Goal: Task Accomplishment & Management: Complete application form

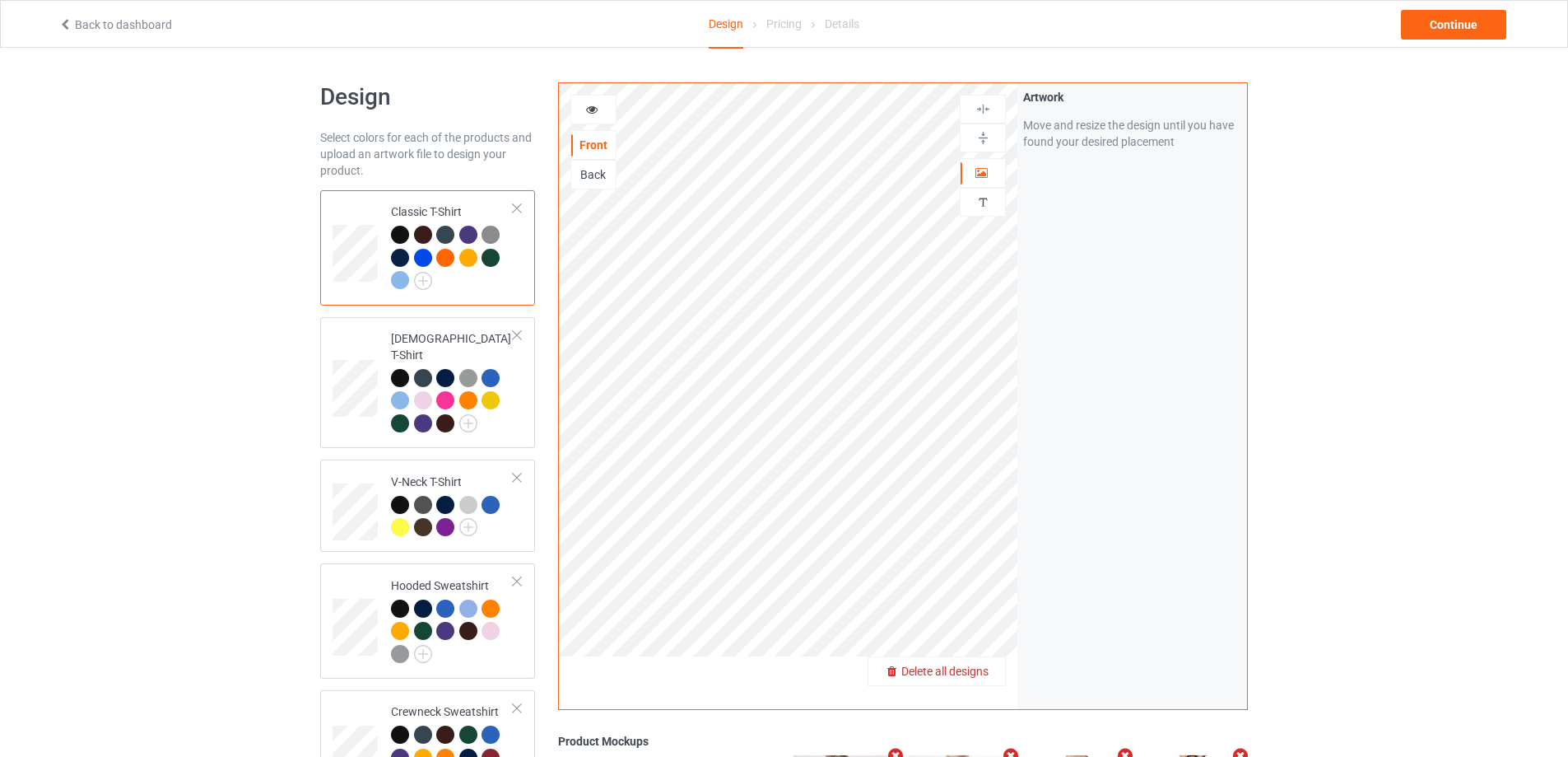
click at [979, 669] on span "Delete all designs" at bounding box center [945, 671] width 87 height 13
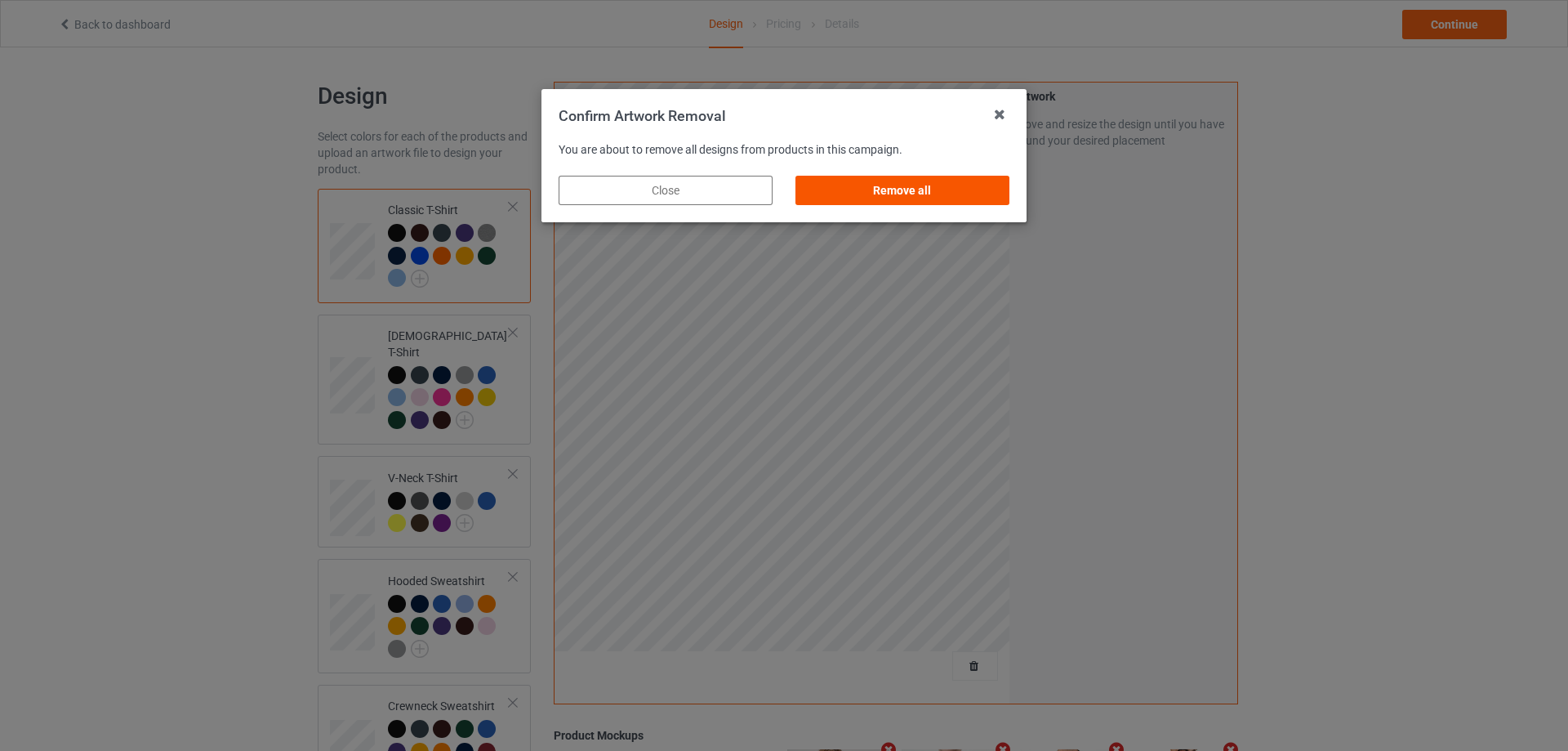
click at [922, 187] on div "Remove all" at bounding box center [903, 190] width 214 height 29
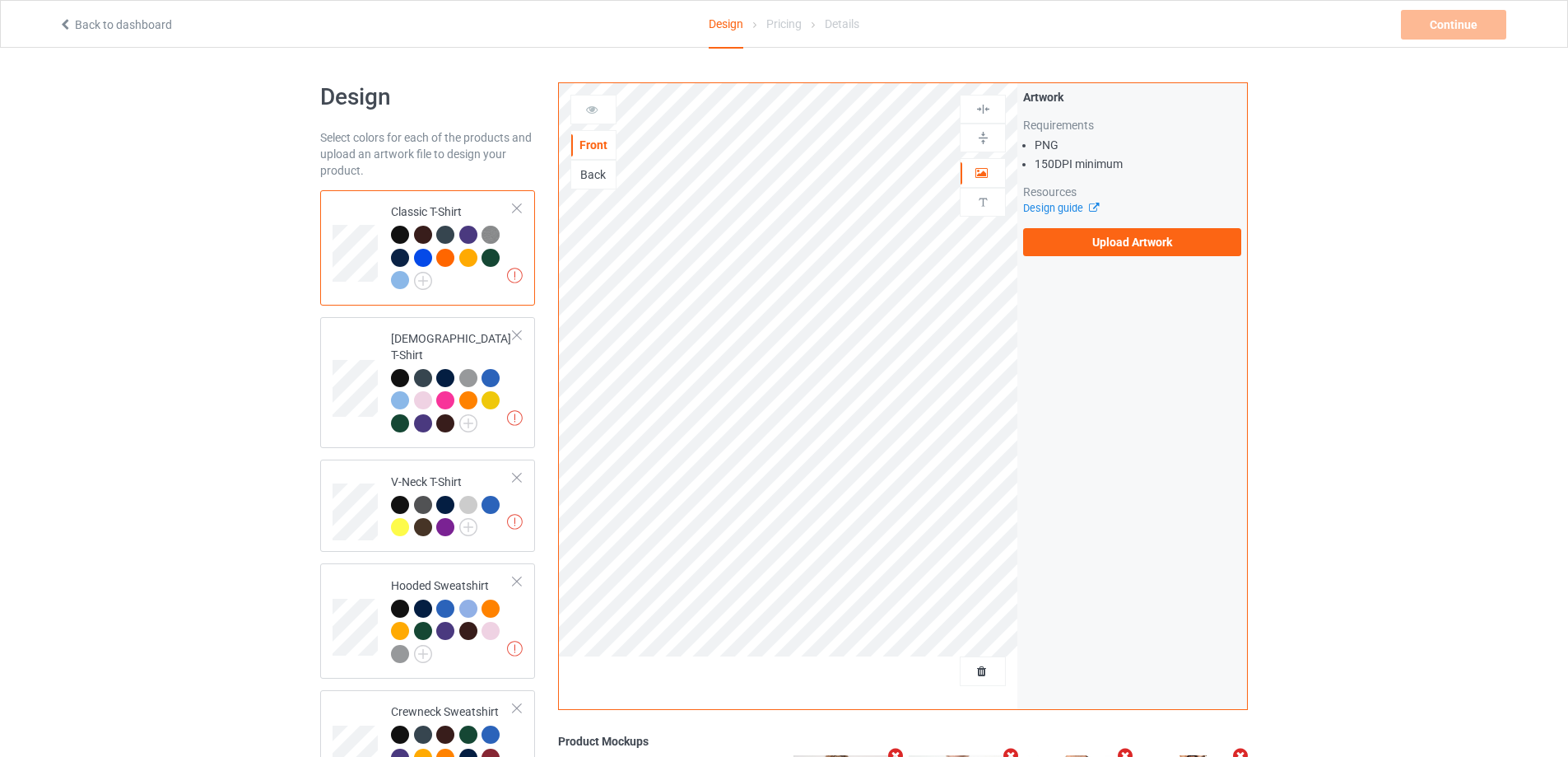
click at [425, 253] on div at bounding box center [423, 257] width 18 height 18
click at [1135, 243] on label "Upload Artwork" at bounding box center [1132, 242] width 219 height 28
click at [0, 0] on input "Upload Artwork" at bounding box center [0, 0] width 0 height 0
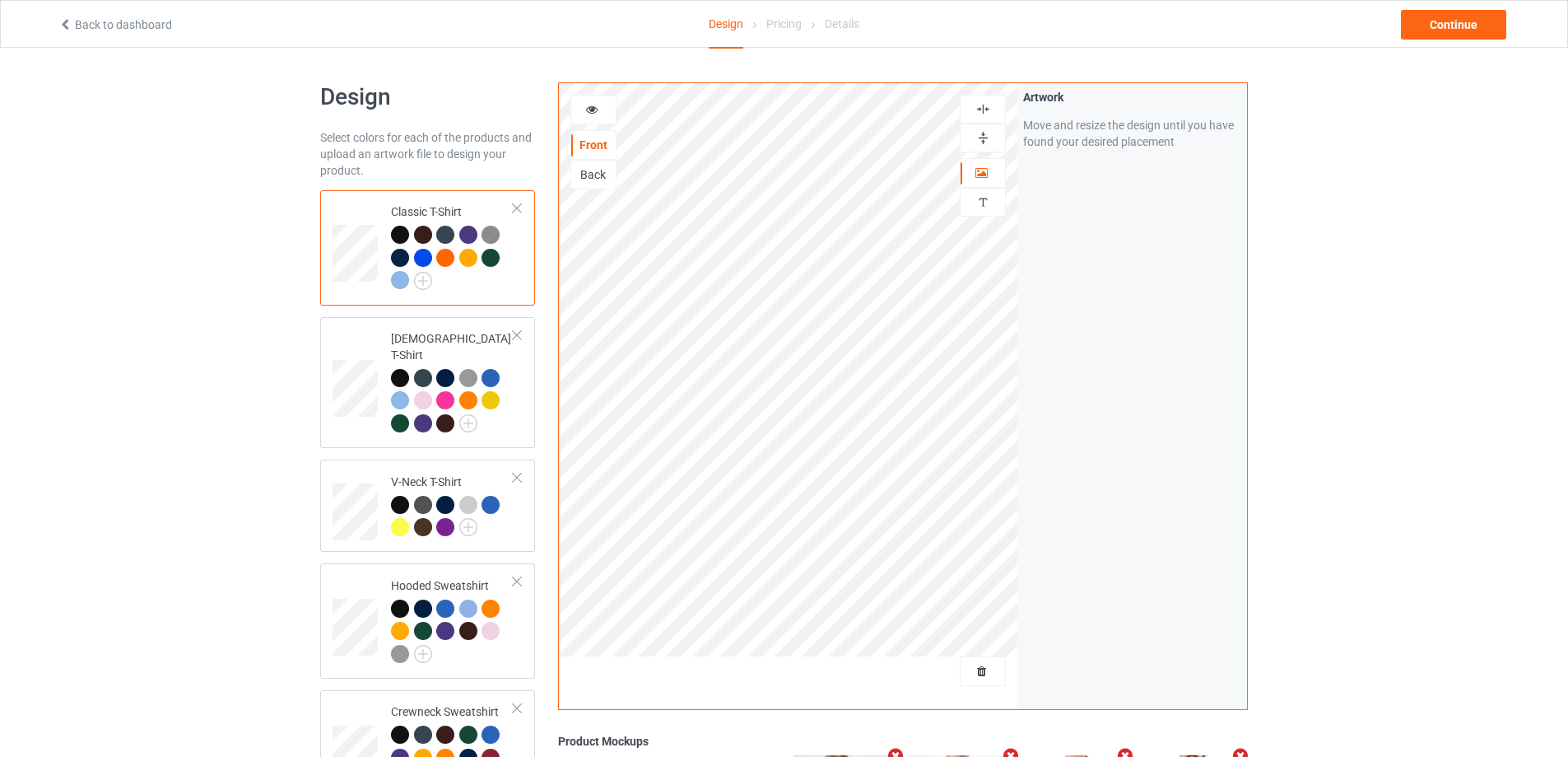
click at [583, 110] on div at bounding box center [593, 109] width 44 height 17
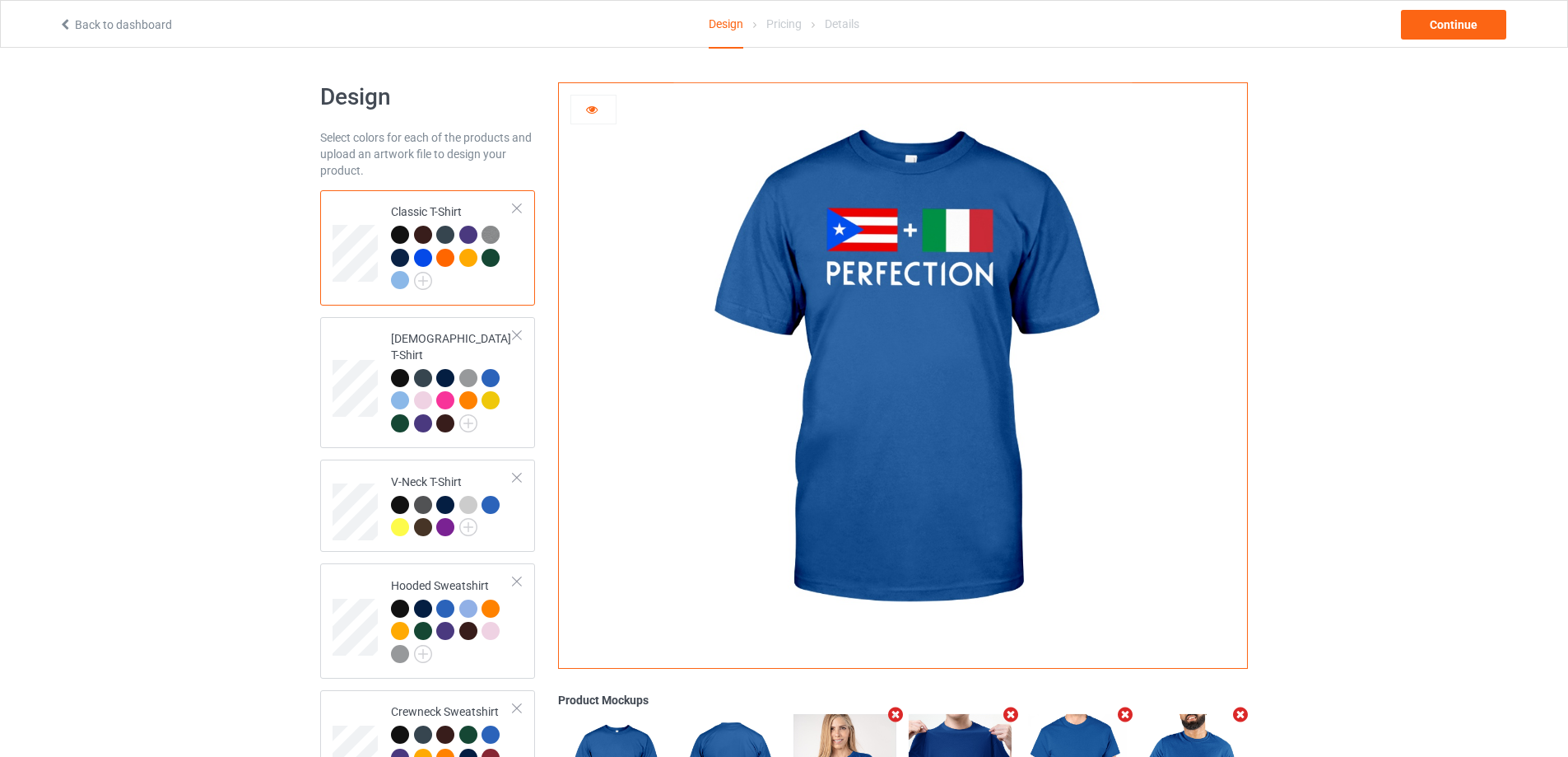
click at [608, 108] on div at bounding box center [593, 109] width 44 height 17
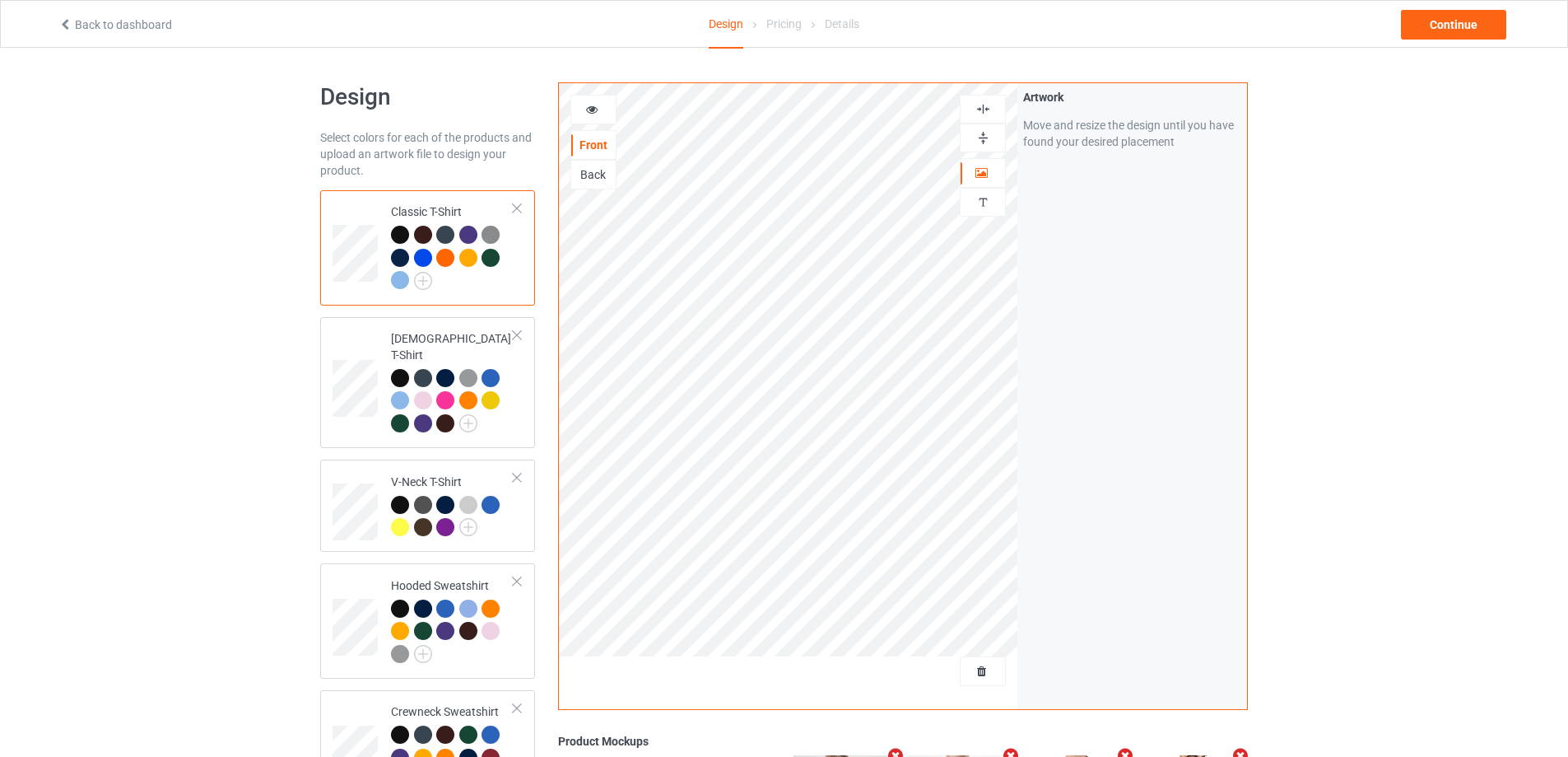
click at [585, 111] on icon at bounding box center [592, 106] width 14 height 11
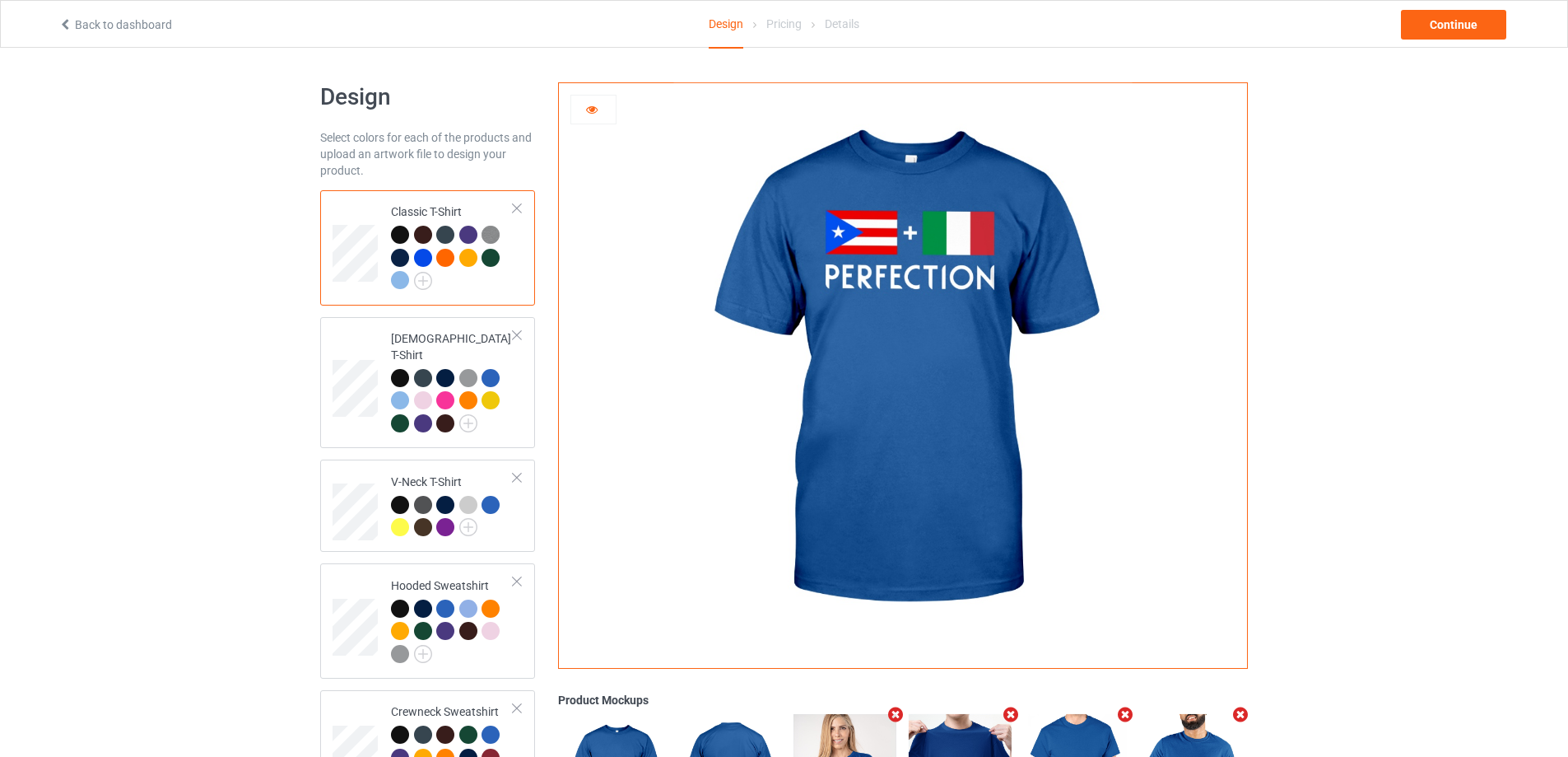
click at [589, 107] on icon at bounding box center [592, 106] width 14 height 11
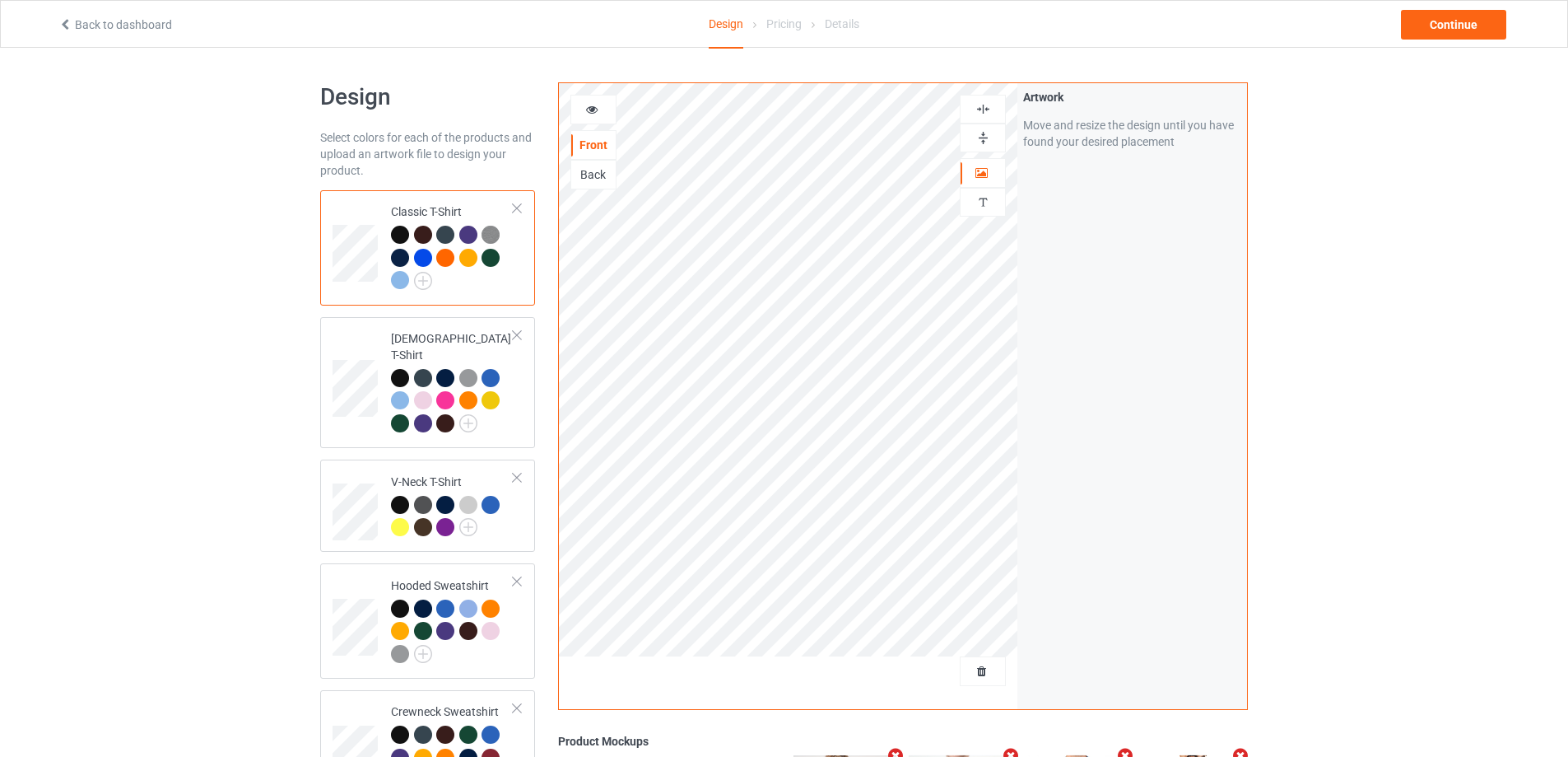
click at [588, 109] on icon at bounding box center [592, 106] width 14 height 11
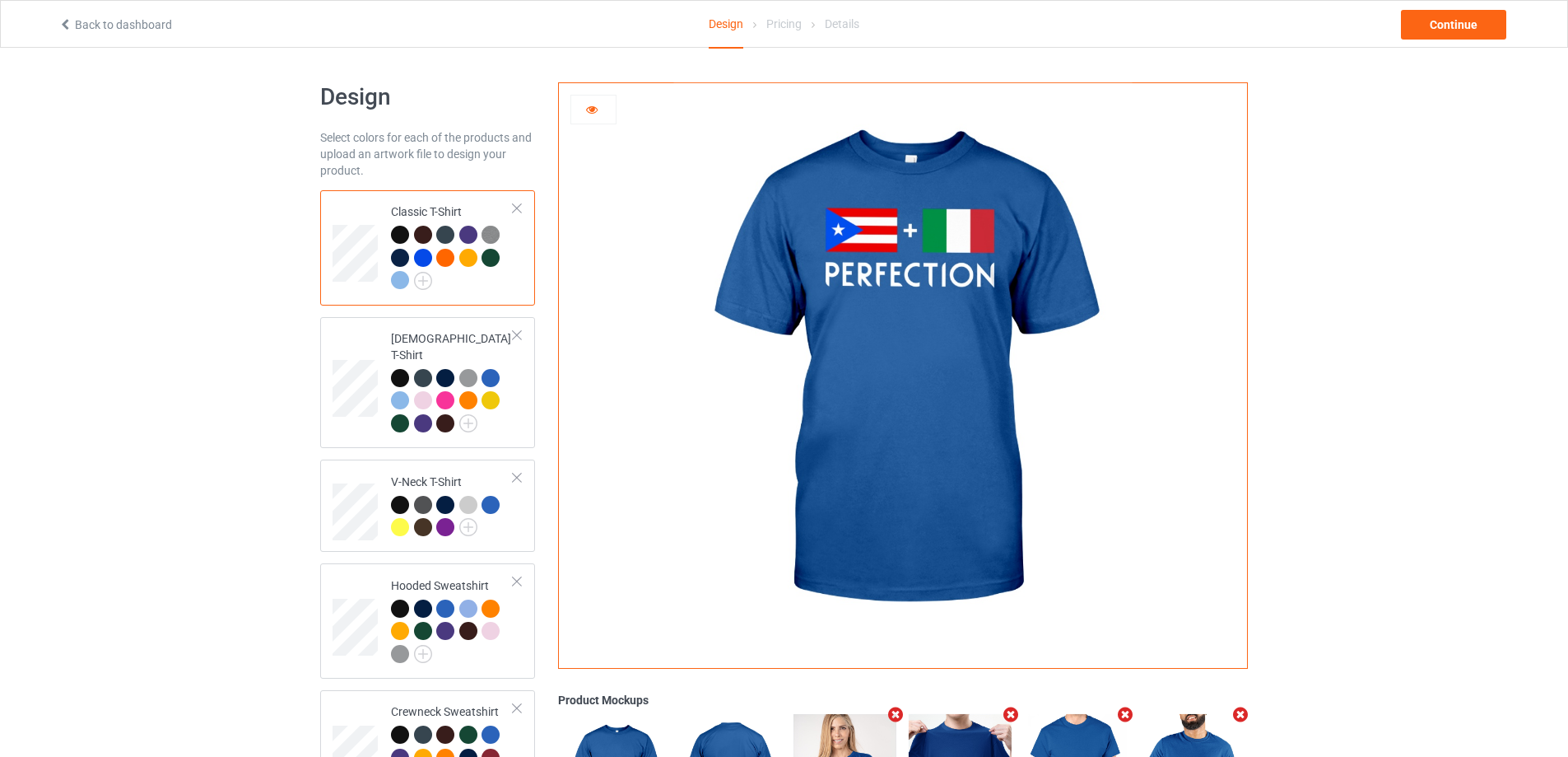
click at [600, 105] on div at bounding box center [593, 109] width 44 height 17
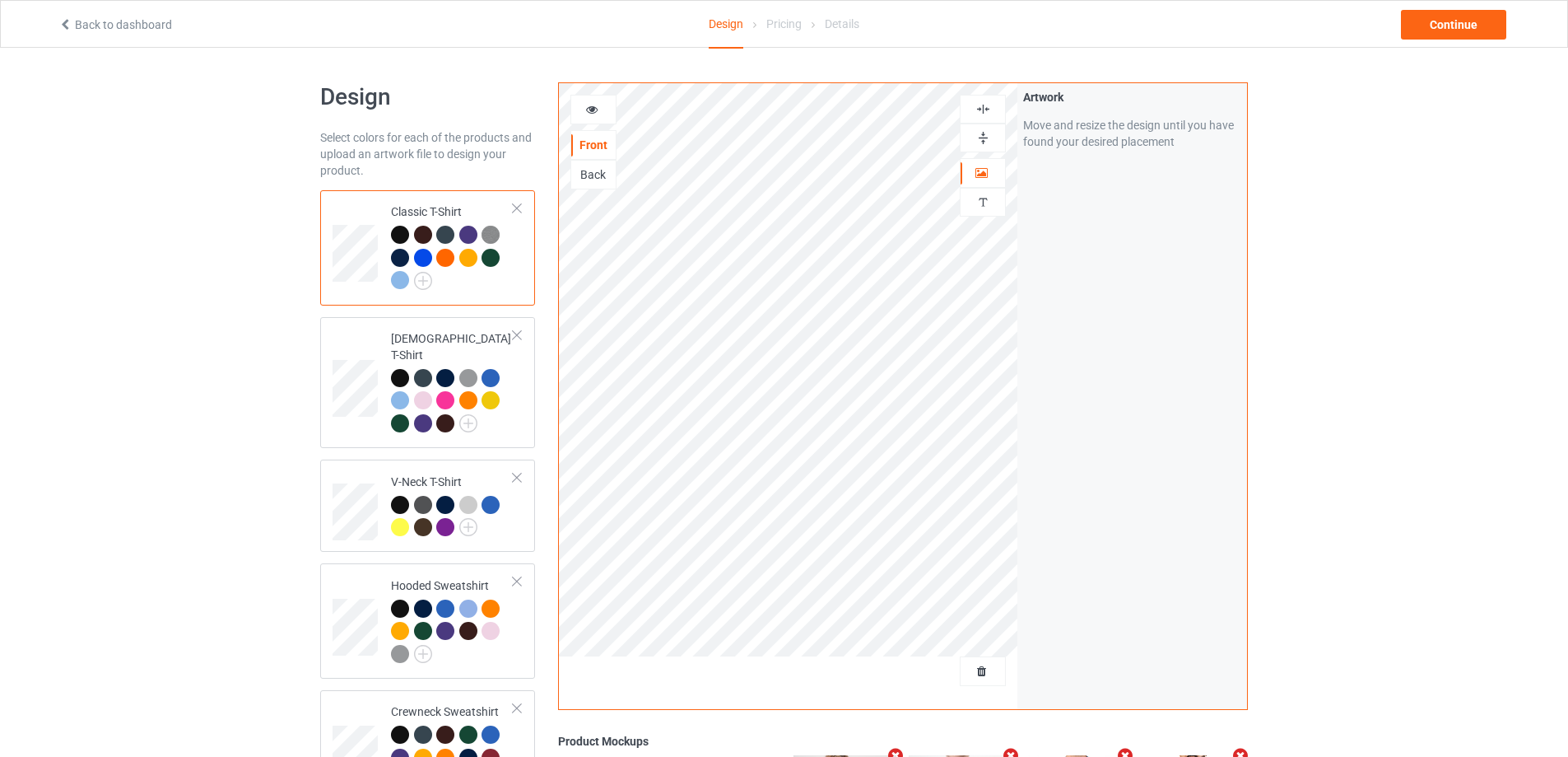
click at [596, 112] on icon at bounding box center [592, 106] width 14 height 11
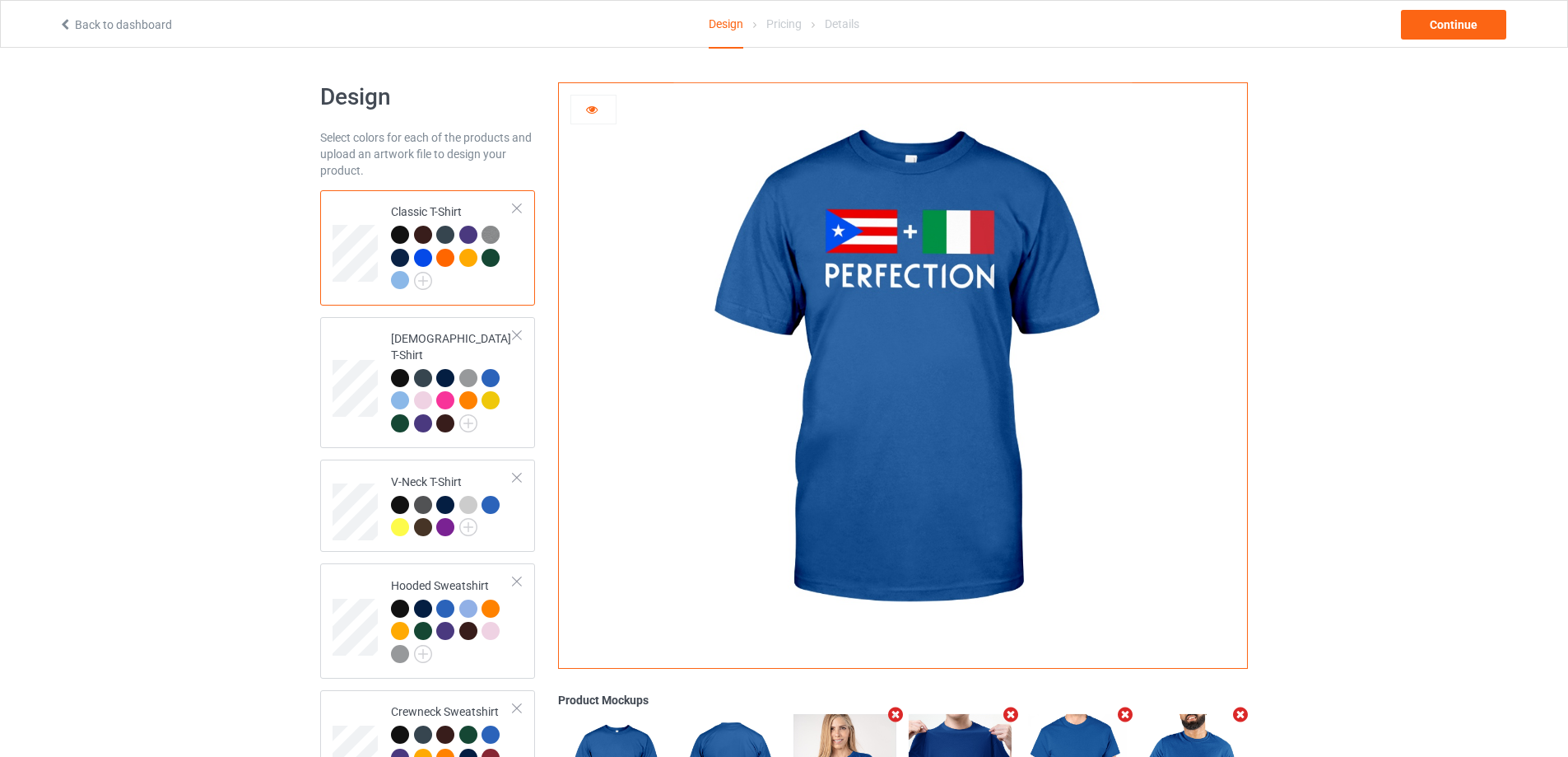
click at [589, 113] on icon at bounding box center [592, 106] width 14 height 11
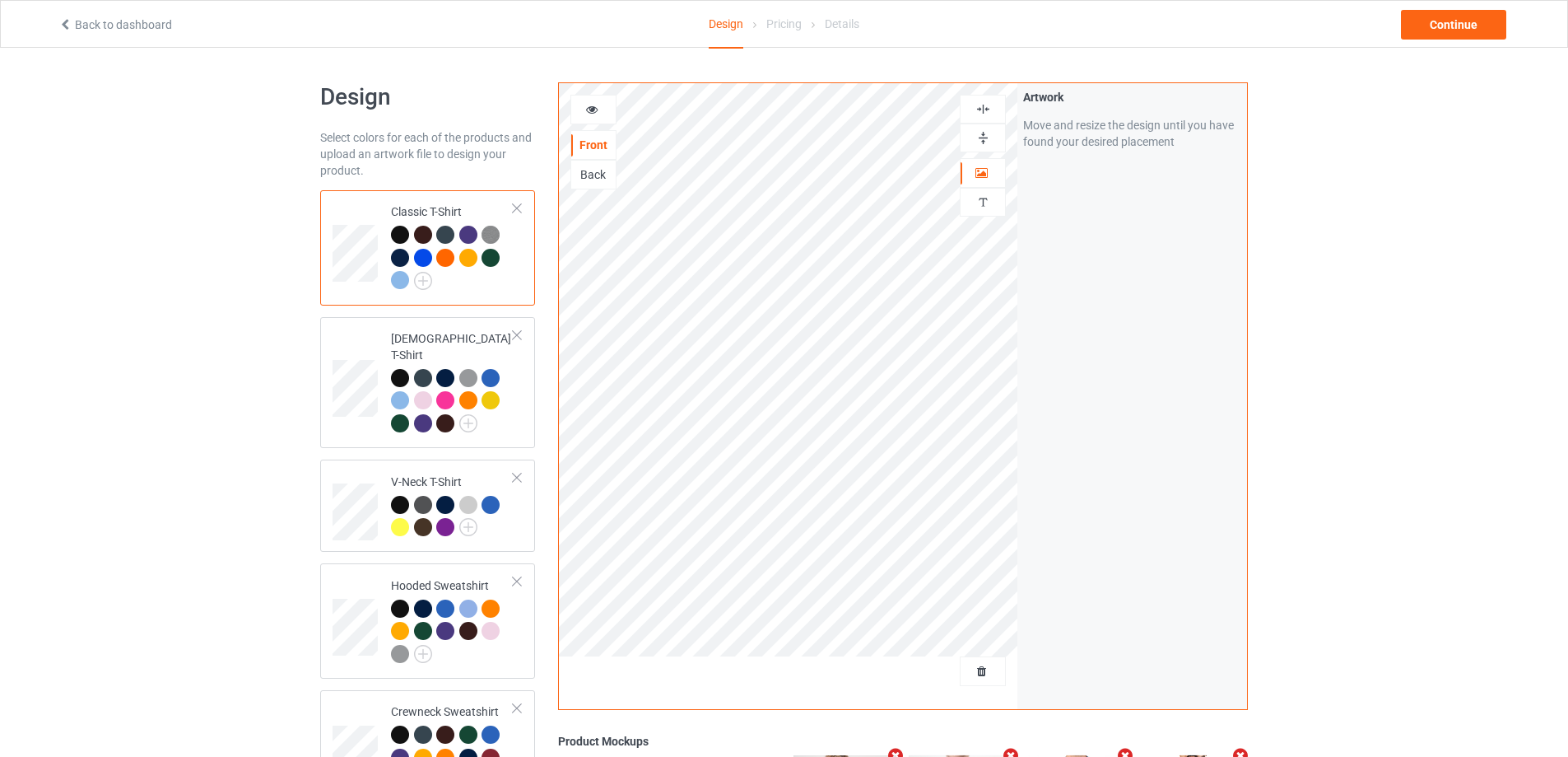
click at [591, 104] on icon at bounding box center [592, 106] width 14 height 11
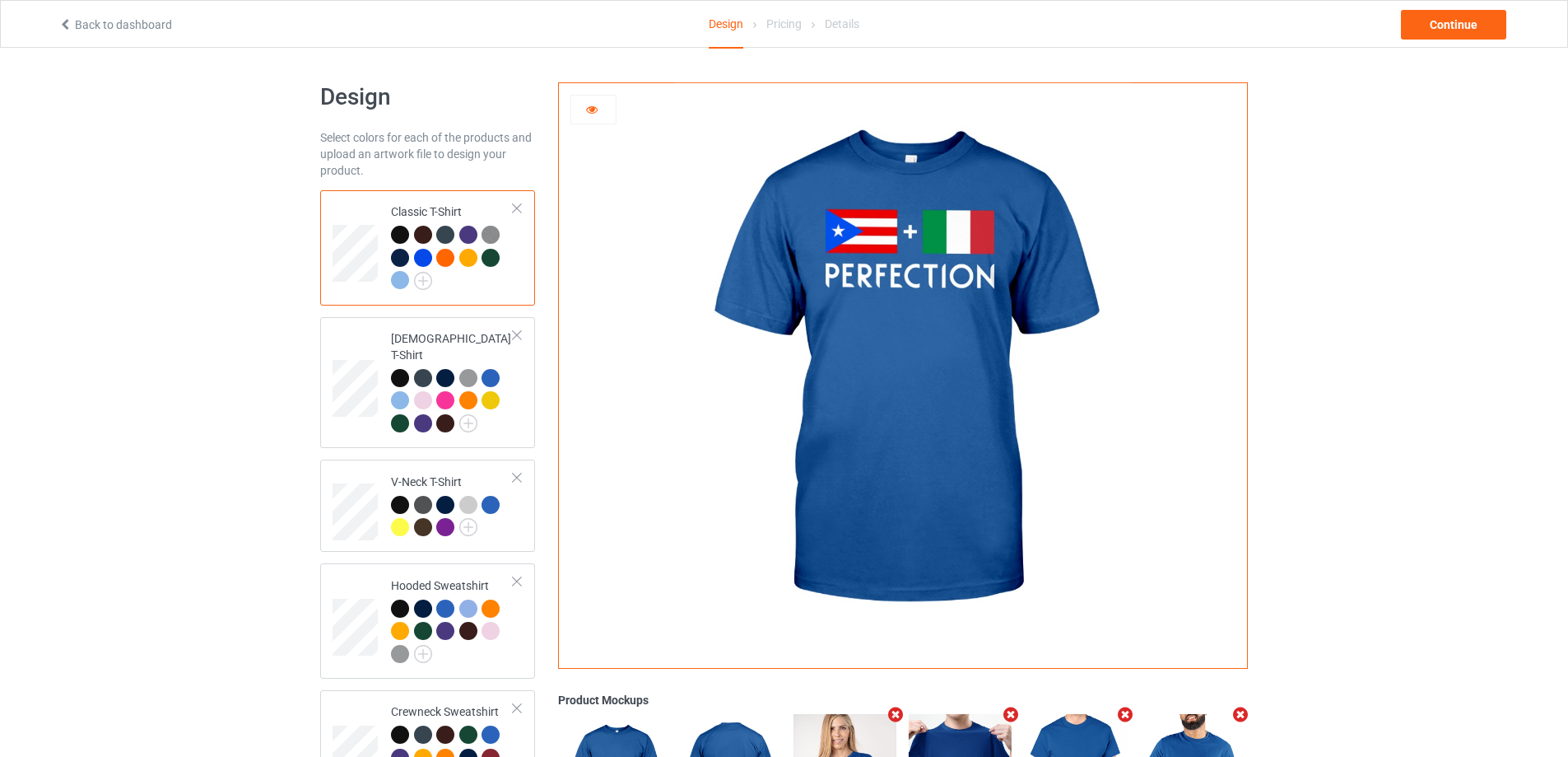
click at [601, 113] on div at bounding box center [593, 109] width 44 height 17
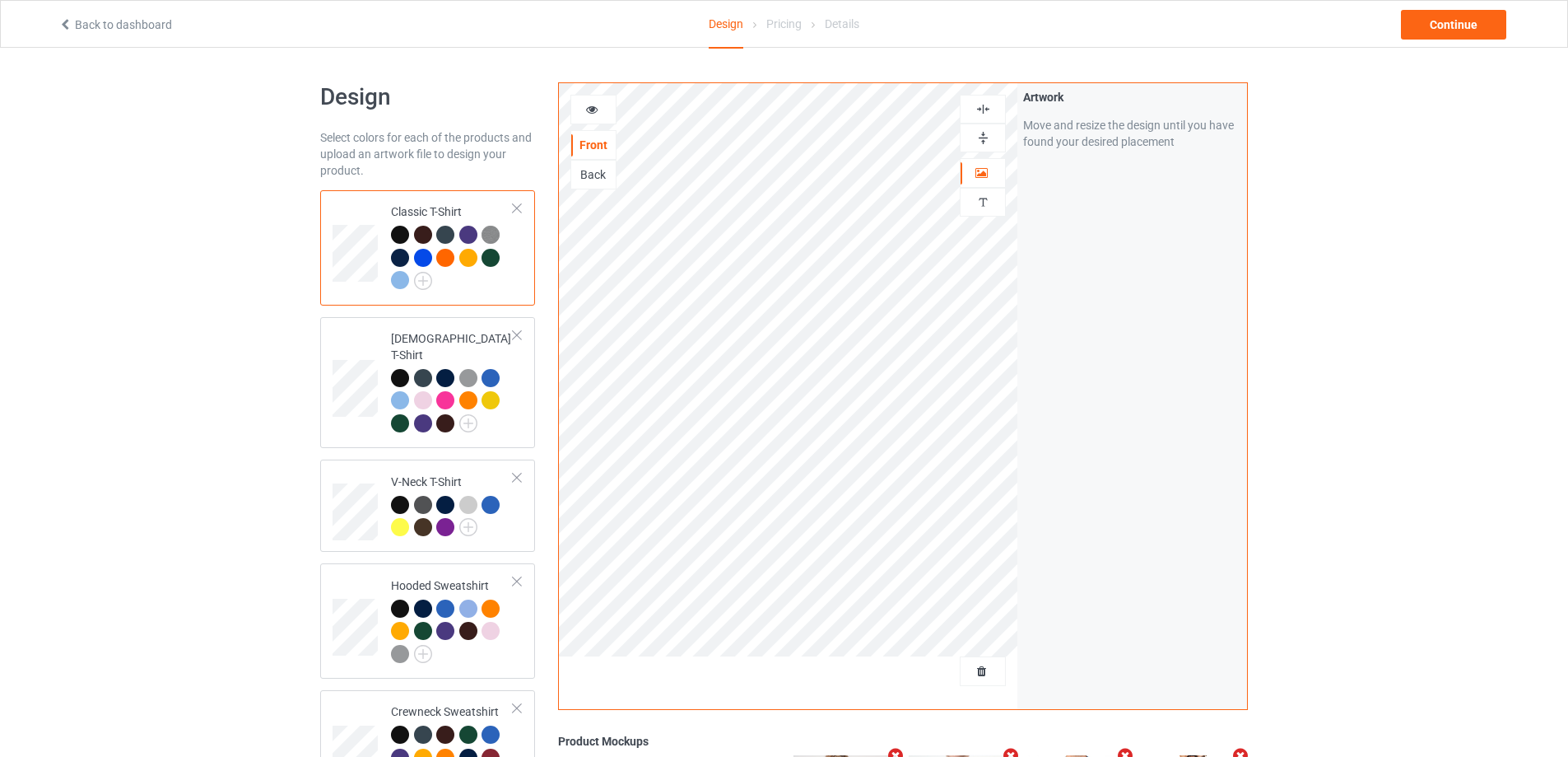
click at [602, 113] on div at bounding box center [593, 109] width 44 height 17
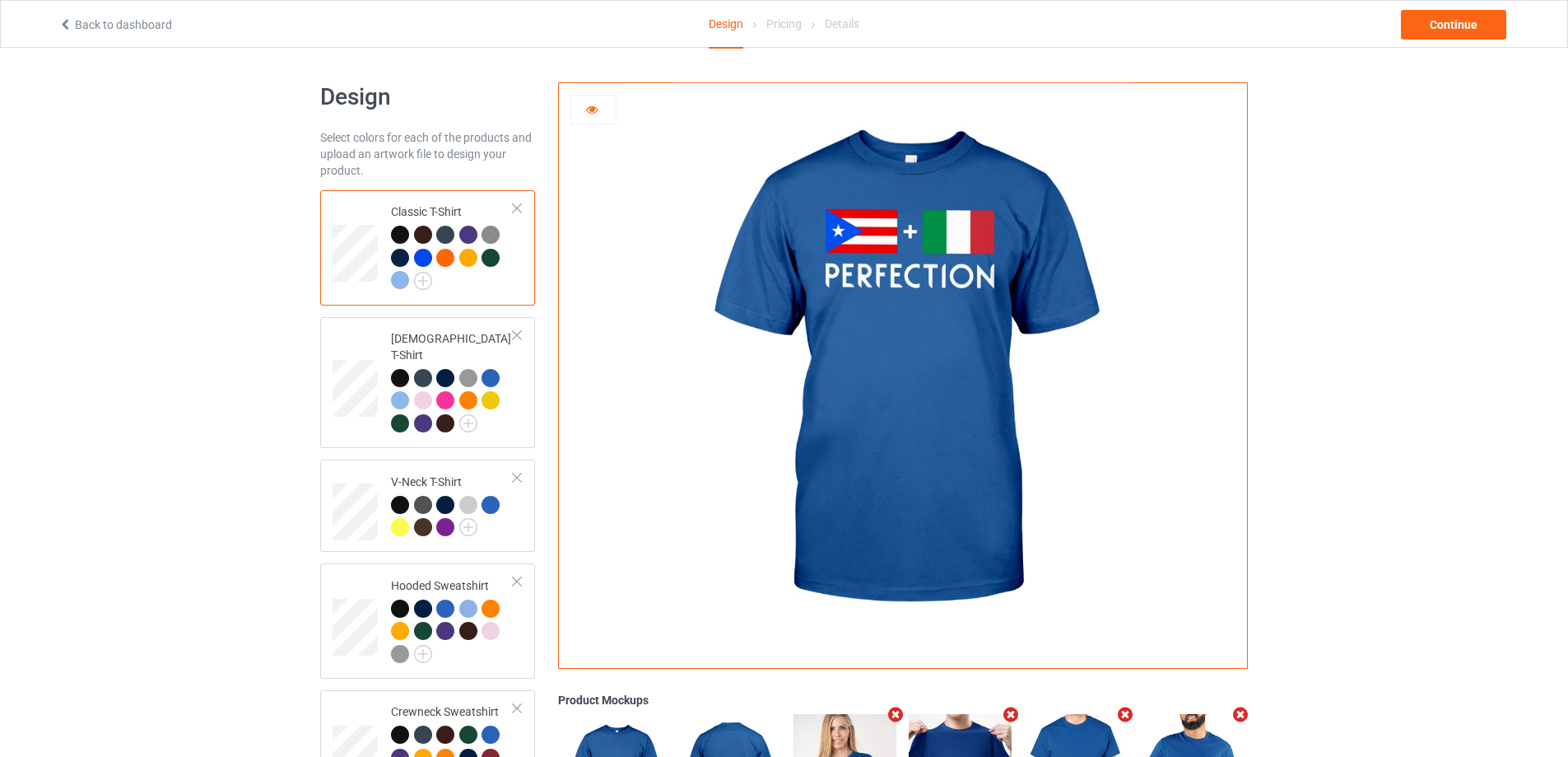
click at [584, 99] on div at bounding box center [593, 110] width 46 height 30
click at [595, 109] on icon at bounding box center [592, 106] width 14 height 11
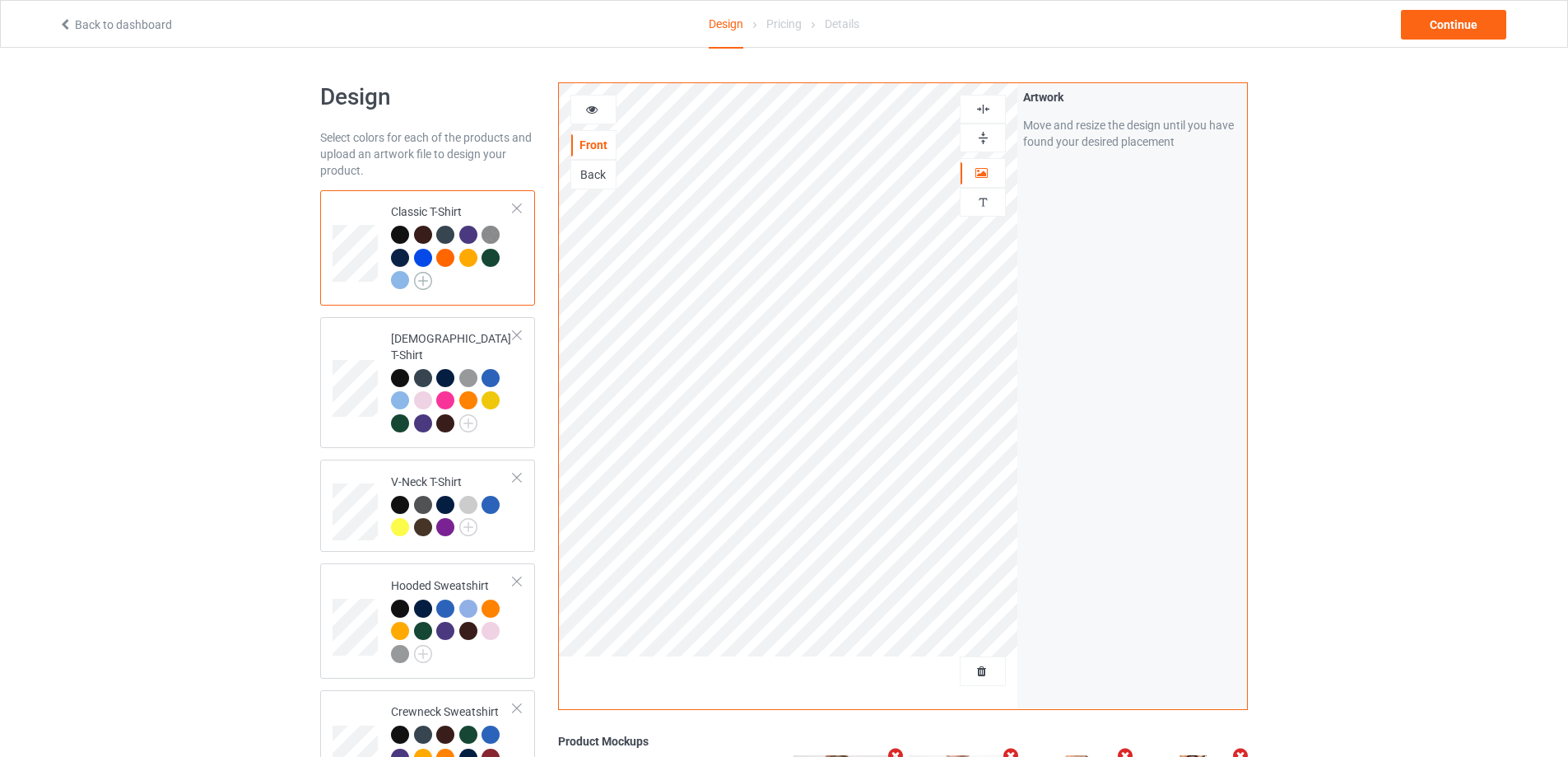
click at [423, 279] on img at bounding box center [423, 280] width 18 height 18
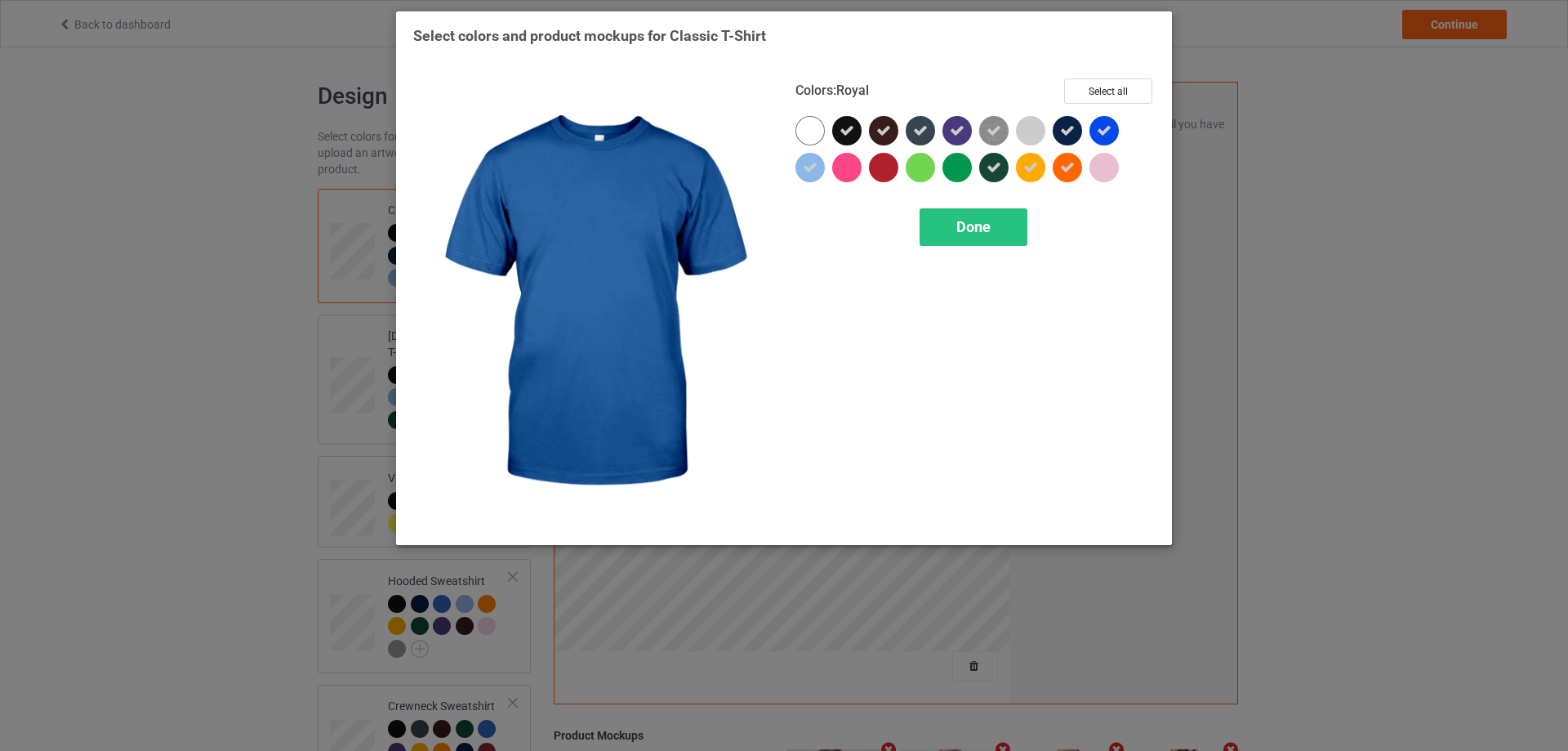
click at [1103, 131] on icon at bounding box center [1104, 130] width 15 height 15
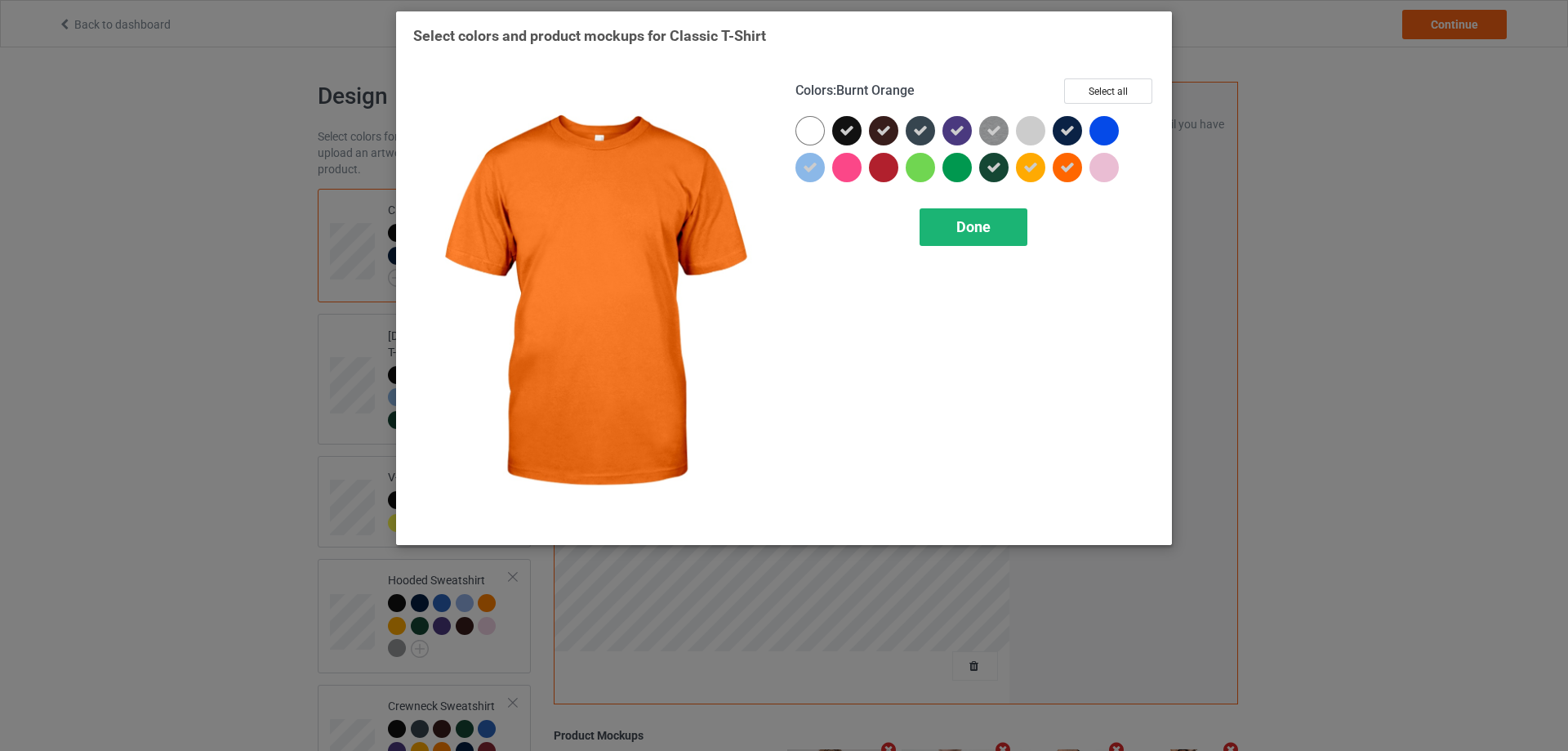
click at [975, 220] on span "Done" at bounding box center [974, 226] width 35 height 17
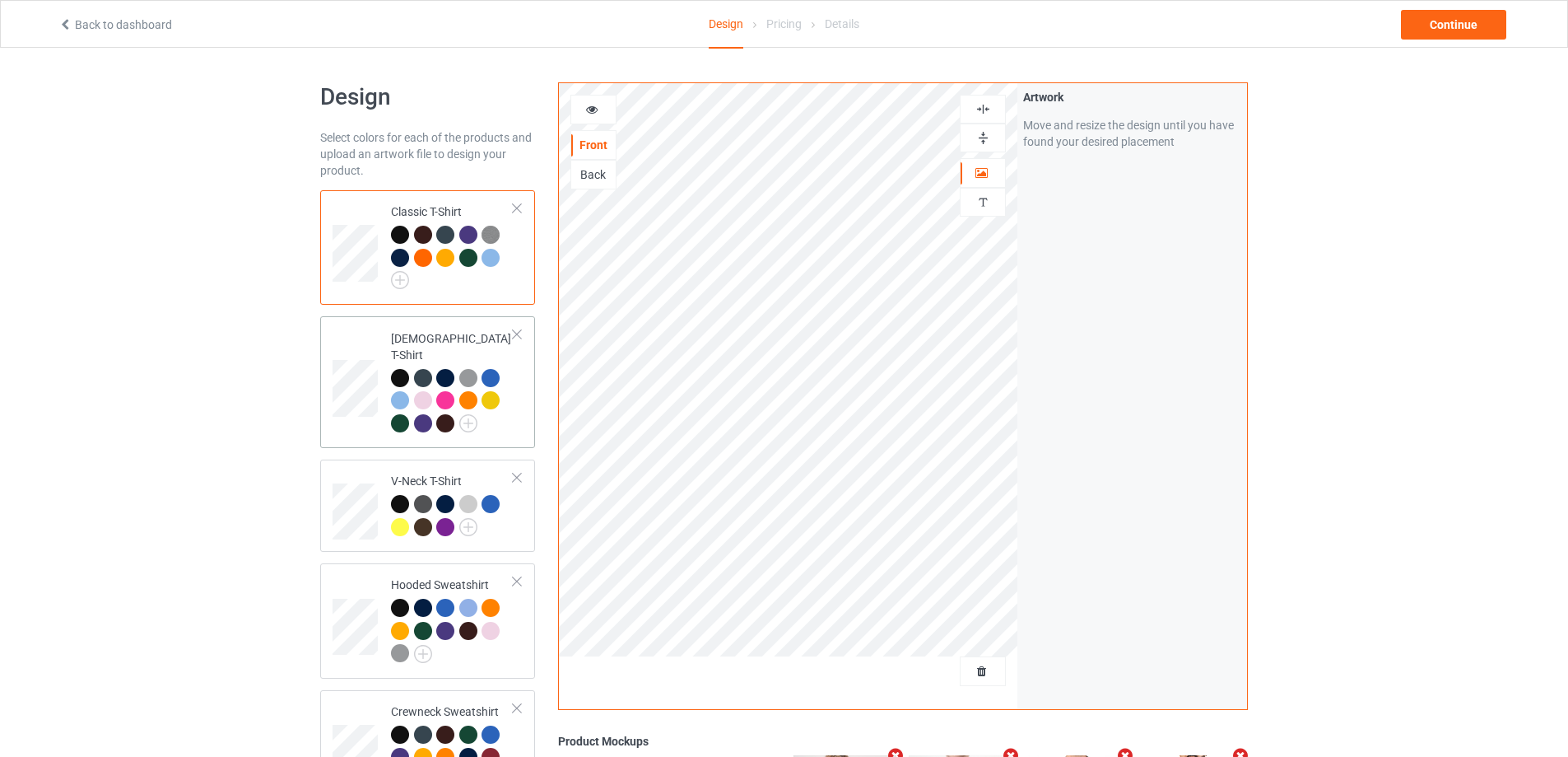
click at [466, 341] on div "[DEMOGRAPHIC_DATA] T-Shirt" at bounding box center [452, 381] width 123 height 101
click at [490, 369] on div at bounding box center [490, 378] width 18 height 18
click at [400, 274] on img at bounding box center [400, 280] width 18 height 18
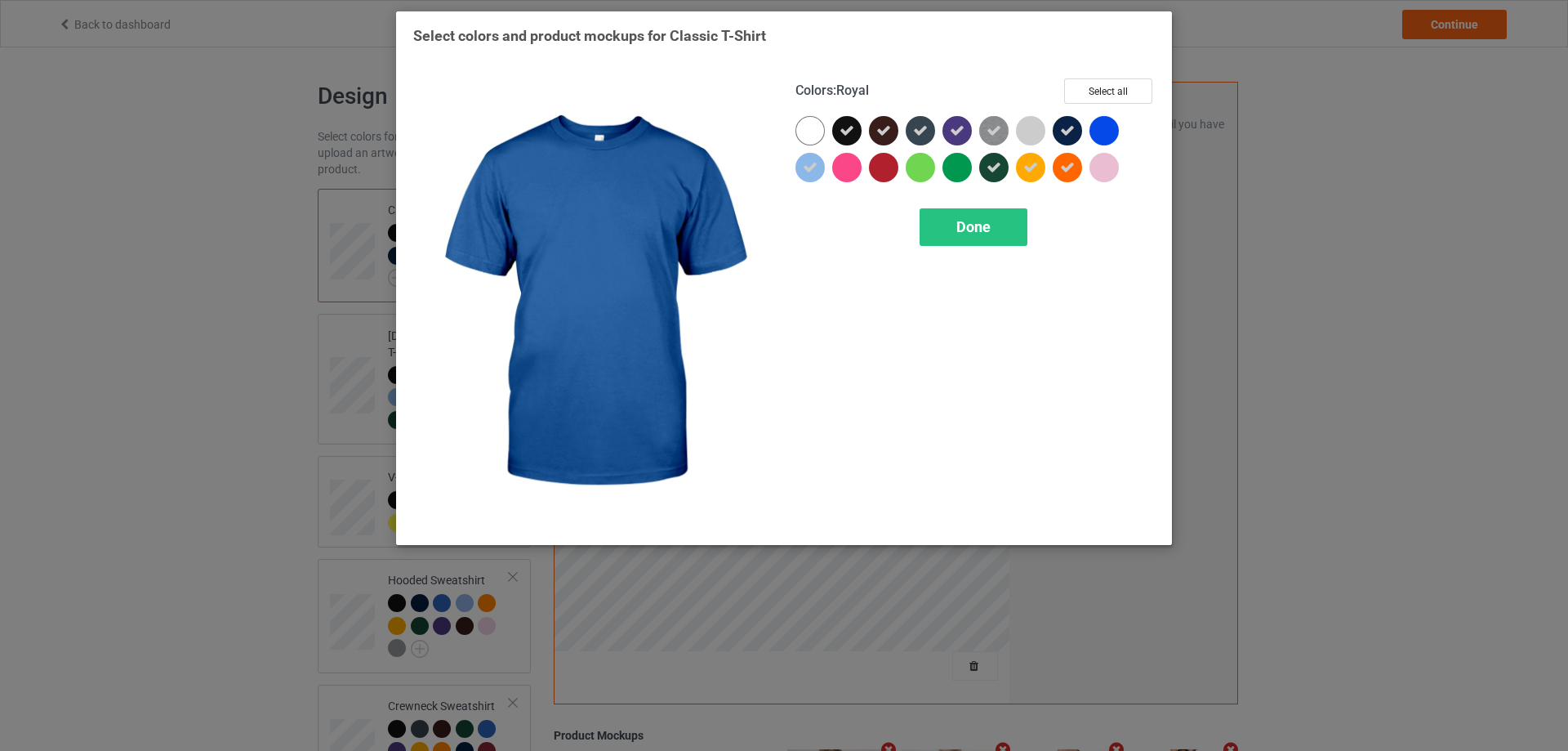
click at [1108, 130] on div at bounding box center [1104, 130] width 29 height 29
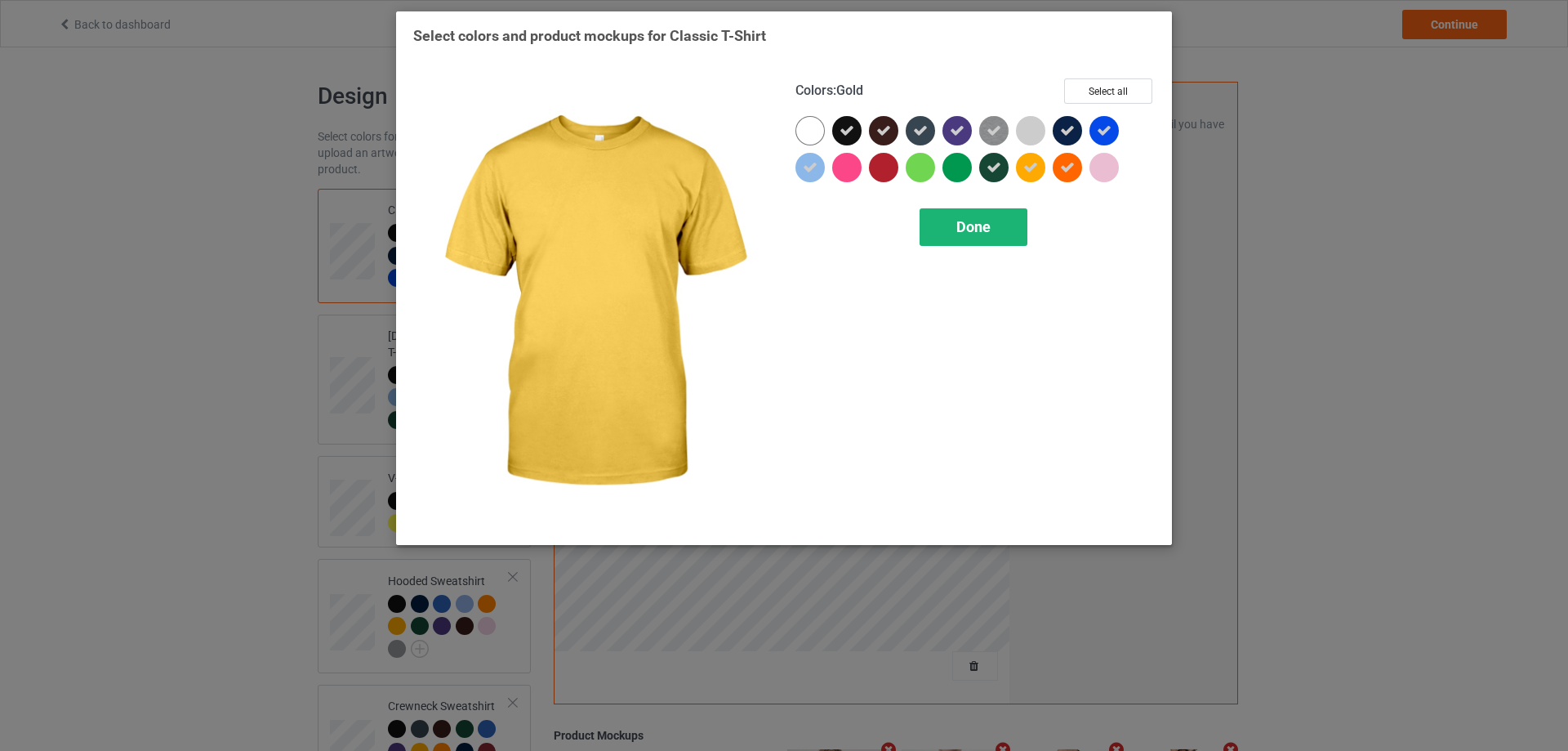
click at [999, 223] on div "Done" at bounding box center [973, 226] width 108 height 37
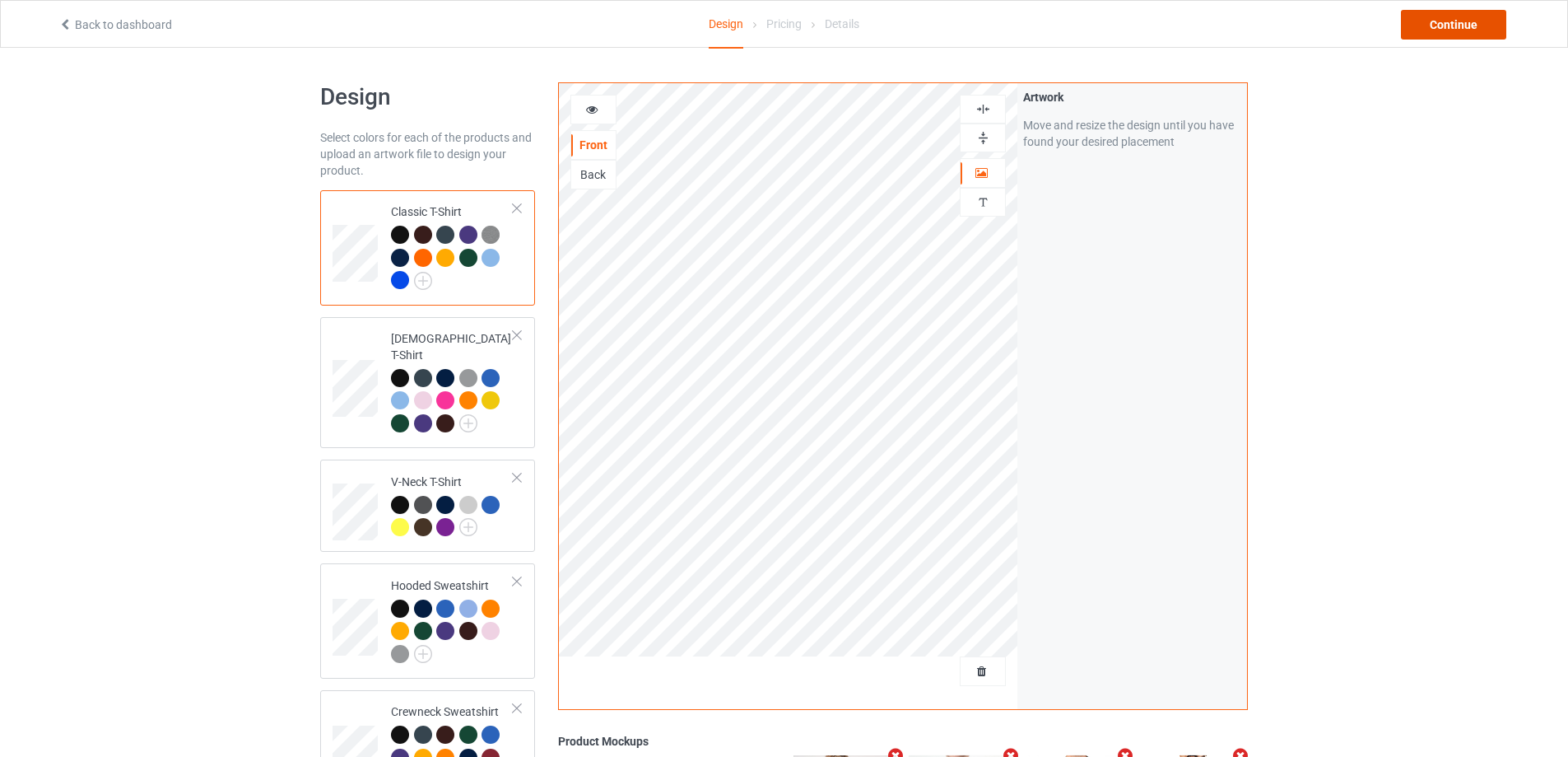
click at [1499, 23] on div "Continue" at bounding box center [1453, 24] width 105 height 30
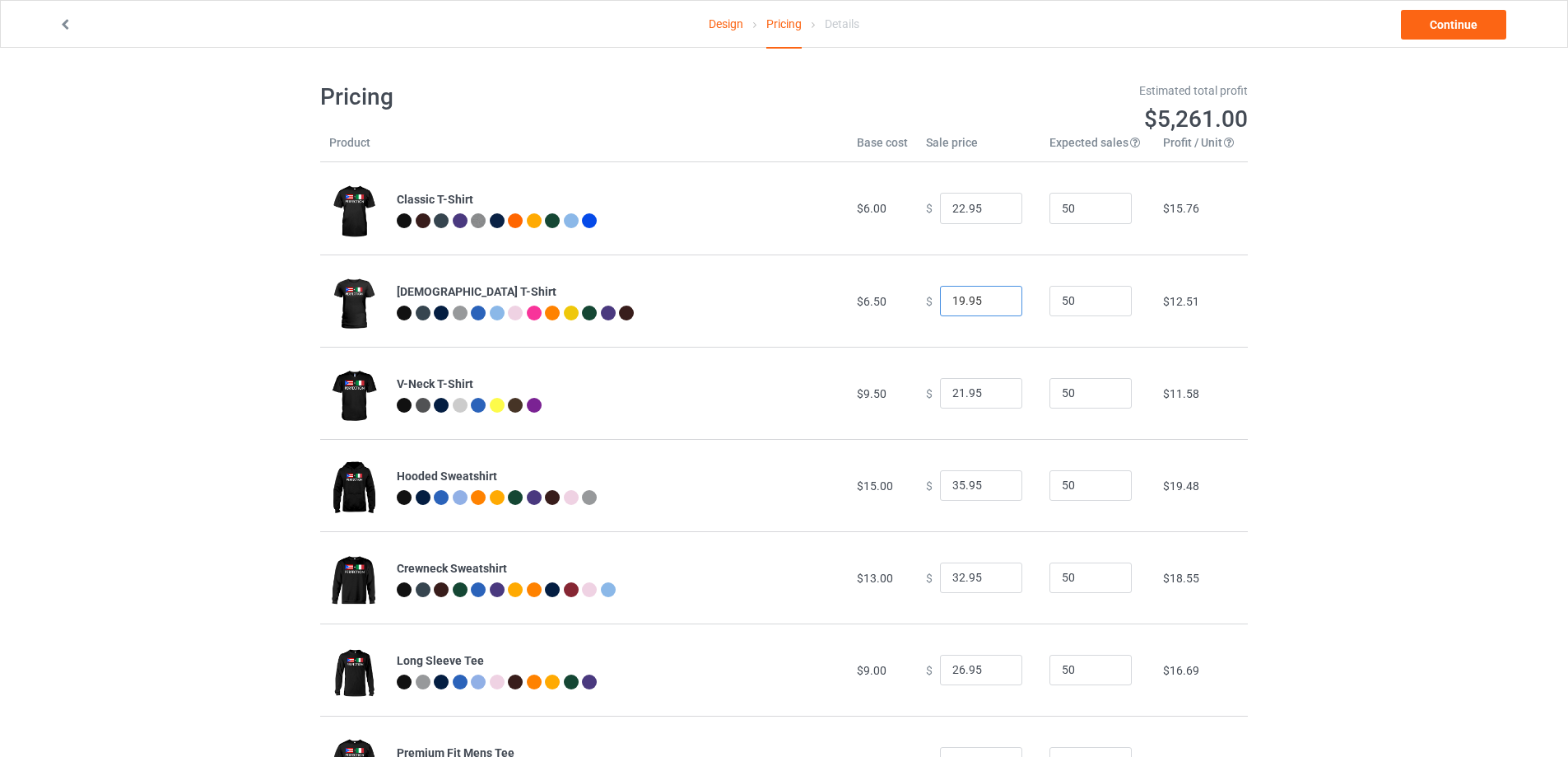
drag, startPoint x: 981, startPoint y: 306, endPoint x: 892, endPoint y: 306, distance: 89.0
click at [892, 306] on tr "[DEMOGRAPHIC_DATA] T-Shirt $6.50 $ 19.95 50 $12.51" at bounding box center [784, 301] width 927 height 92
click at [962, 204] on input "22.95" at bounding box center [981, 208] width 83 height 31
paste input "19"
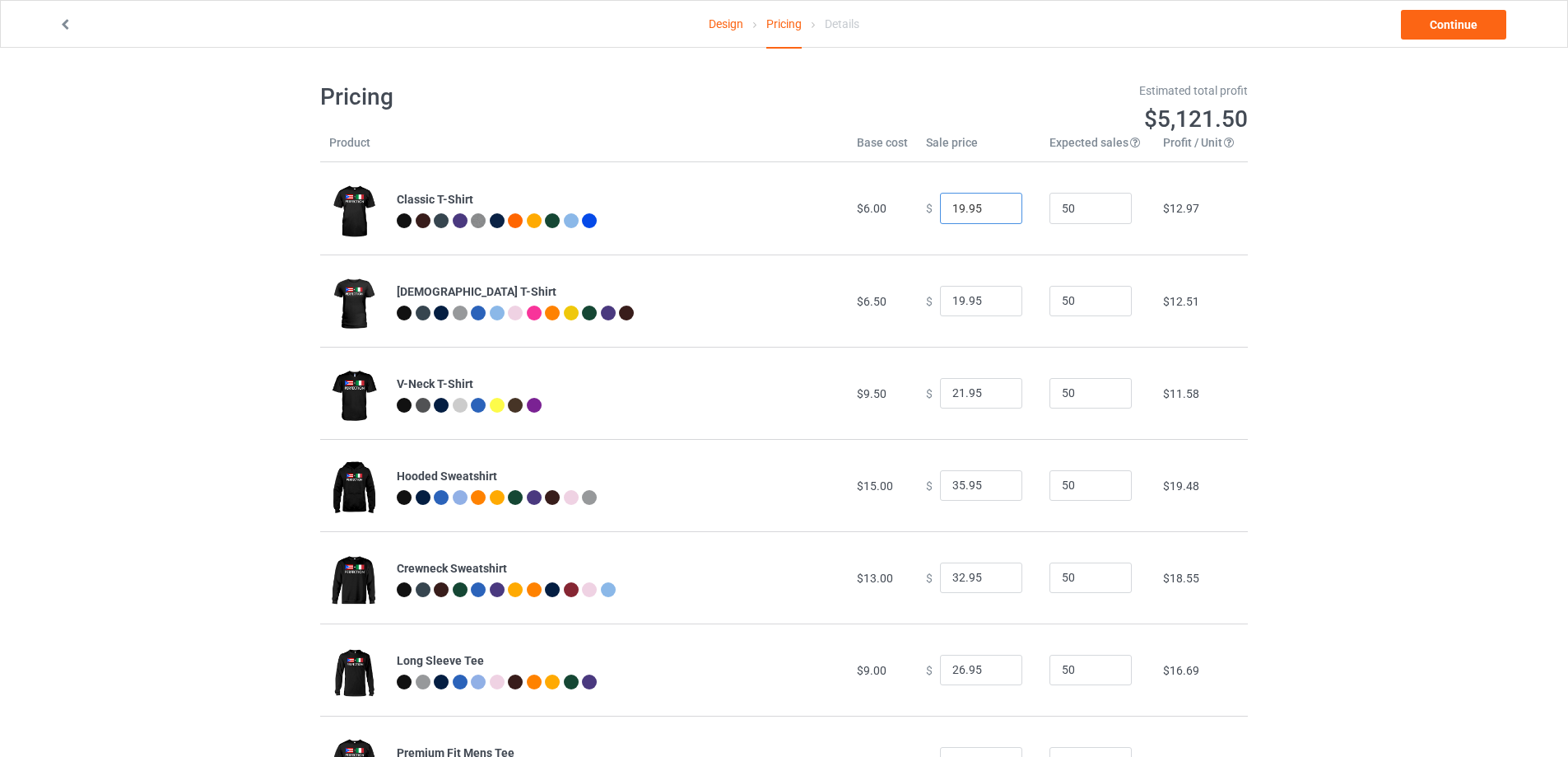
type input "19.95"
click at [722, 27] on link "Design" at bounding box center [726, 24] width 35 height 46
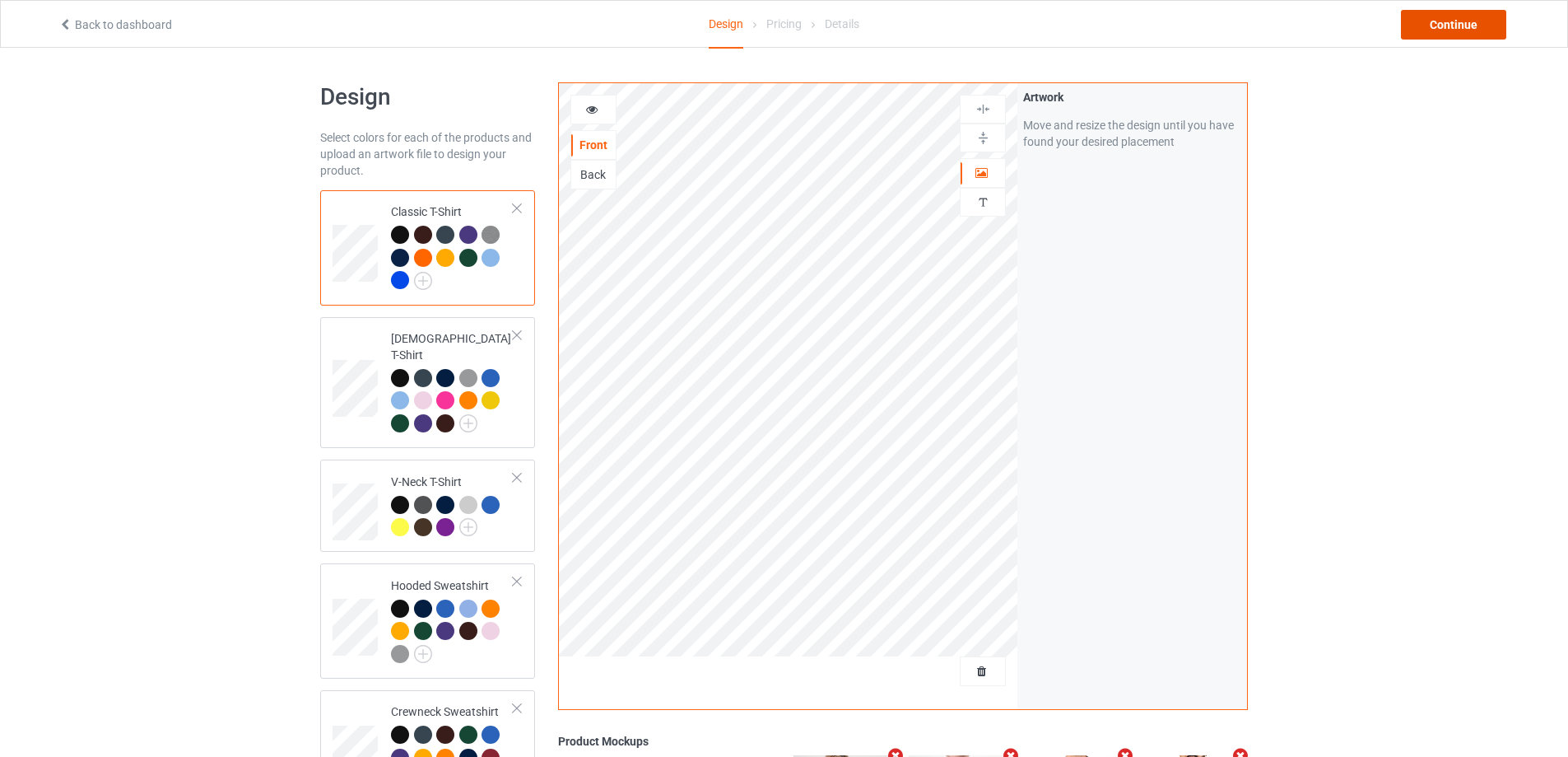
click at [1460, 24] on div "Continue" at bounding box center [1453, 24] width 105 height 30
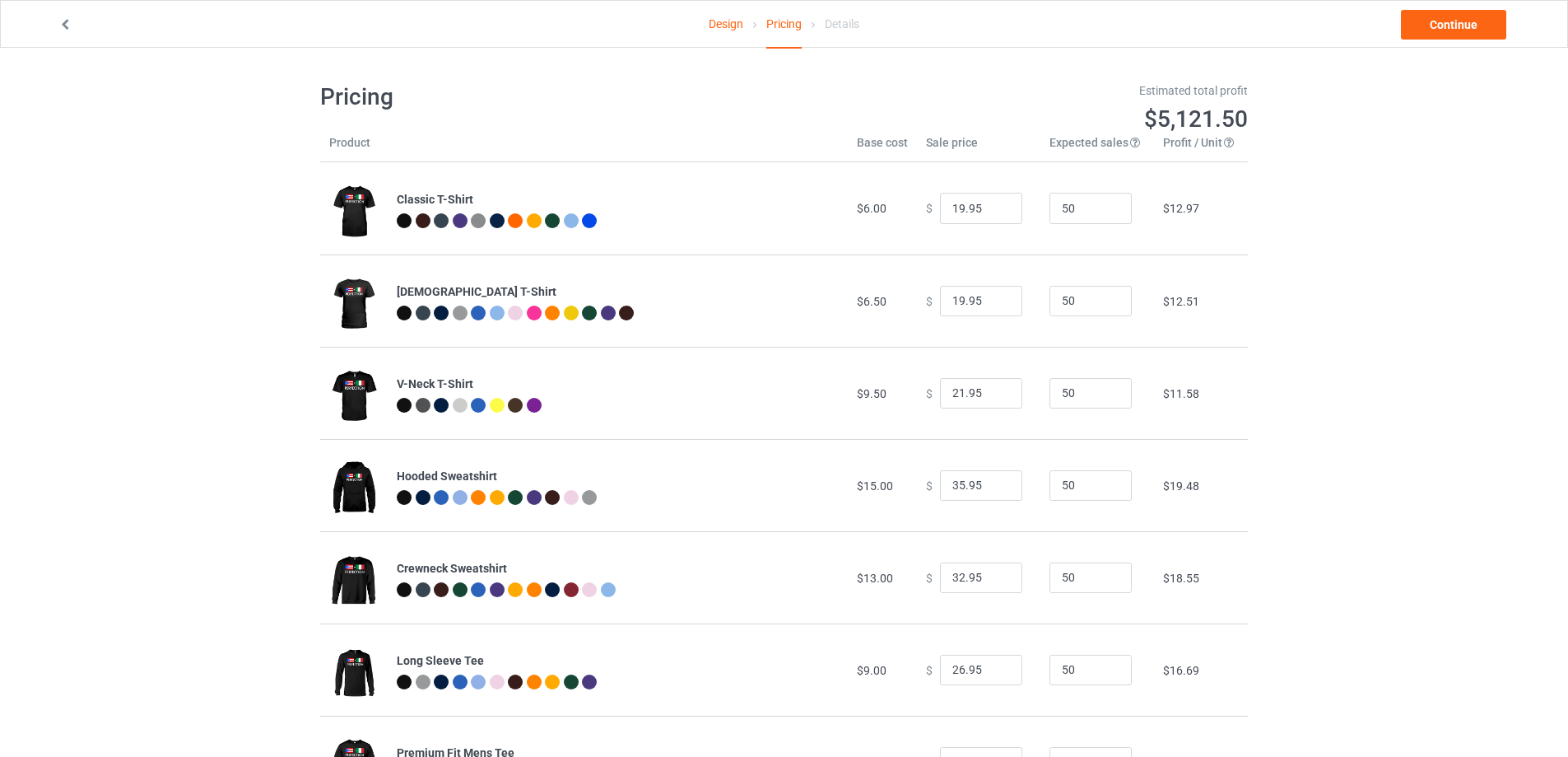
click at [720, 23] on link "Design" at bounding box center [726, 24] width 35 height 46
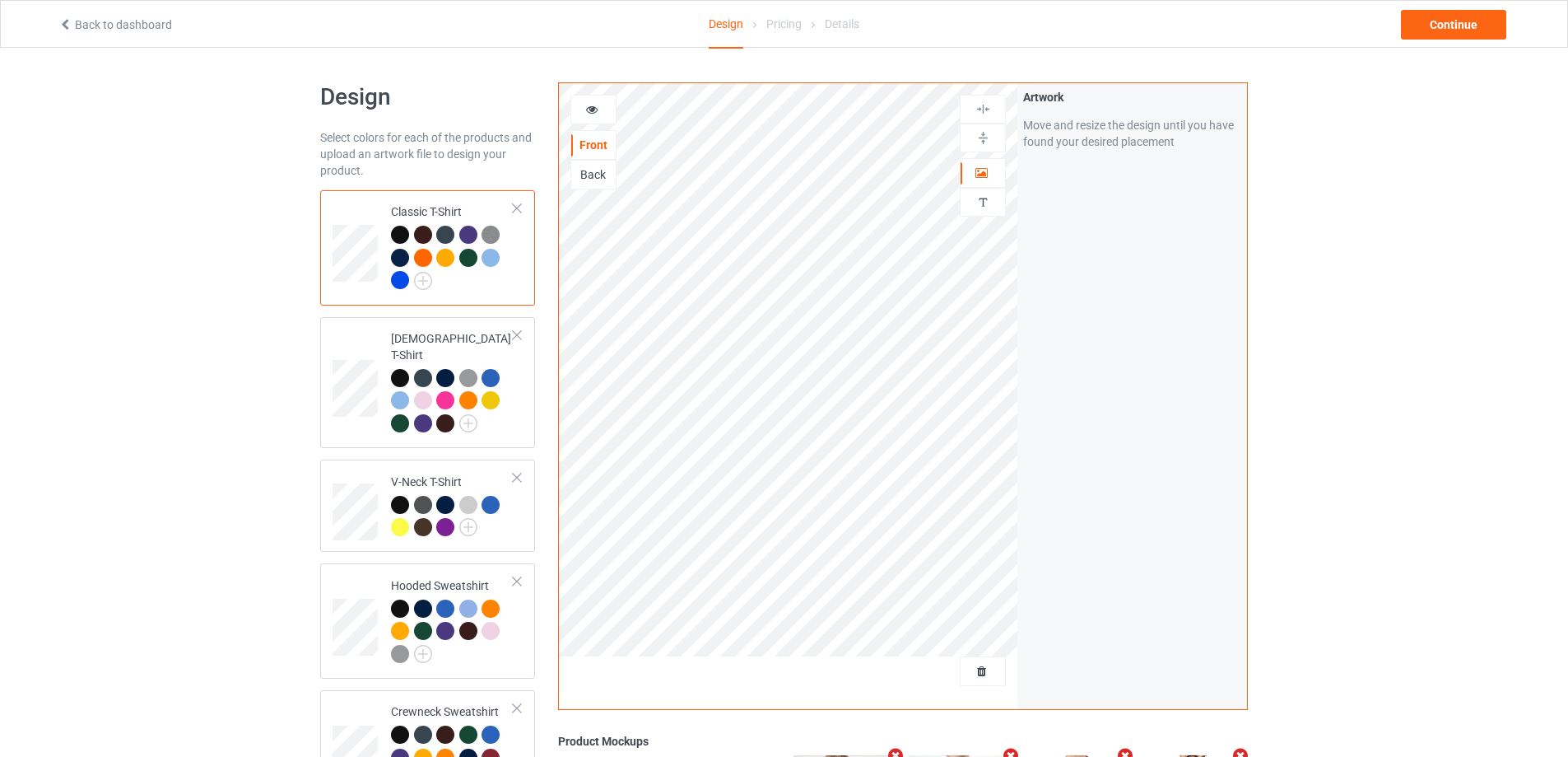
click at [408, 200] on td "Classic T-Shirt" at bounding box center [453, 247] width 141 height 102
click at [1444, 14] on div "Continue" at bounding box center [1453, 24] width 105 height 30
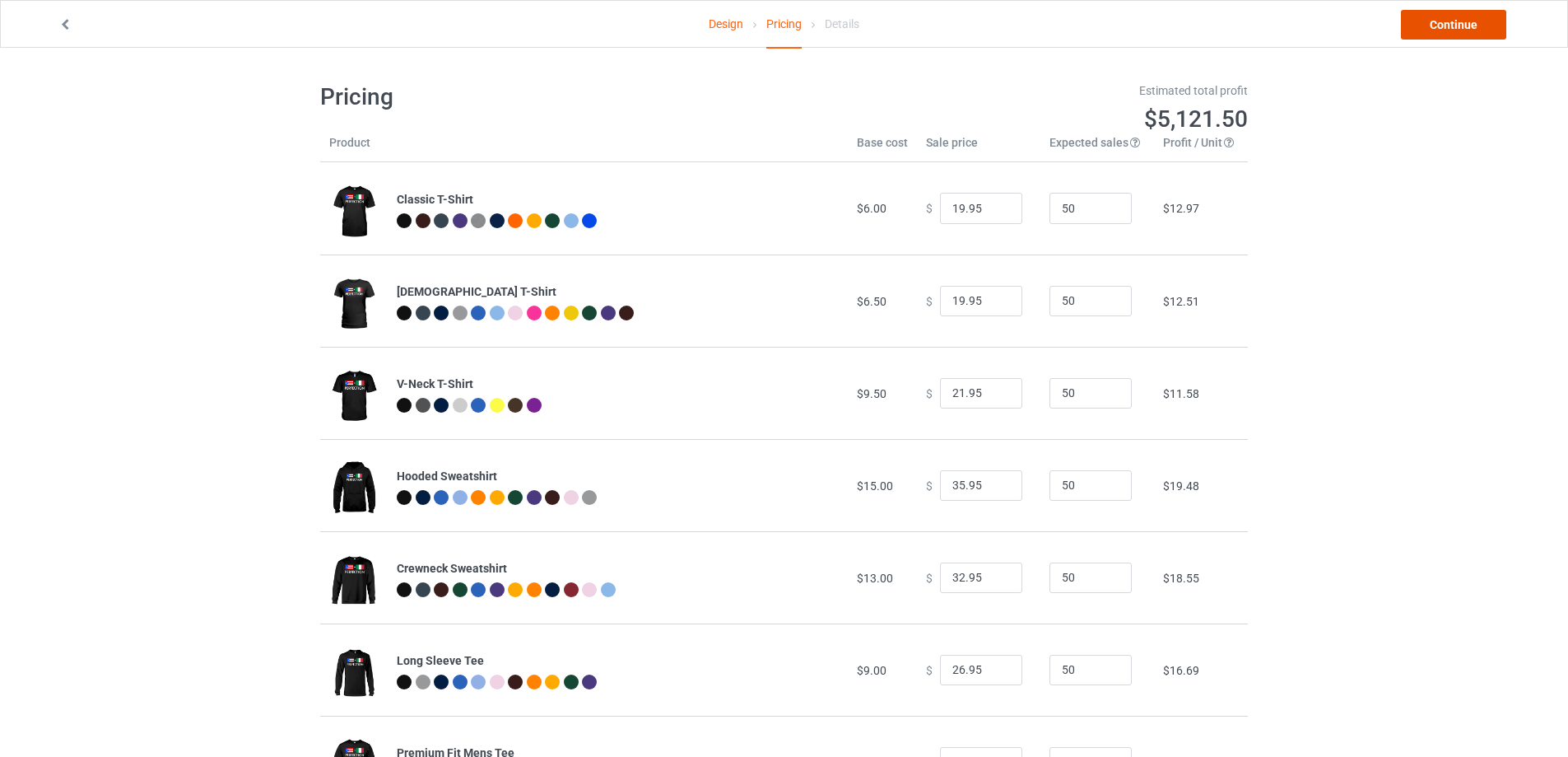
click at [1477, 29] on link "Continue" at bounding box center [1453, 24] width 105 height 30
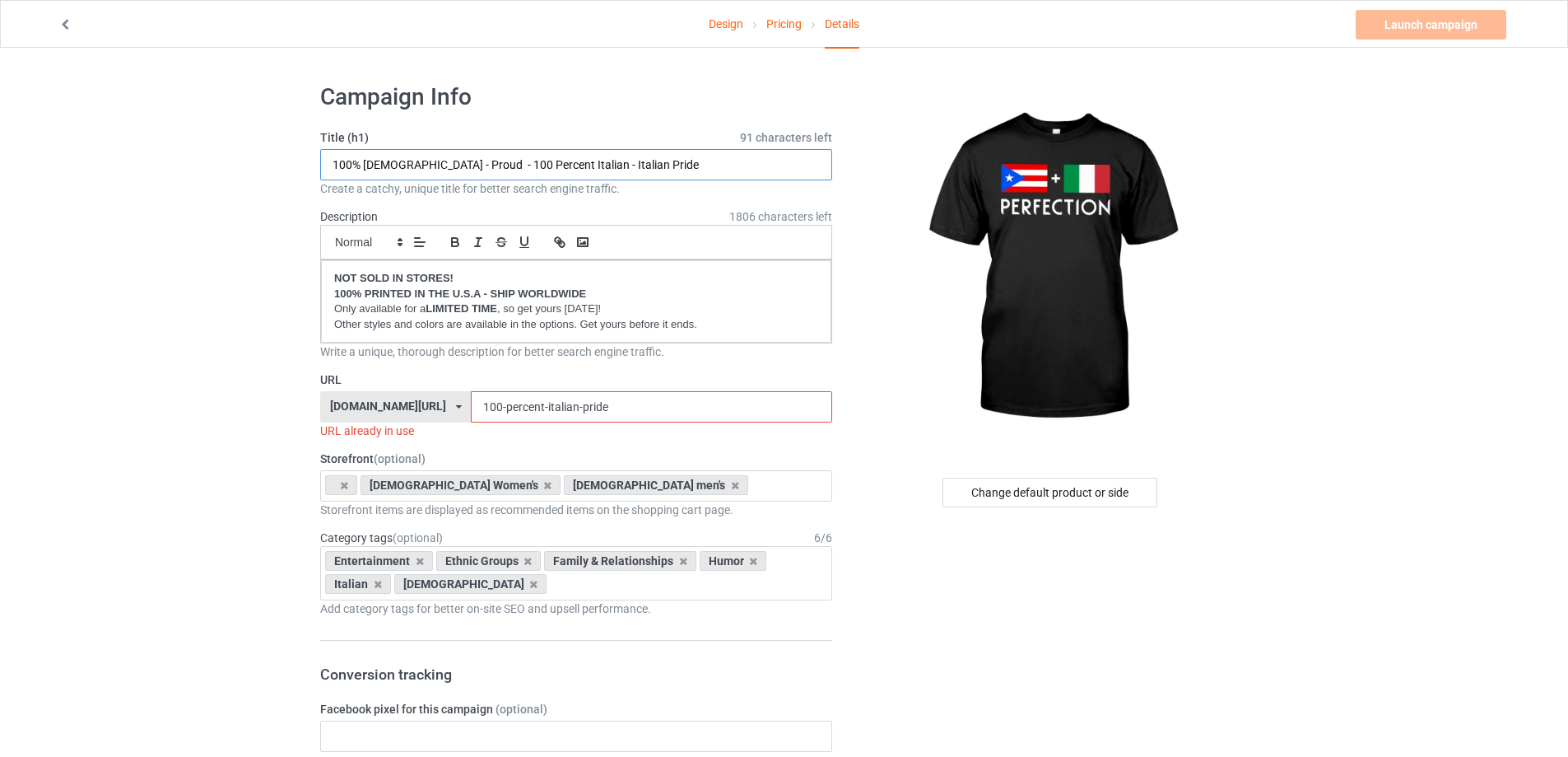
drag, startPoint x: 647, startPoint y: 164, endPoint x: 245, endPoint y: 152, distance: 402.2
paste input "Puerto Rican Italian - Perfection - [US_STATE]"
drag, startPoint x: 495, startPoint y: 166, endPoint x: 323, endPoint y: 163, distance: 172.0
click at [323, 163] on input "Puerto Rican Italian - Perfection - [US_STATE]" at bounding box center [576, 165] width 512 height 31
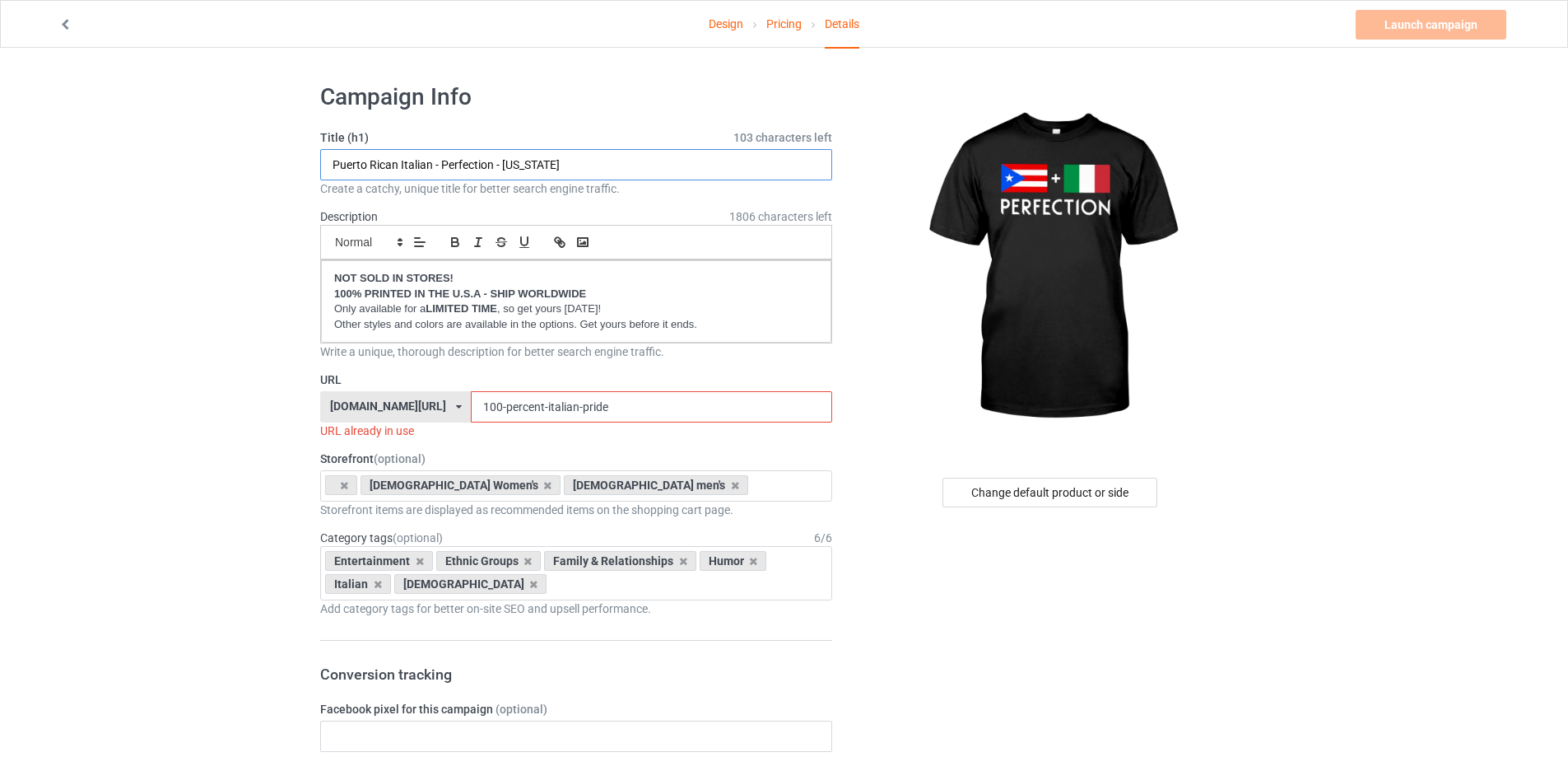
type input "Puerto Rican Italian - Perfection - [US_STATE]"
drag, startPoint x: 656, startPoint y: 414, endPoint x: 291, endPoint y: 376, distance: 367.0
paste input "Puerto Rican Italian - Perfection"
click at [607, 409] on input "Puerto Rican Italian - Perfection" at bounding box center [651, 407] width 360 height 31
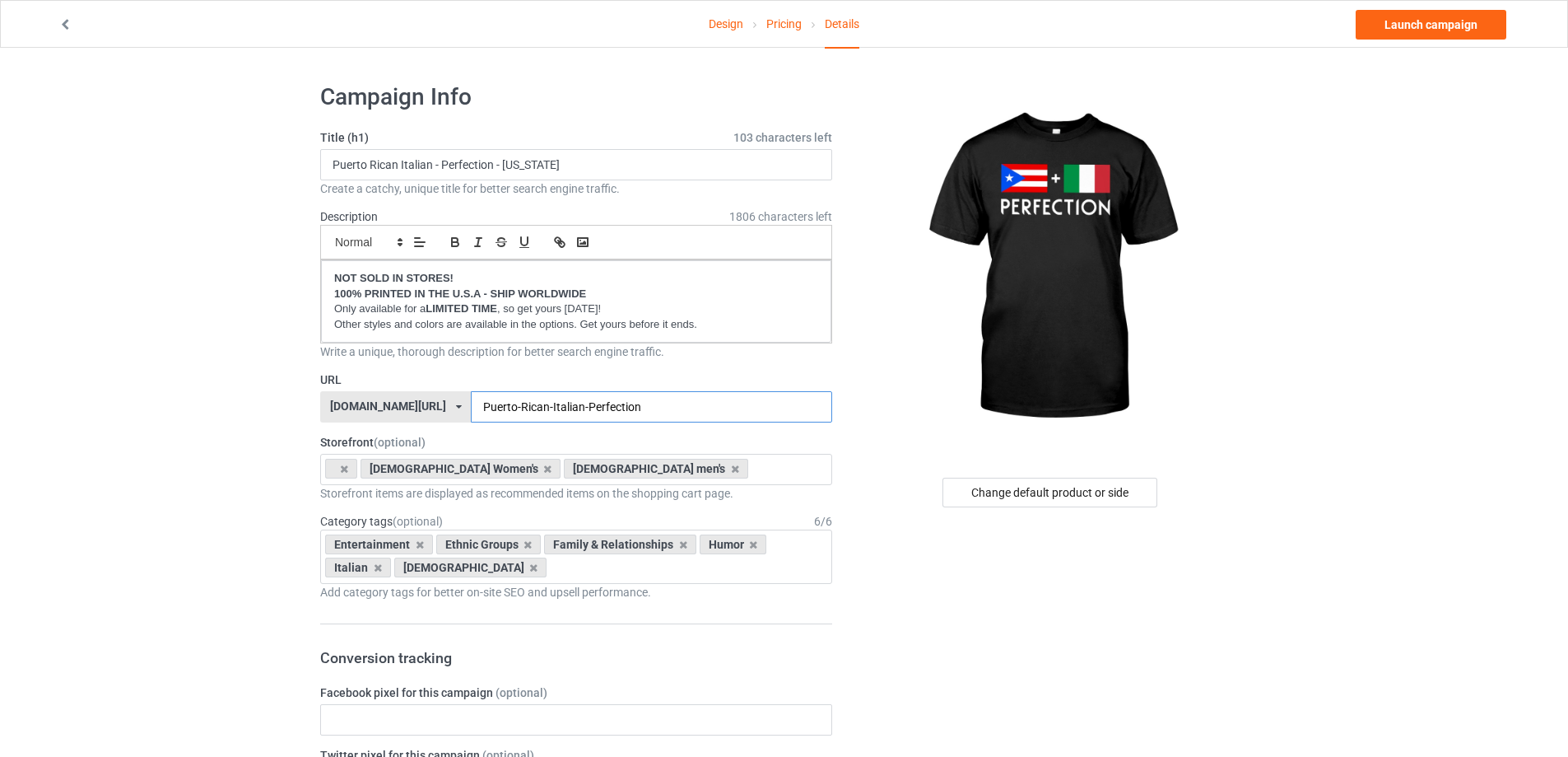
type input "Puerto-Rican-Italian-Perfection"
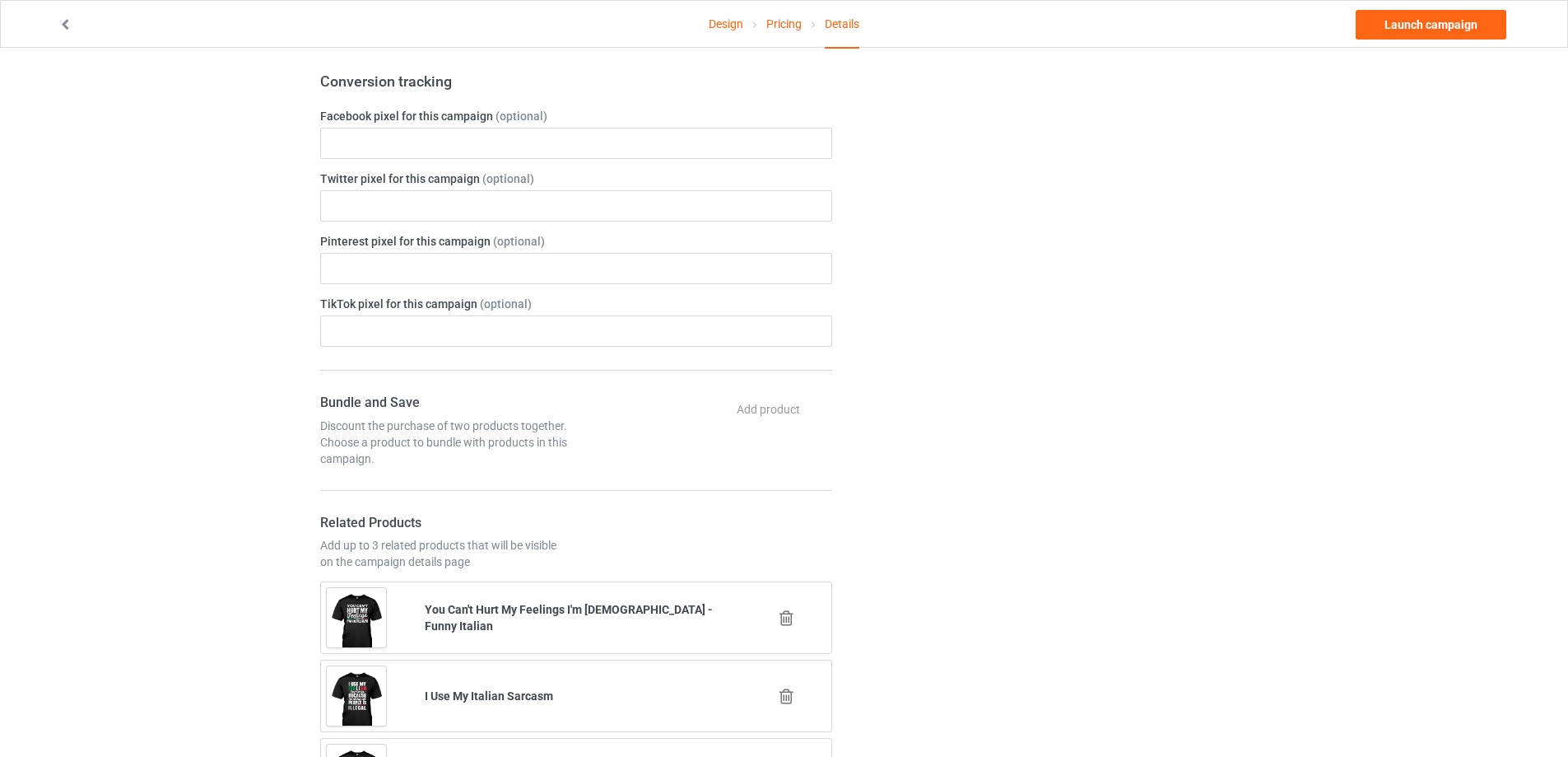
scroll to position [823, 0]
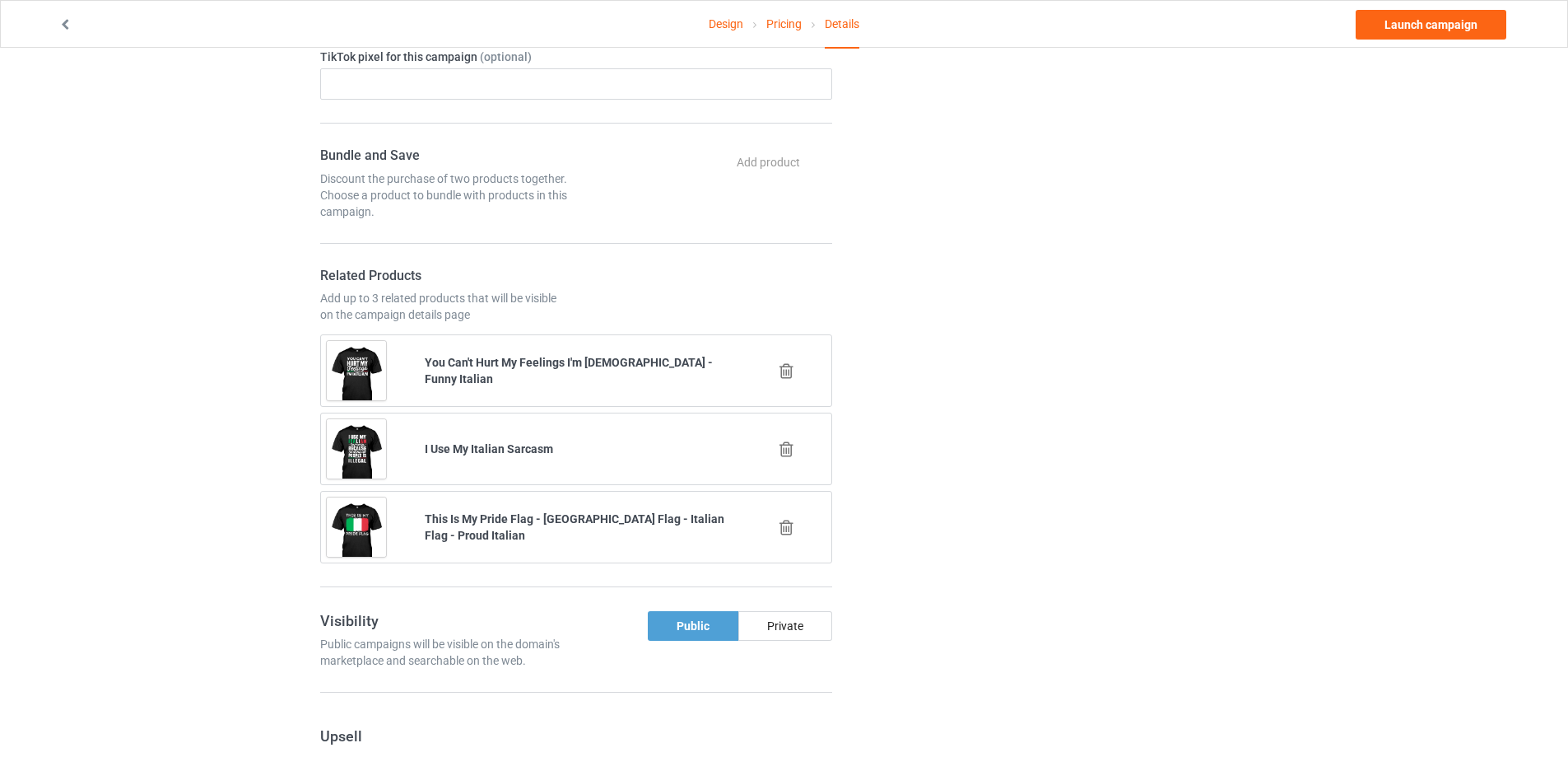
click at [785, 452] on icon at bounding box center [786, 449] width 21 height 17
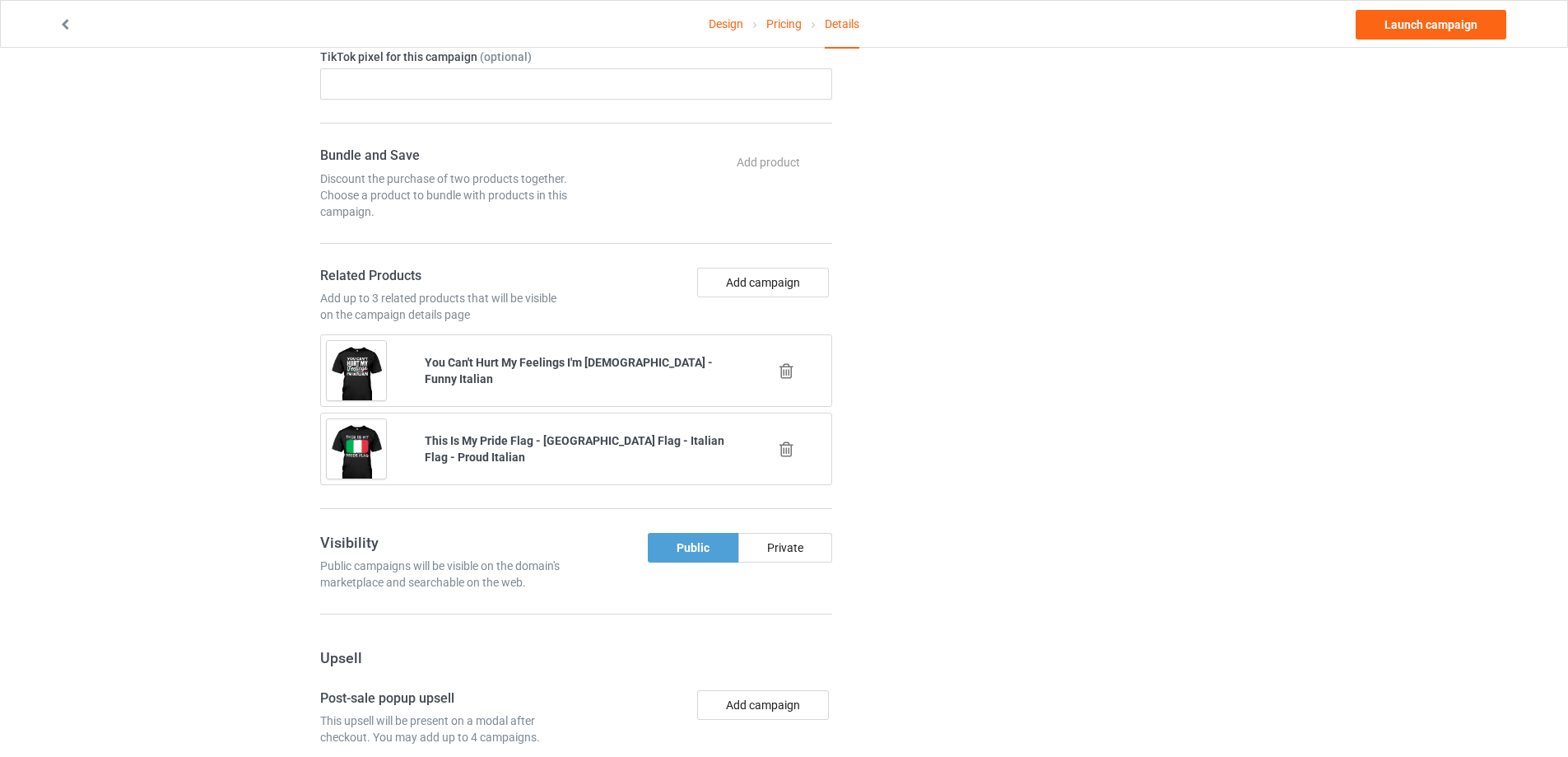
click at [782, 373] on icon at bounding box center [786, 371] width 21 height 17
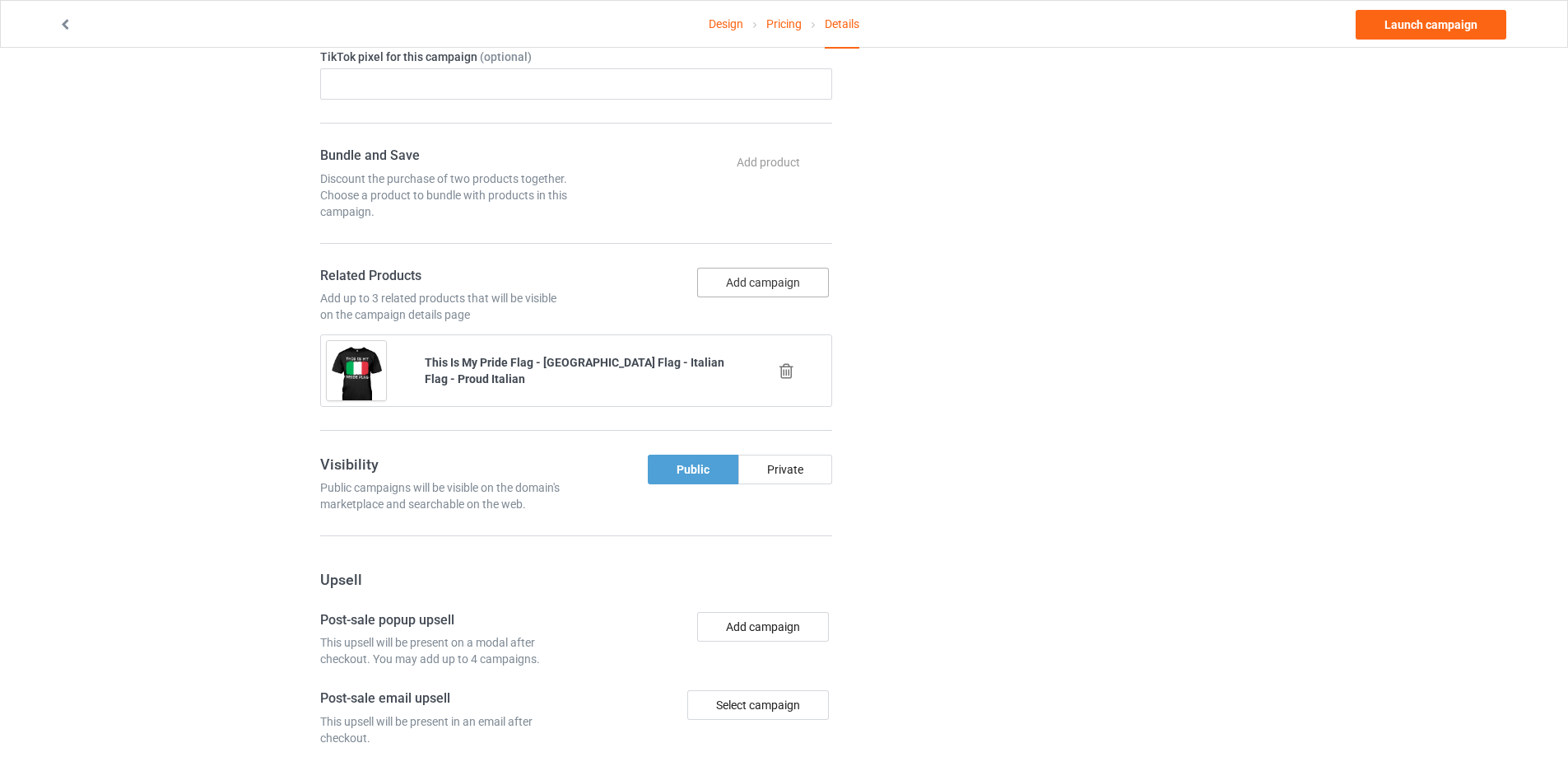
click at [749, 287] on button "Add campaign" at bounding box center [763, 282] width 131 height 30
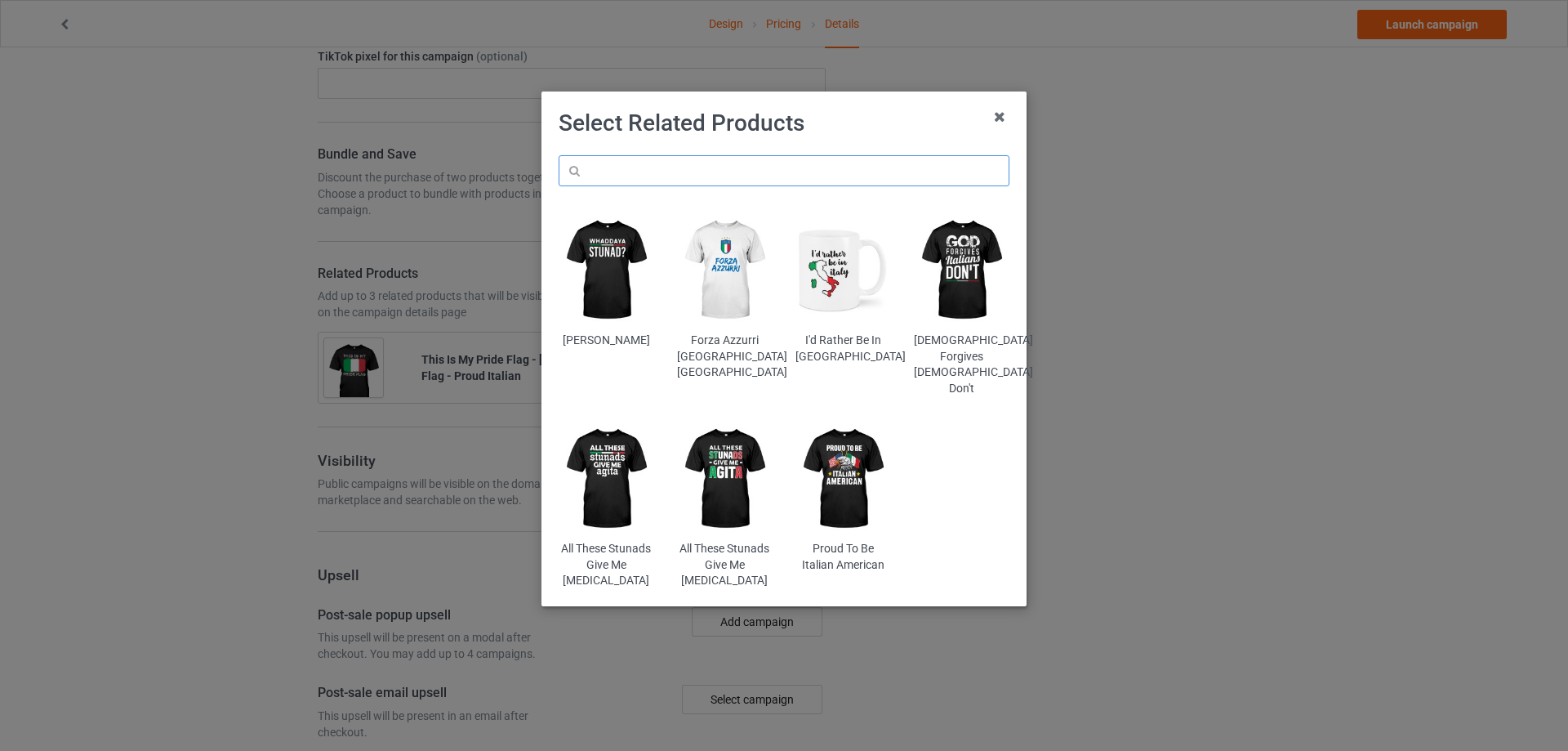
click at [711, 177] on input "text" at bounding box center [784, 171] width 451 height 31
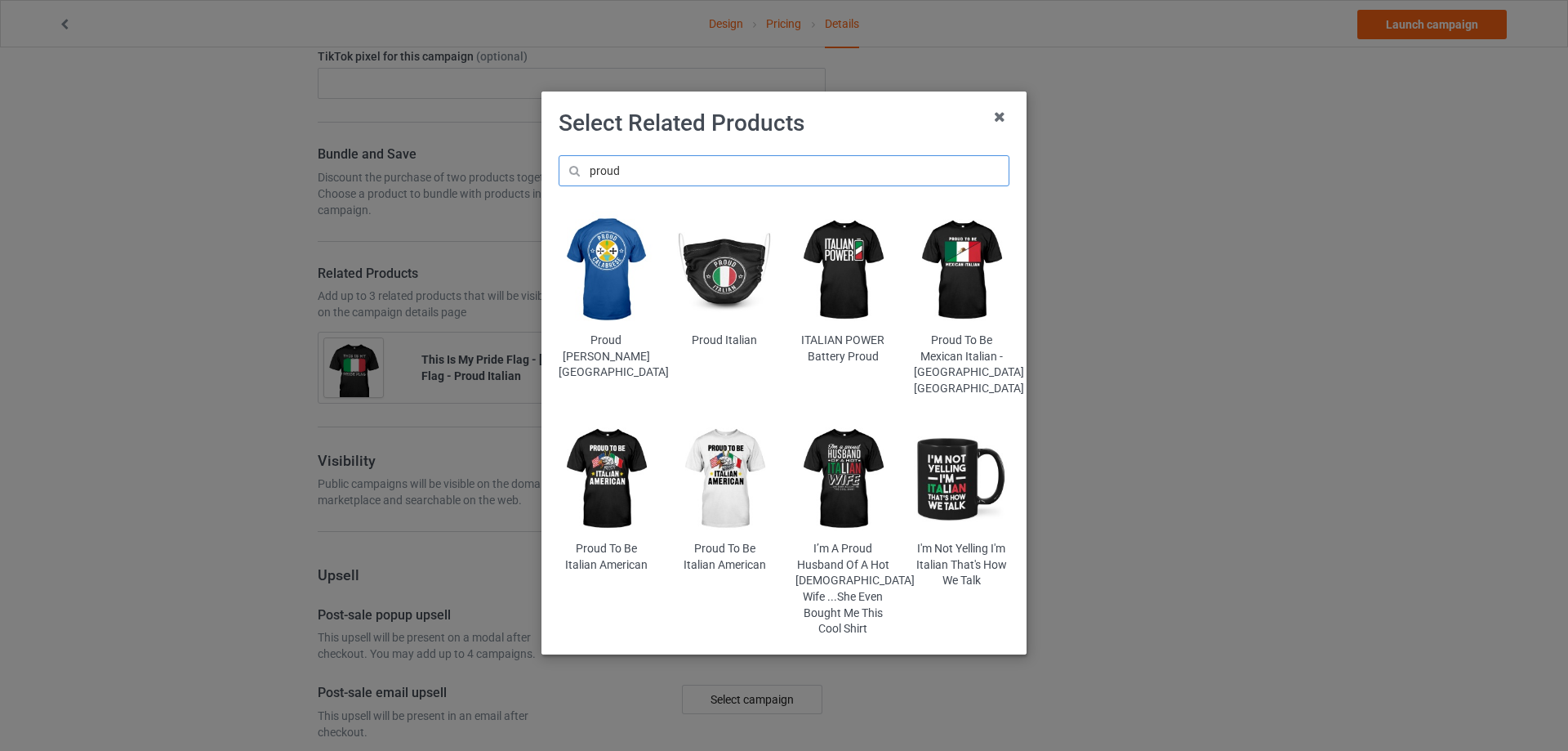
type input "proud"
click at [840, 283] on img at bounding box center [843, 270] width 96 height 119
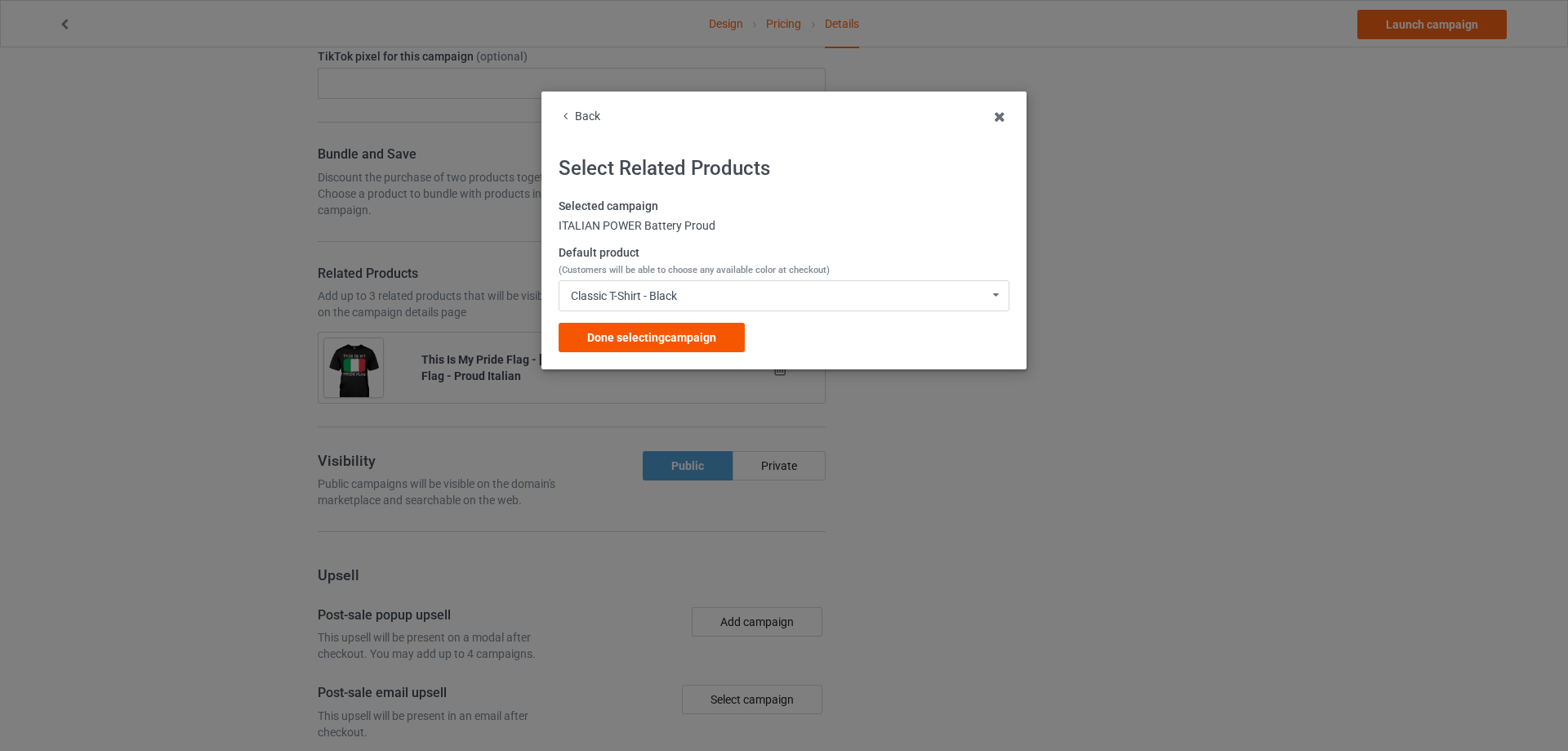
click at [695, 334] on span "Done selecting campaign" at bounding box center [651, 337] width 129 height 13
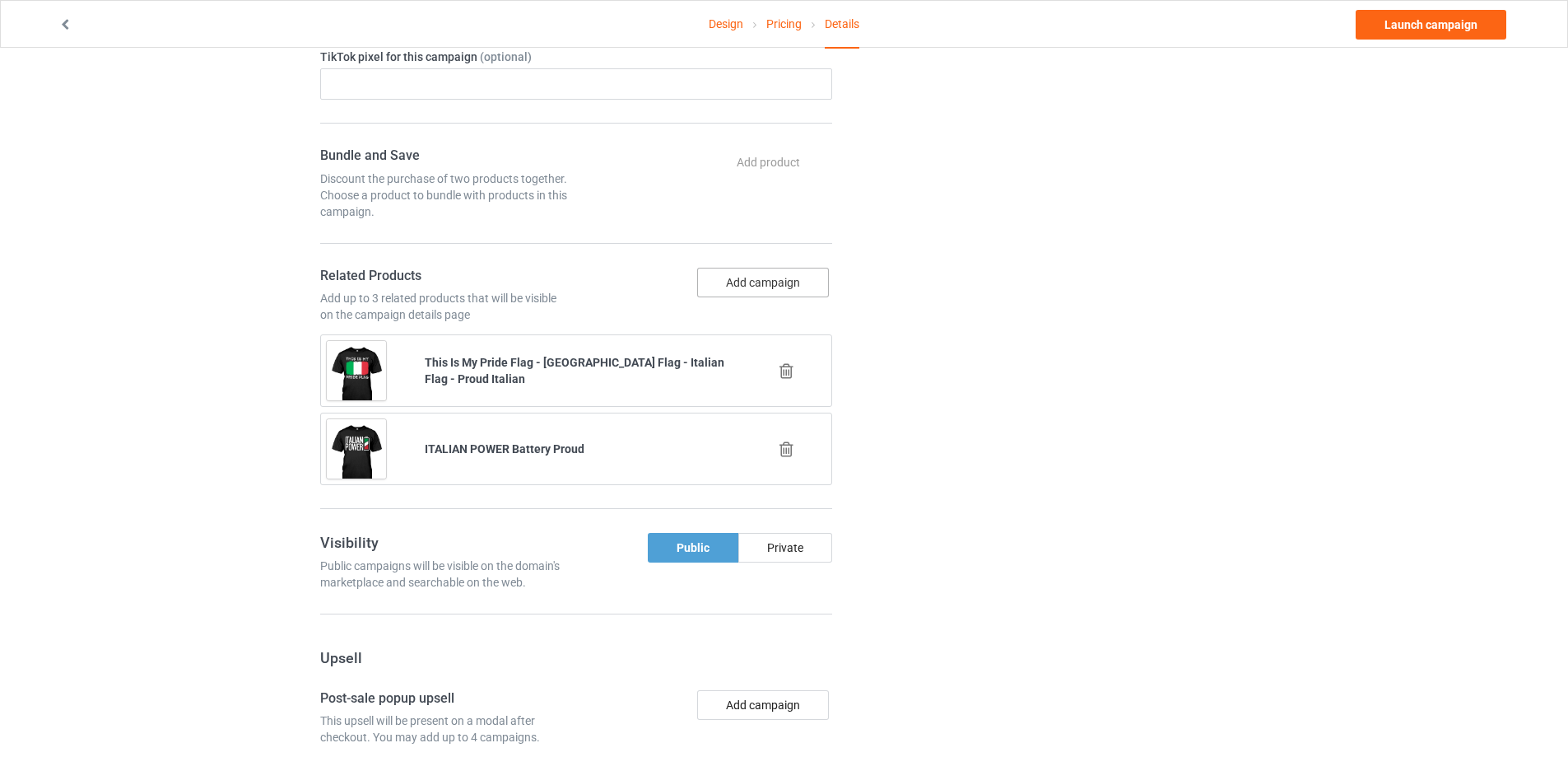
click at [762, 288] on button "Add campaign" at bounding box center [763, 282] width 131 height 30
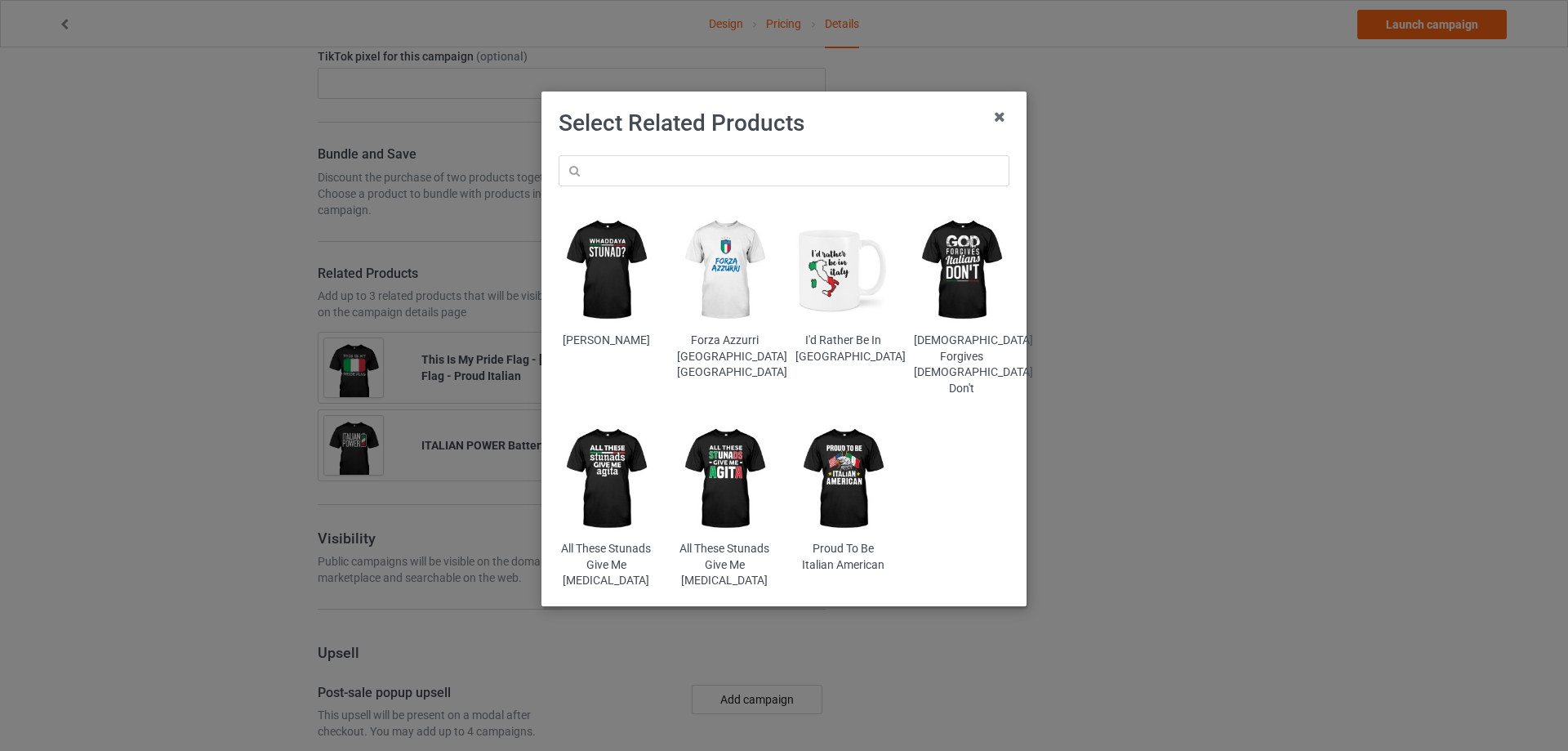
click at [972, 289] on img at bounding box center [962, 270] width 96 height 119
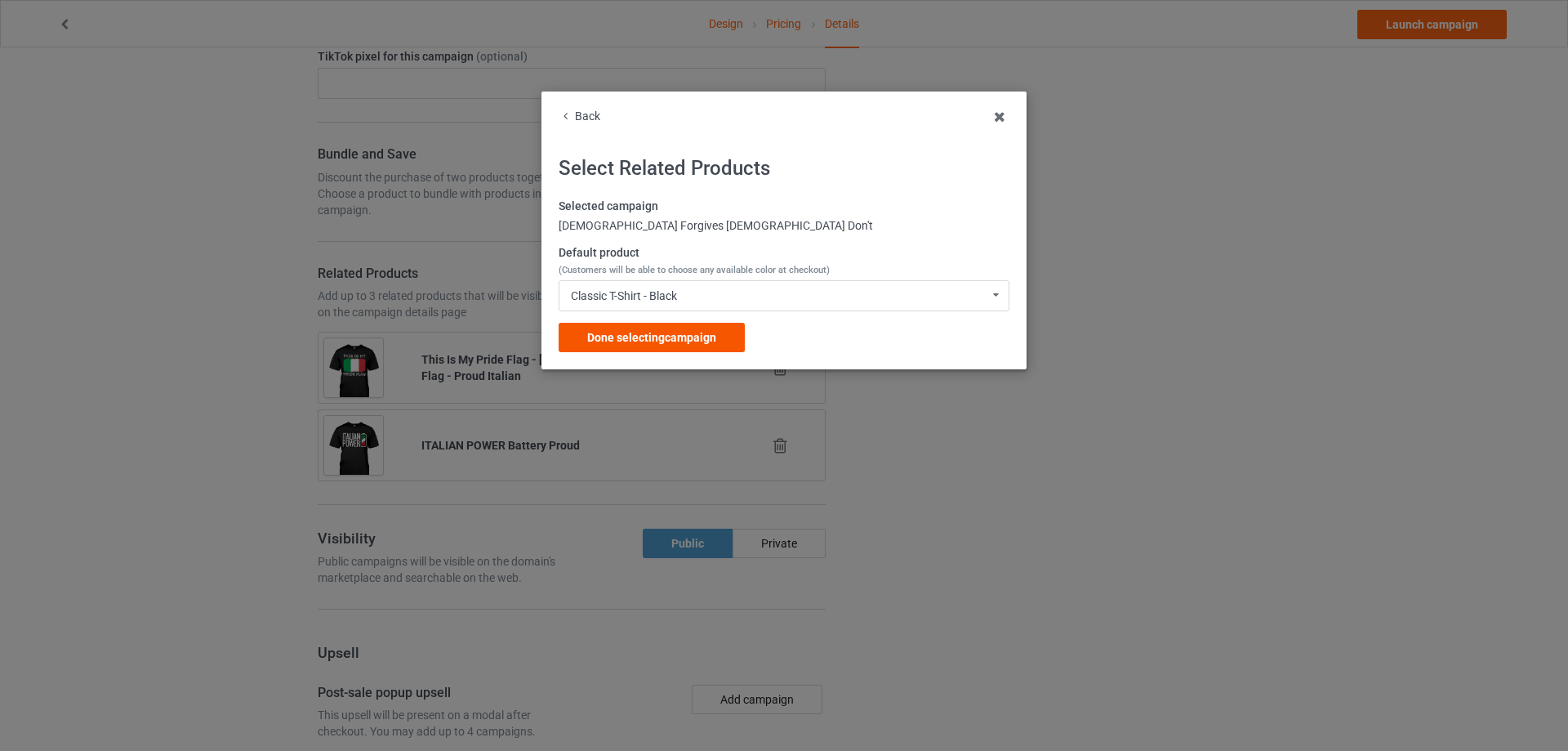
click at [713, 331] on span "Done selecting campaign" at bounding box center [651, 337] width 129 height 13
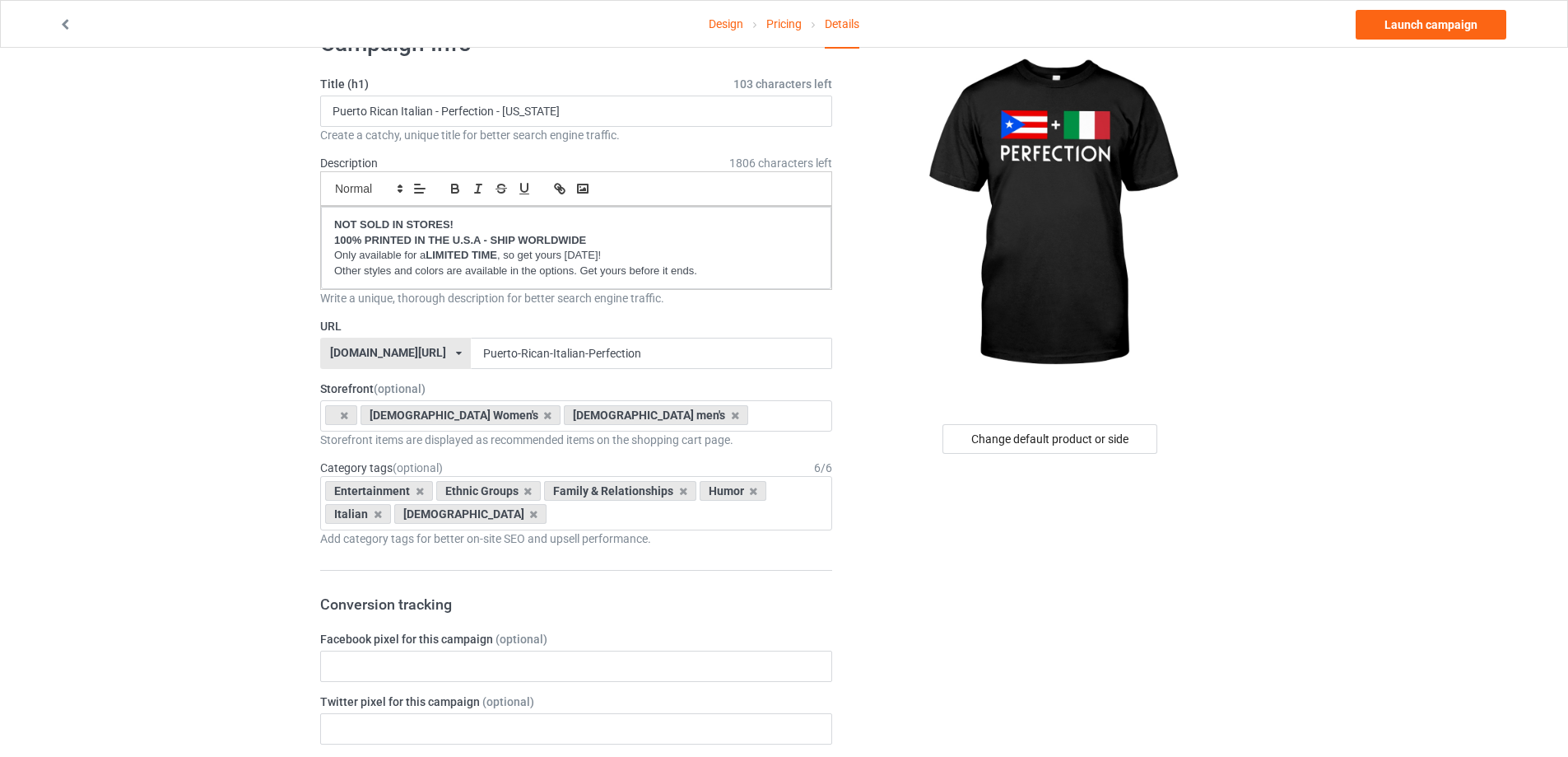
scroll to position [83, 0]
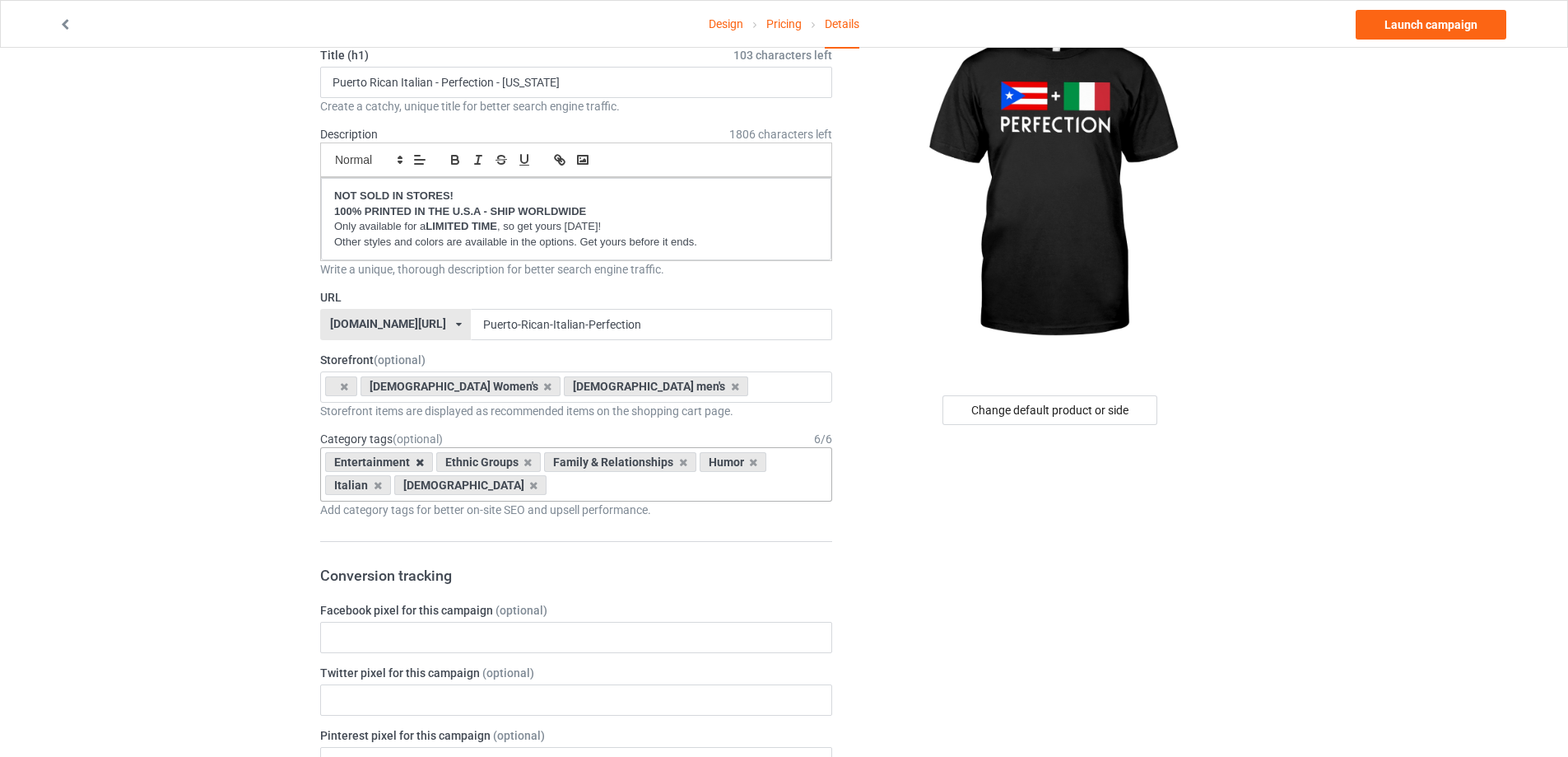
click at [415, 457] on icon at bounding box center [419, 463] width 8 height 10
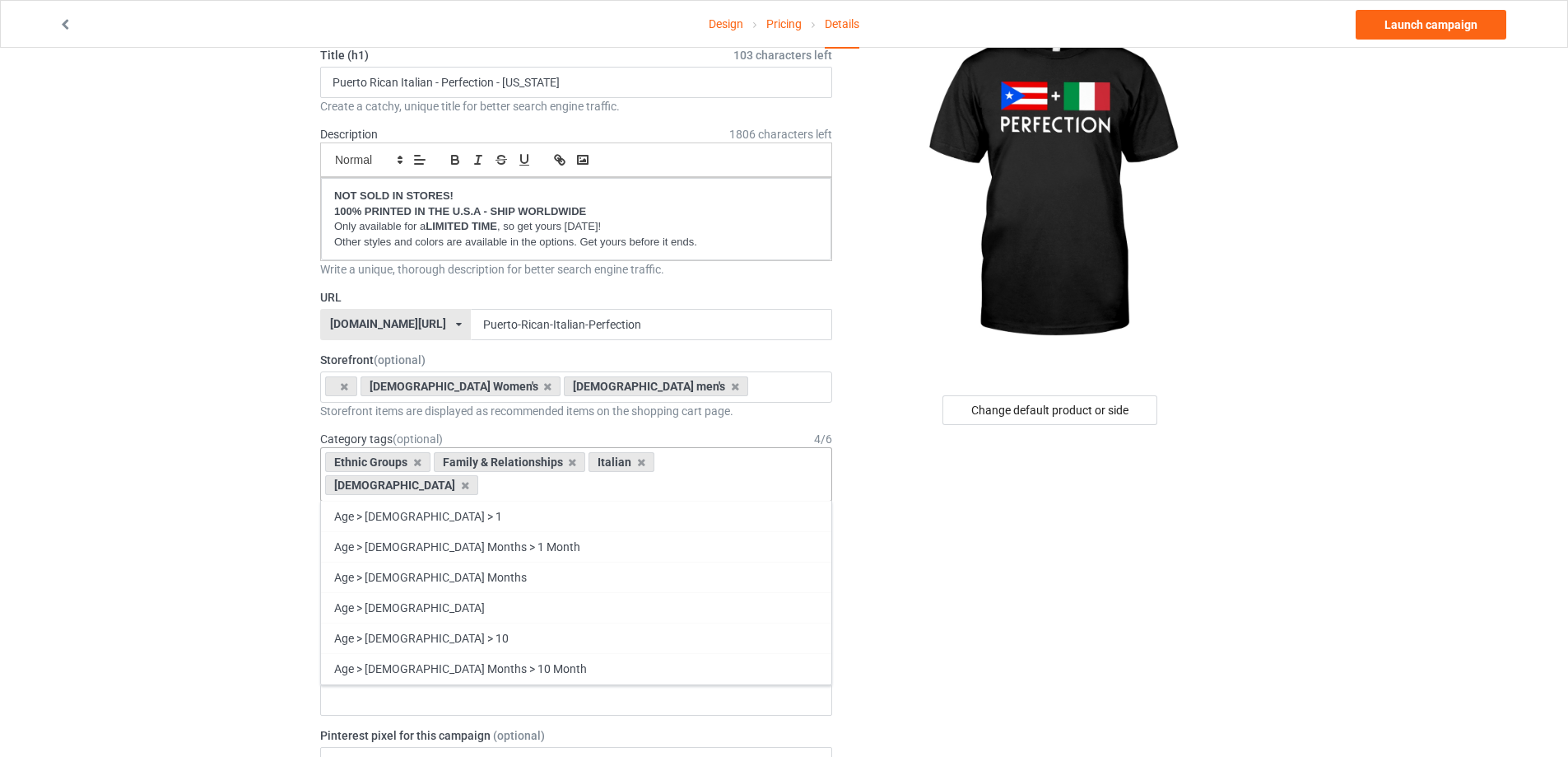
click at [415, 457] on icon at bounding box center [417, 463] width 8 height 10
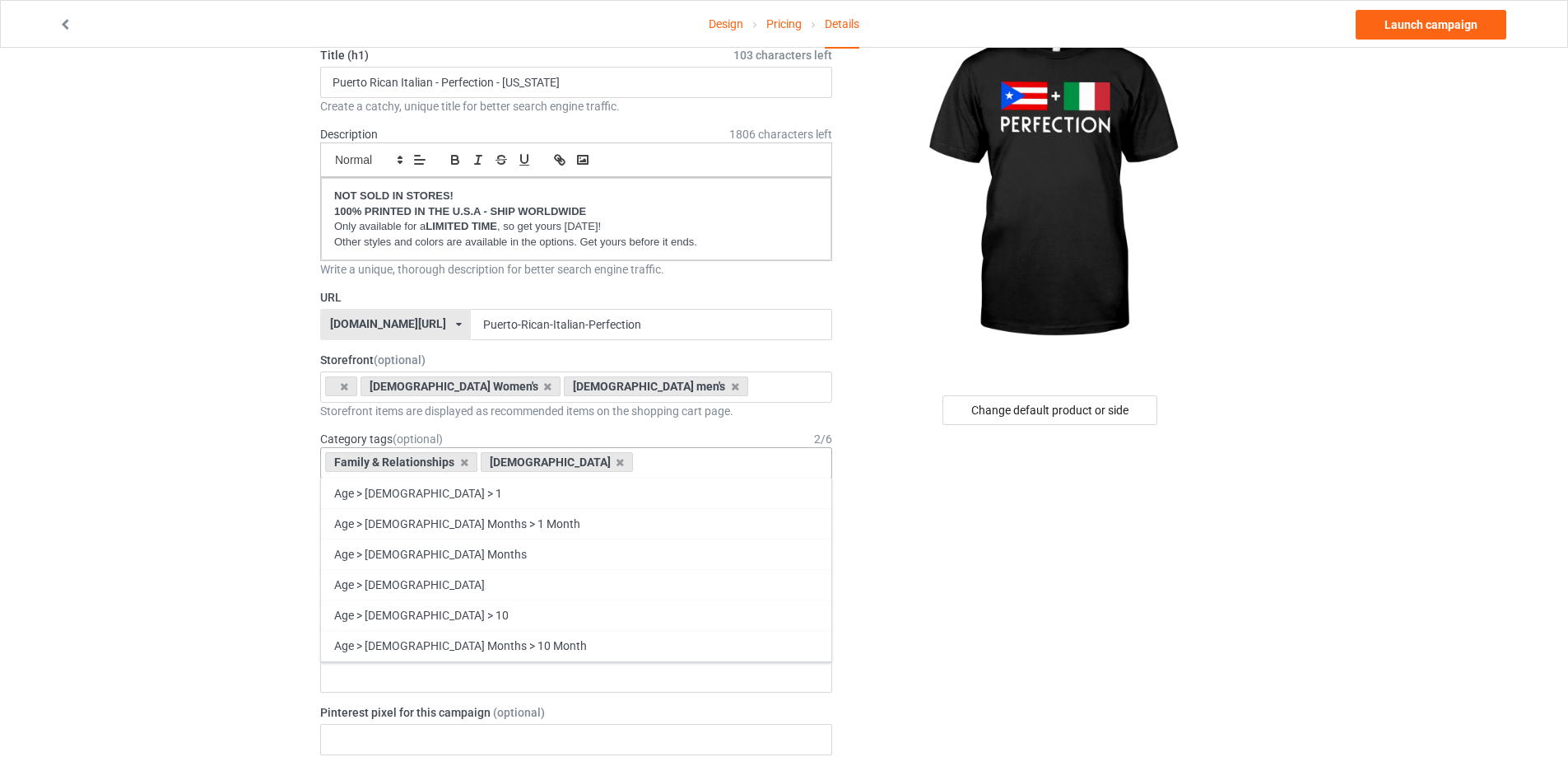
click at [415, 457] on div "Family & Relationships" at bounding box center [400, 462] width 152 height 20
click at [460, 463] on icon at bounding box center [463, 463] width 8 height 10
click at [461, 461] on icon at bounding box center [464, 463] width 8 height 10
click at [542, 466] on div "Age > [DEMOGRAPHIC_DATA] > 1 Age > [DEMOGRAPHIC_DATA] Months > 1 Month Age > [D…" at bounding box center [576, 463] width 512 height 31
type input "c"
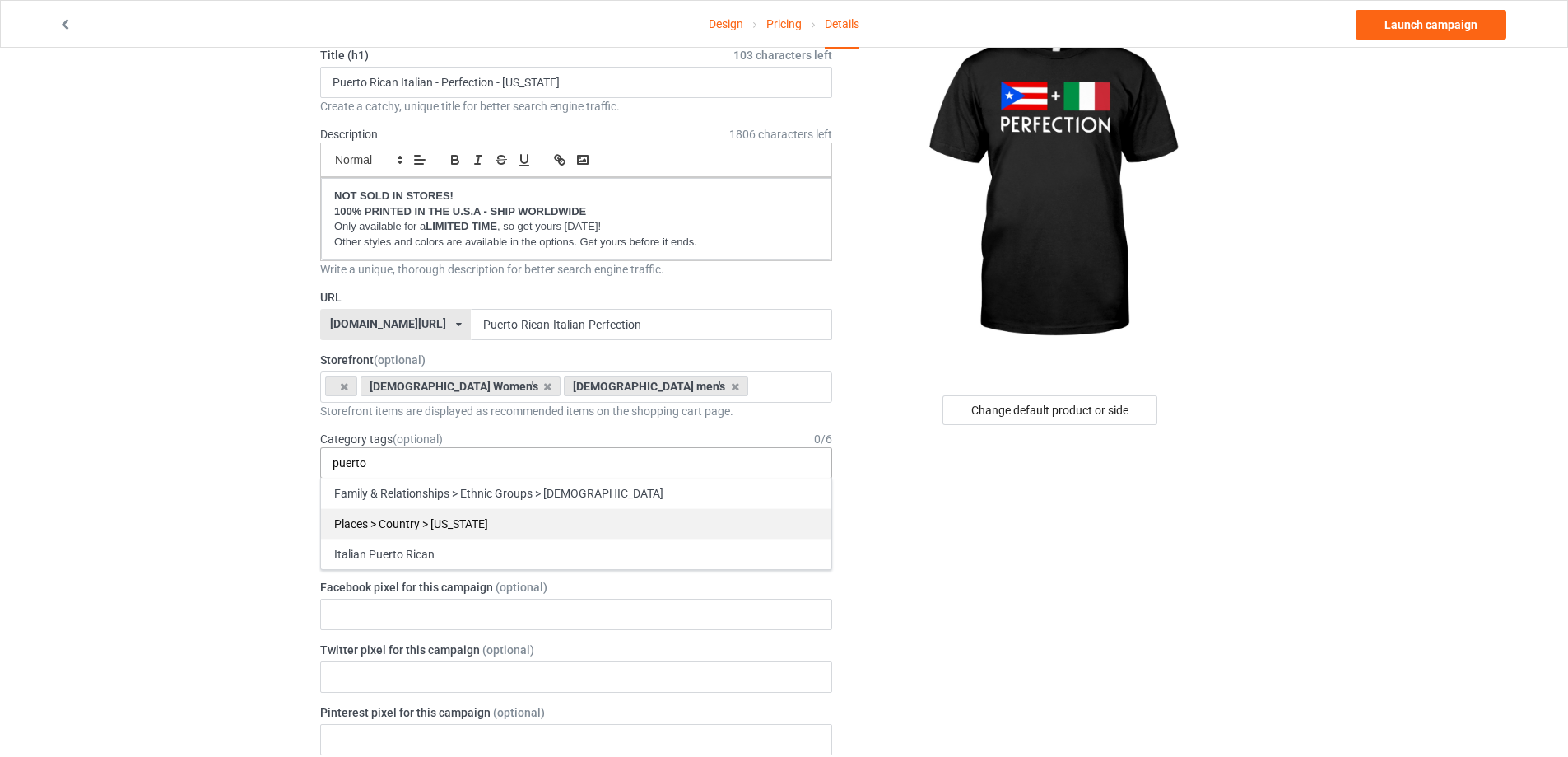
type input "puerto"
click at [489, 523] on div "Places > Country > [US_STATE]" at bounding box center [576, 523] width 510 height 30
type input "pue"
click at [422, 520] on div "Italian Puerto Rican" at bounding box center [576, 523] width 510 height 30
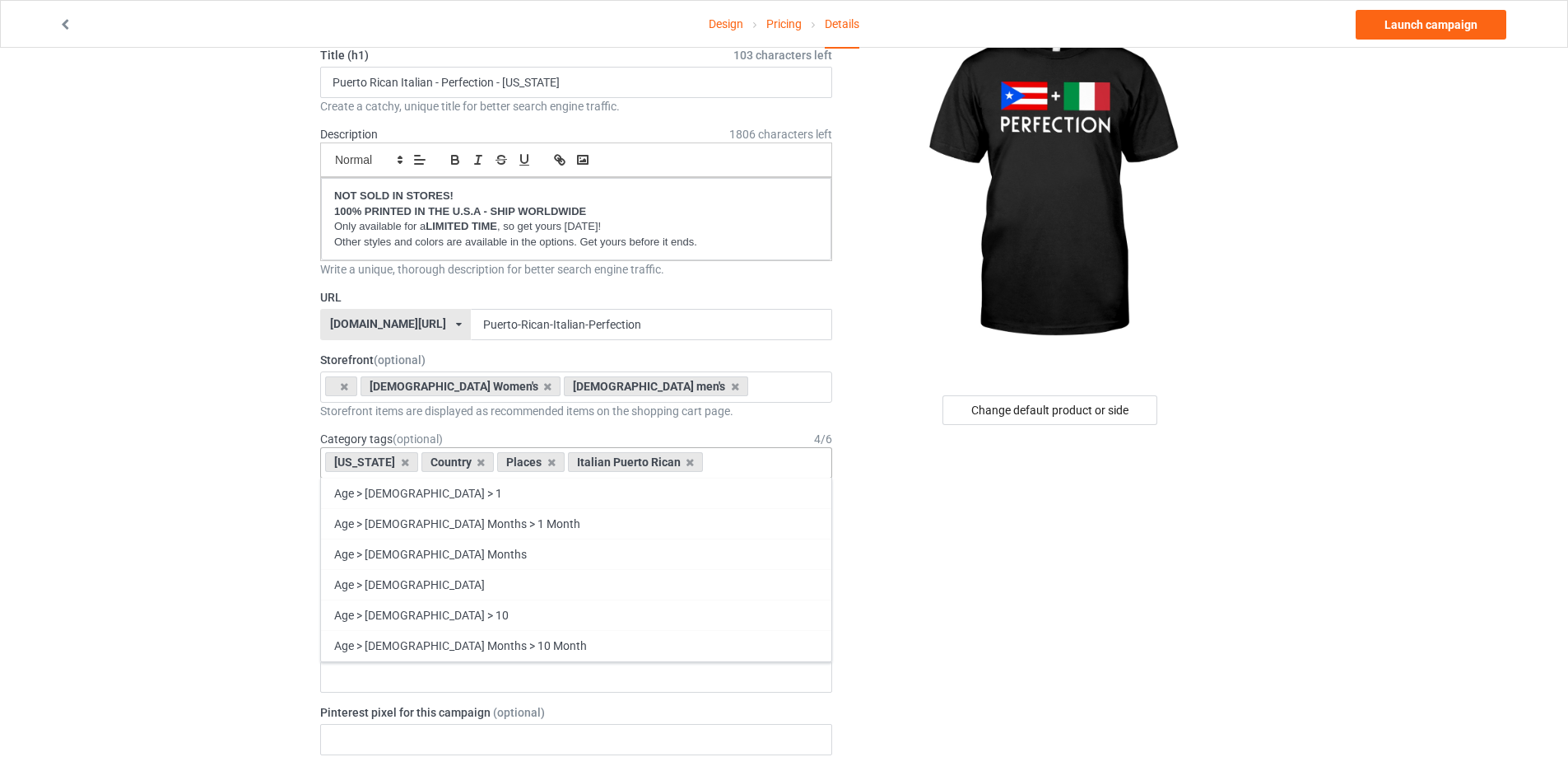
type input "e"
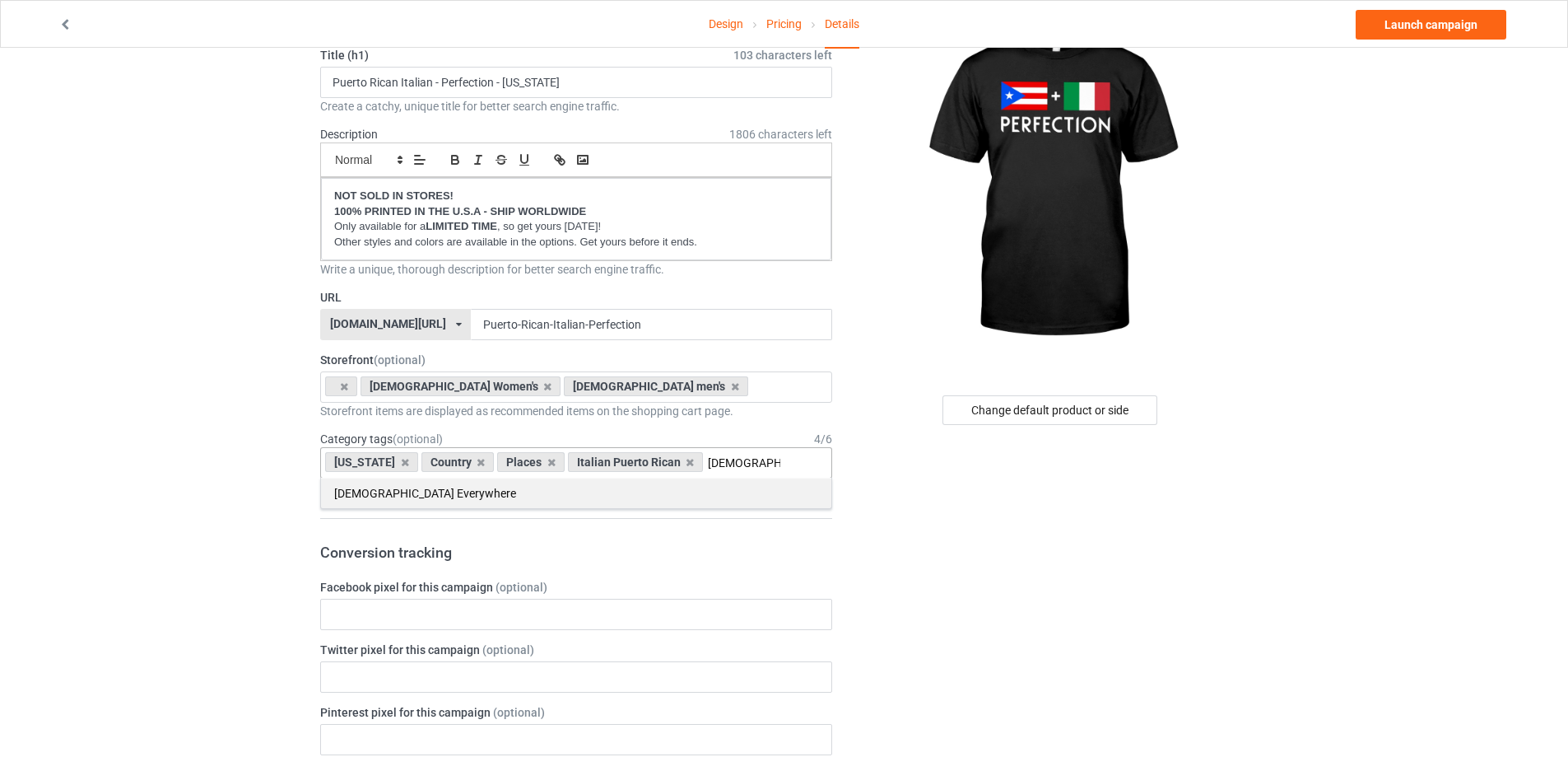
type input "[DEMOGRAPHIC_DATA]"
click at [411, 490] on div "[DEMOGRAPHIC_DATA] Everywhere" at bounding box center [576, 492] width 510 height 30
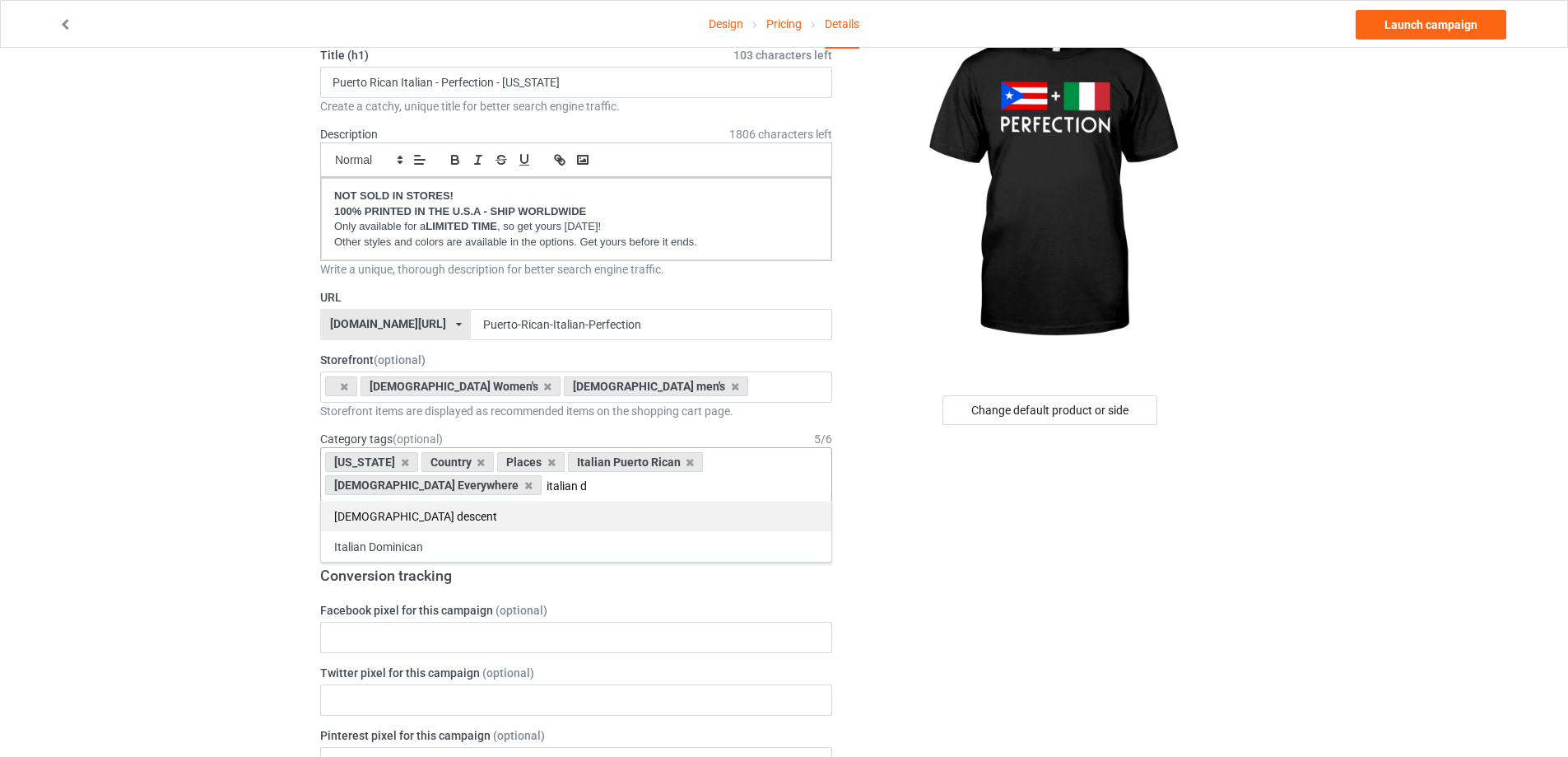
type input "italian d"
click at [401, 520] on div "[DEMOGRAPHIC_DATA] descent" at bounding box center [576, 516] width 510 height 30
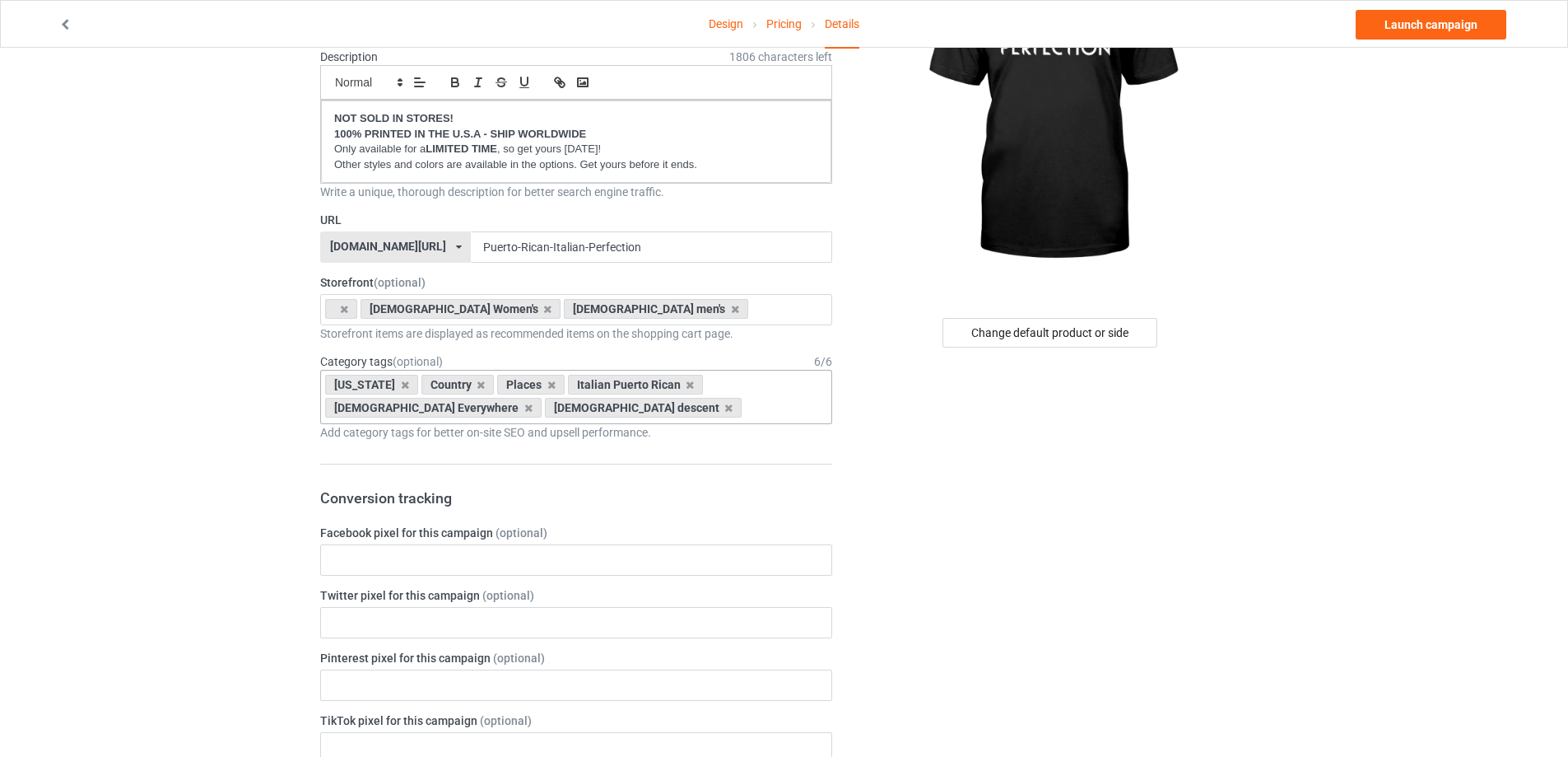
scroll to position [41, 0]
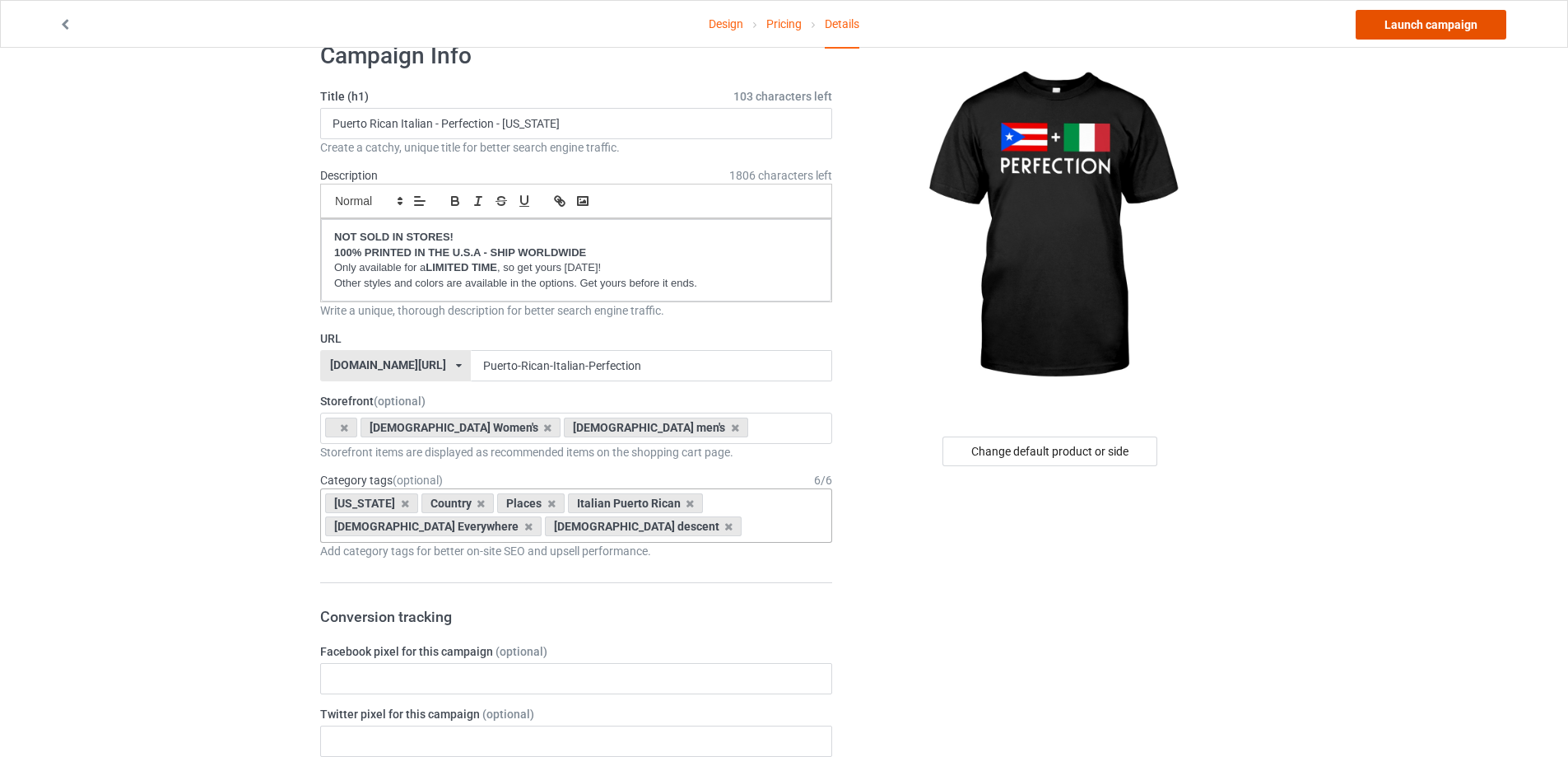
click at [1427, 12] on link "Launch campaign" at bounding box center [1430, 24] width 151 height 30
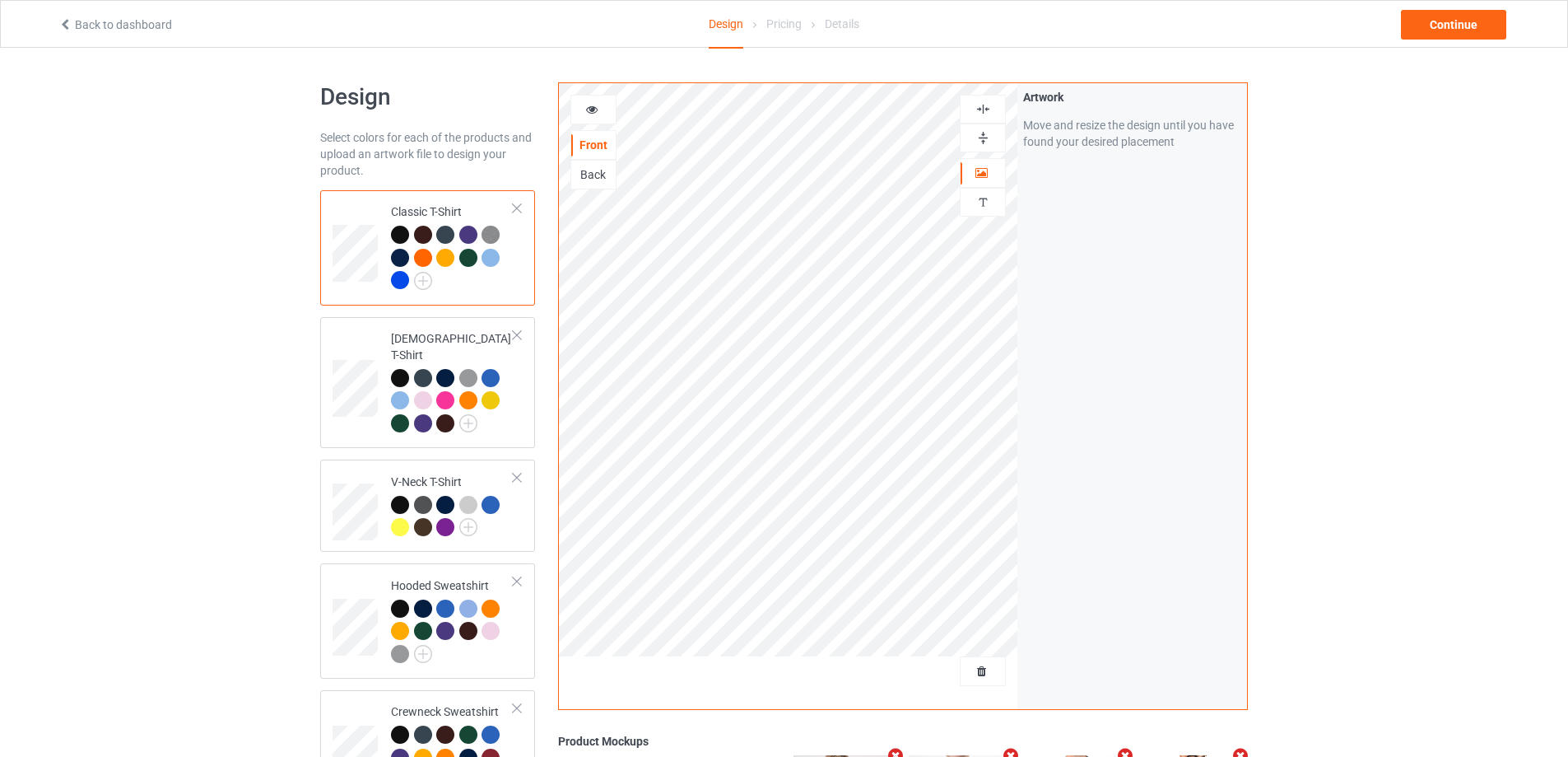
click at [973, 659] on div at bounding box center [982, 671] width 46 height 30
click at [991, 673] on div "Delete all designs" at bounding box center [936, 671] width 137 height 17
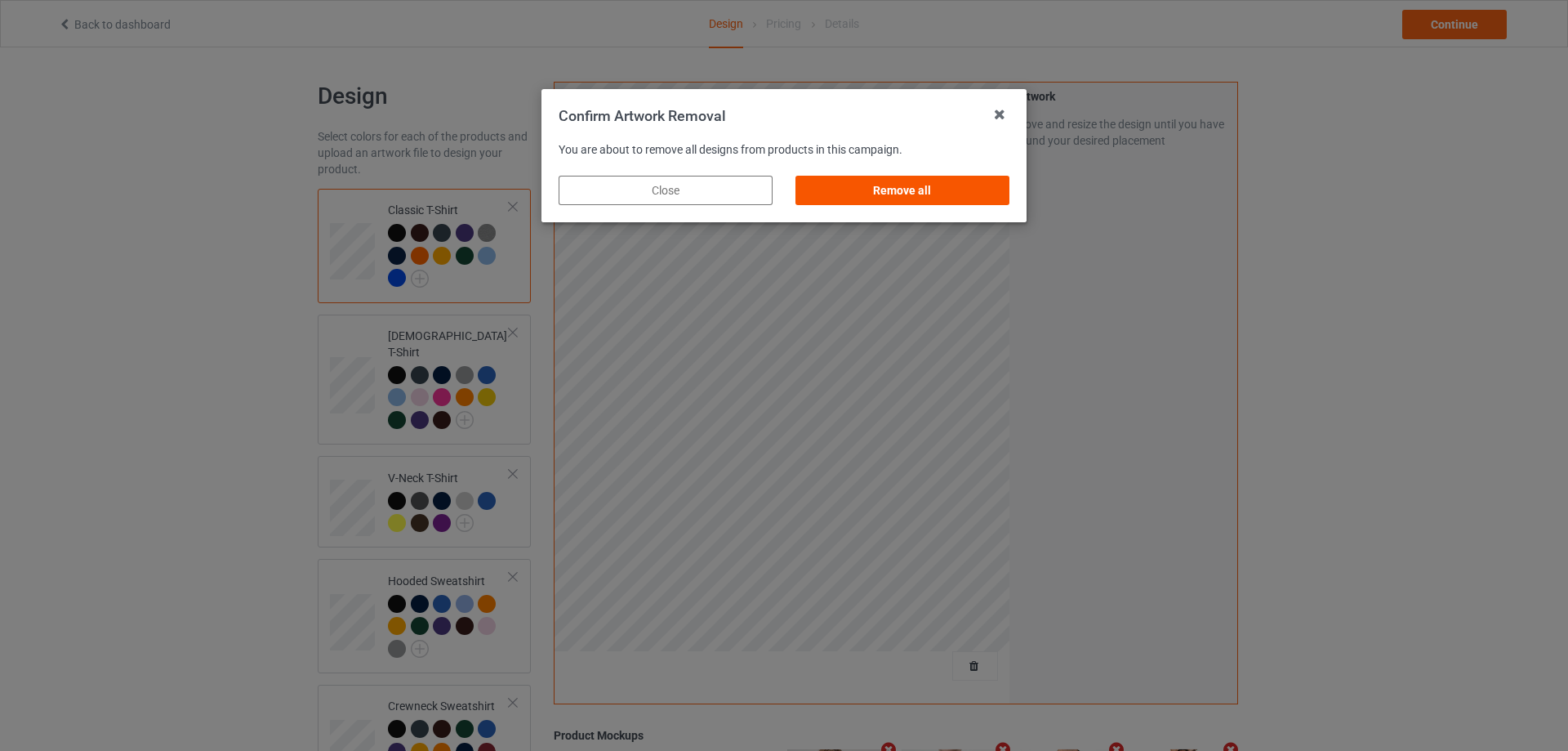
click at [918, 189] on div "Remove all" at bounding box center [903, 190] width 214 height 29
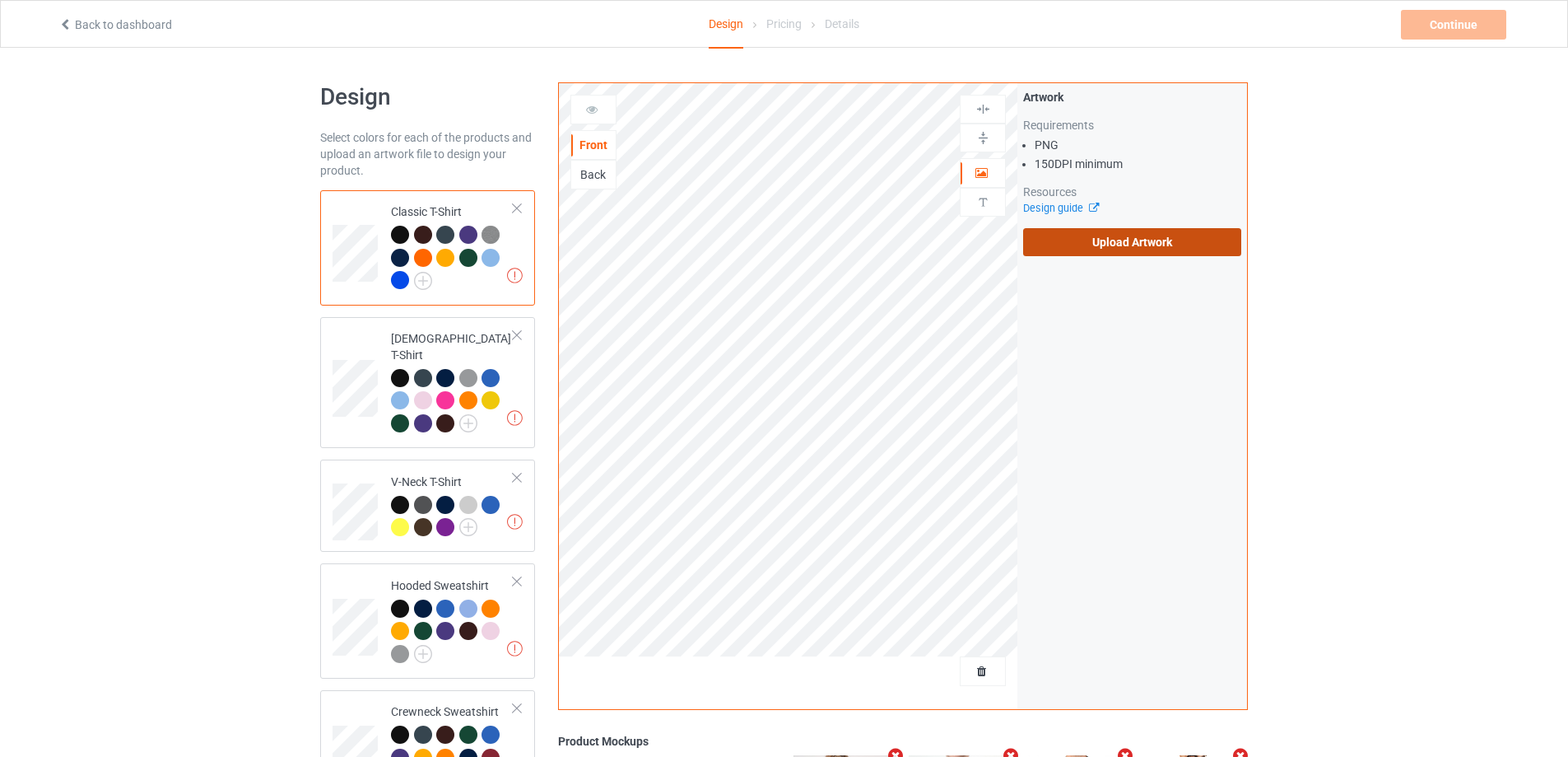
click at [1068, 239] on label "Upload Artwork" at bounding box center [1132, 242] width 219 height 28
click at [0, 0] on input "Upload Artwork" at bounding box center [0, 0] width 0 height 0
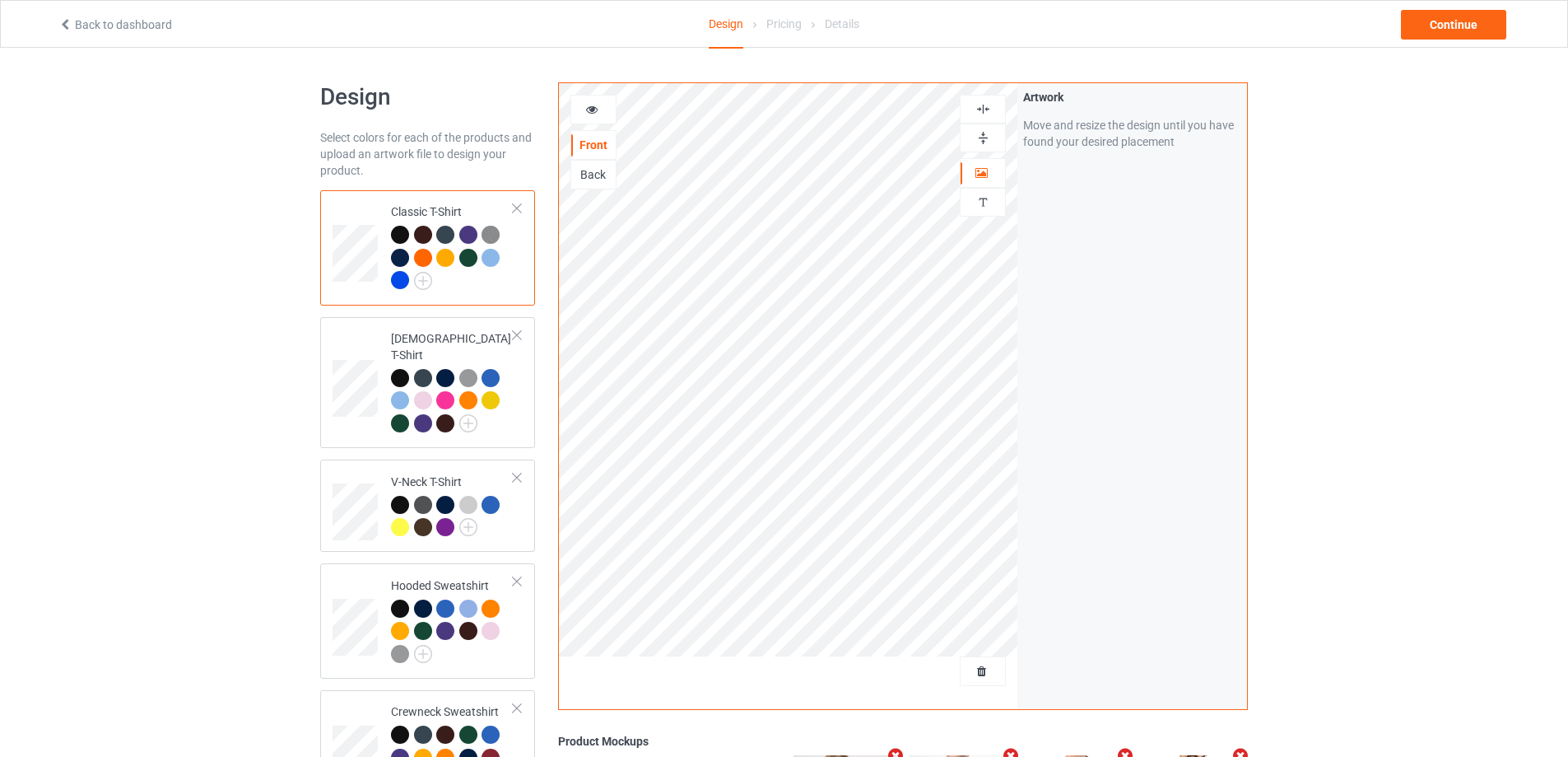
click at [400, 273] on div at bounding box center [400, 280] width 18 height 18
click at [1431, 23] on div "Continue" at bounding box center [1453, 24] width 105 height 30
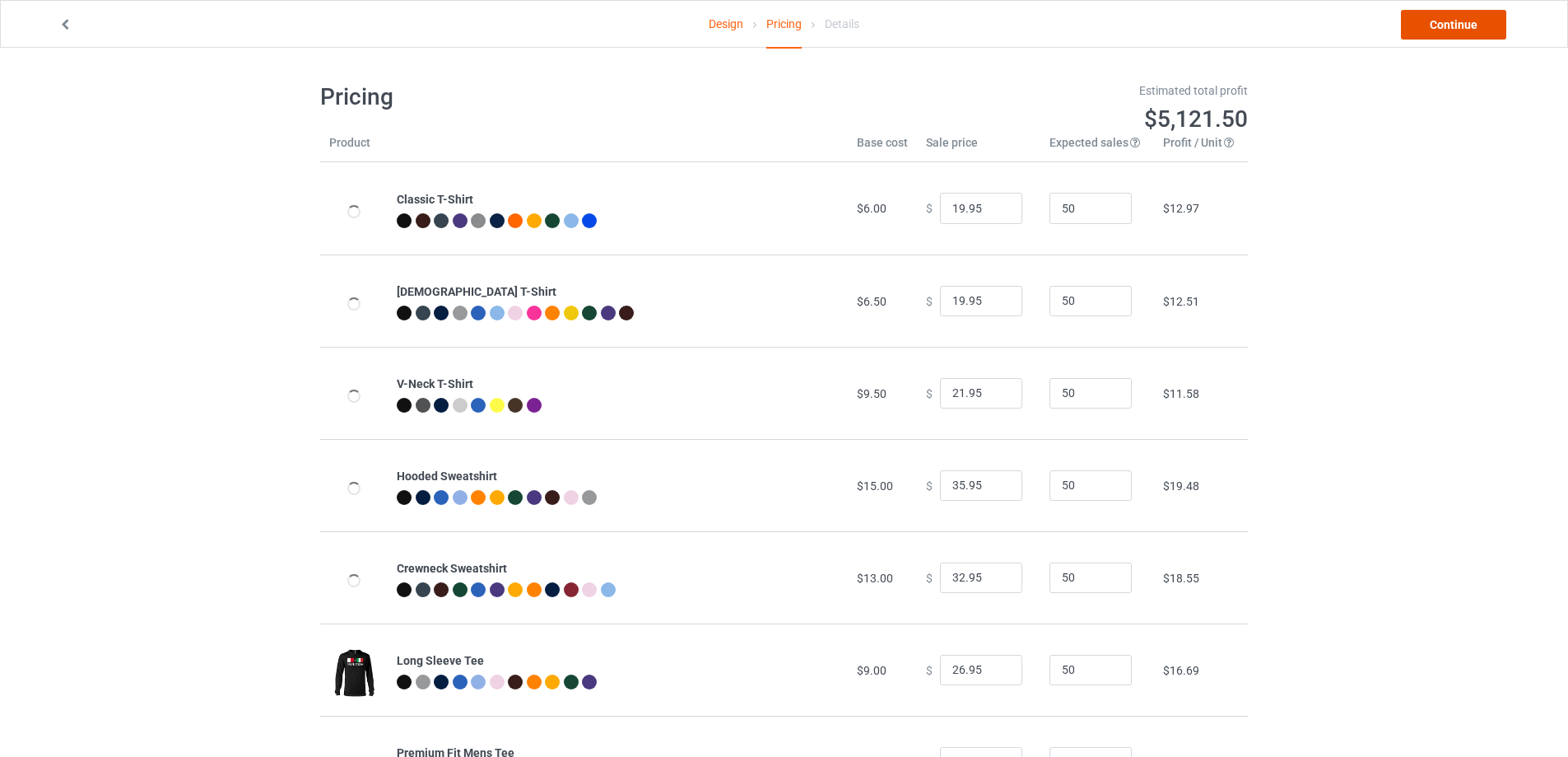
click at [1460, 34] on link "Continue" at bounding box center [1453, 24] width 105 height 30
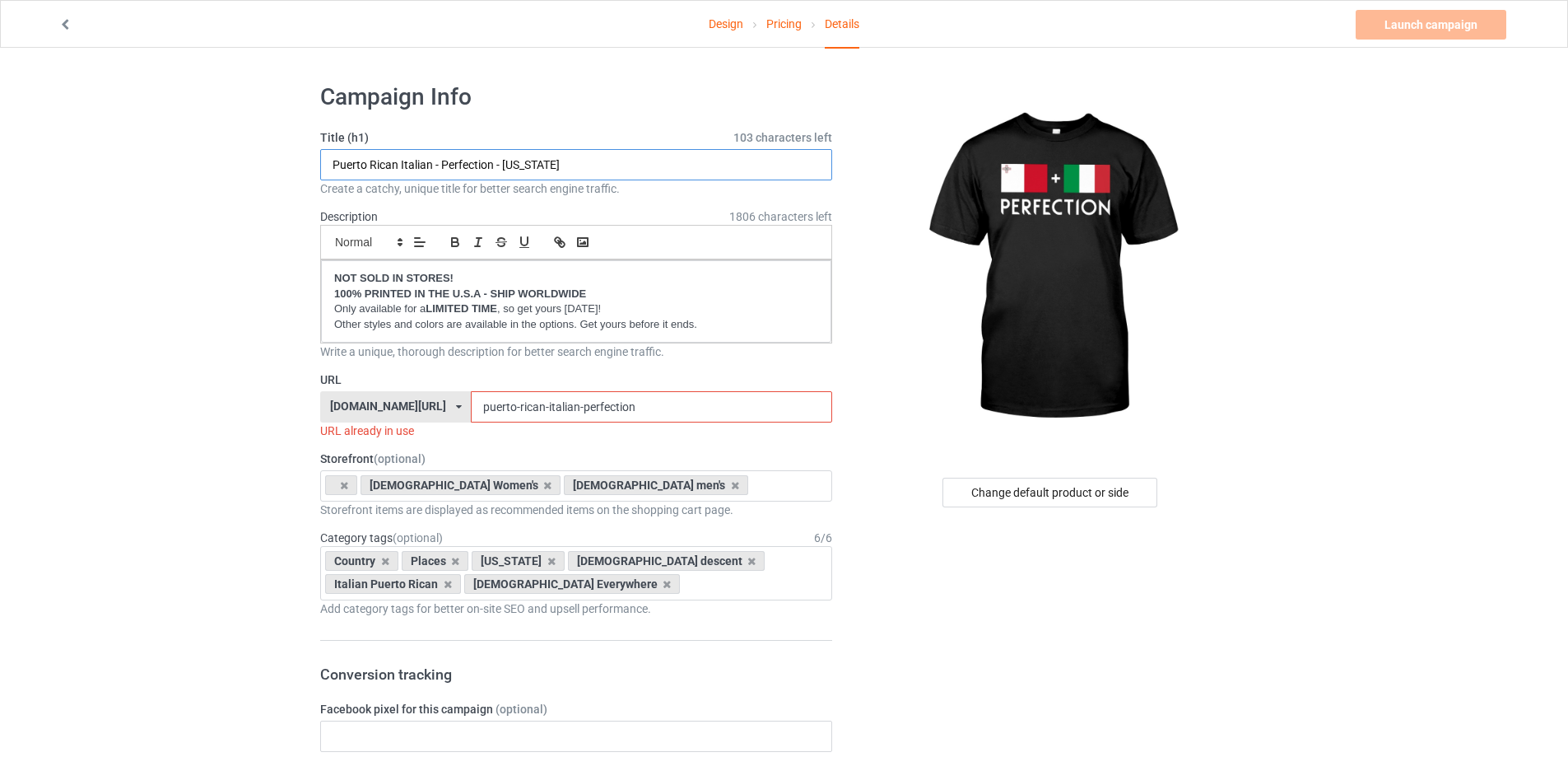
drag, startPoint x: 623, startPoint y: 157, endPoint x: 147, endPoint y: 136, distance: 476.5
paste input "Maltese Italian - Perfection Malta Italy"
type input "Maltese Italian - Perfection Malta Italy"
click at [550, 560] on icon at bounding box center [551, 561] width 8 height 10
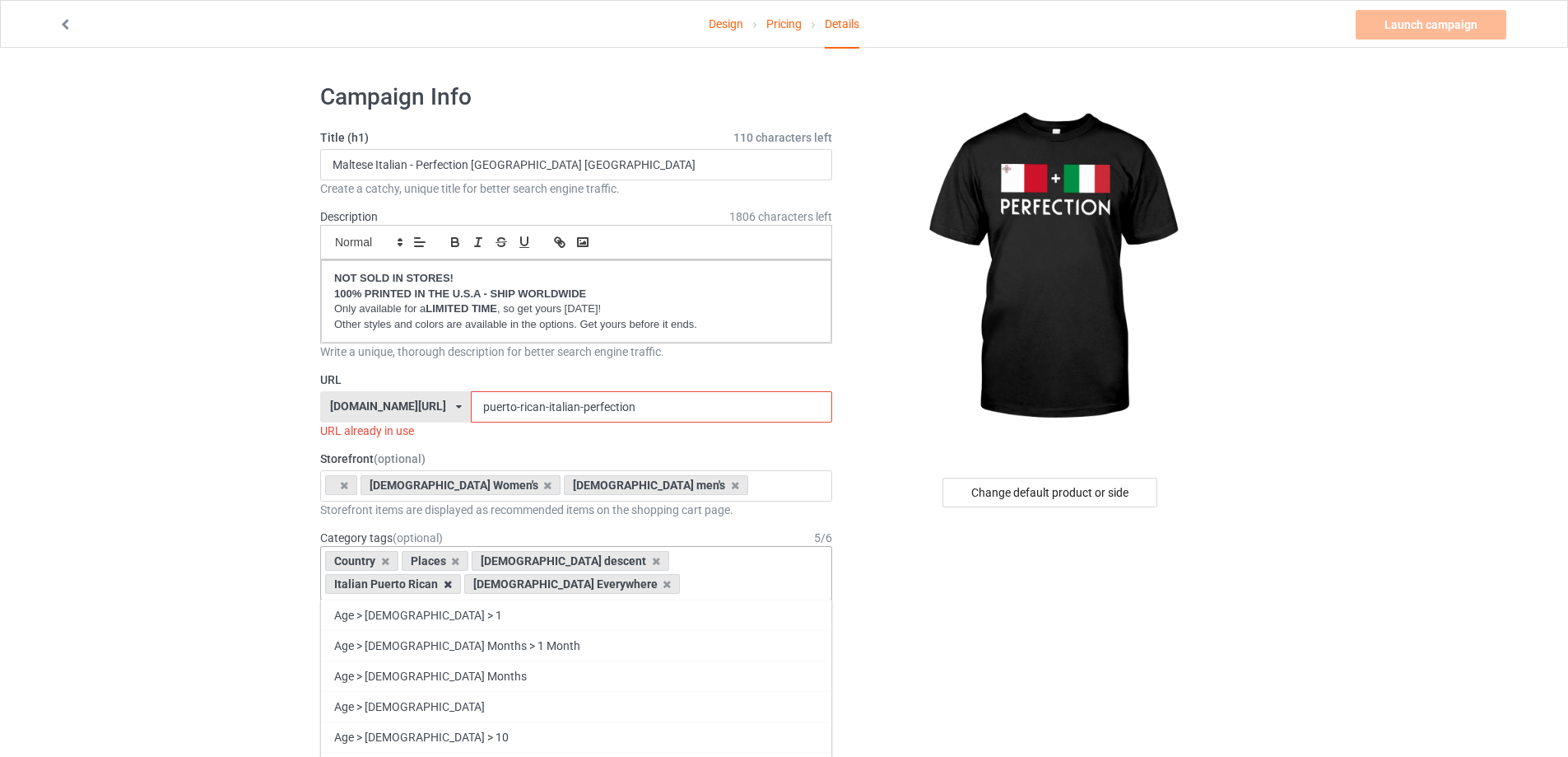
click at [452, 579] on icon at bounding box center [448, 585] width 8 height 10
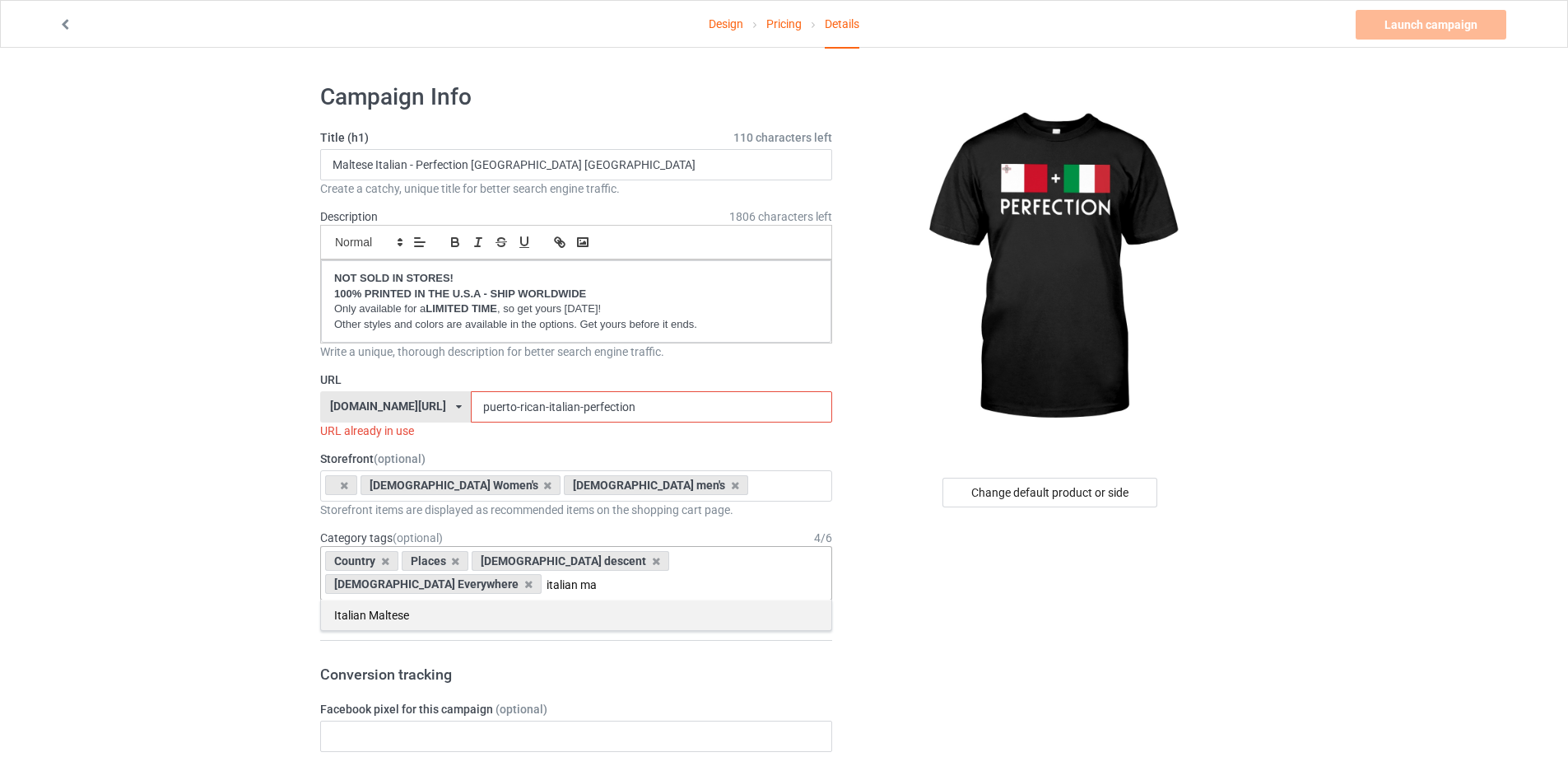
type input "italian ma"
click at [398, 599] on div "Italian Maltese" at bounding box center [576, 614] width 510 height 30
type input "malta"
click at [469, 604] on div "Places > Country > [GEOGRAPHIC_DATA]" at bounding box center [576, 614] width 510 height 30
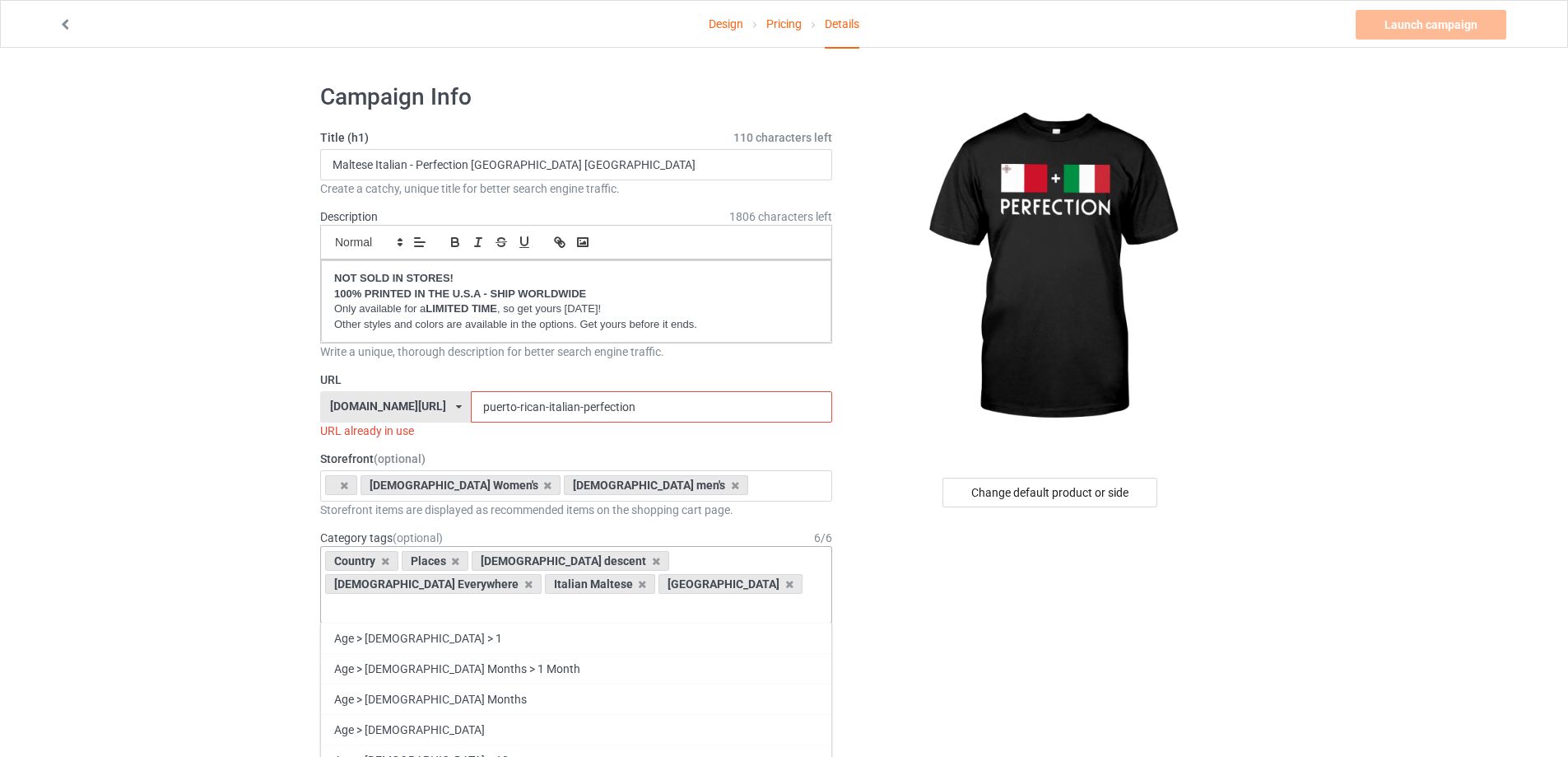
drag, startPoint x: 549, startPoint y: 175, endPoint x: 424, endPoint y: 171, distance: 125.1
click at [418, 171] on input "Maltese Italian - Perfection Malta Italy" at bounding box center [576, 165] width 512 height 31
click at [442, 171] on input "Maltese Italian - Perfection Malta Italy" at bounding box center [576, 165] width 512 height 31
click at [468, 164] on input "Maltese Italian - Perfection Malta Italy" at bounding box center [576, 165] width 512 height 31
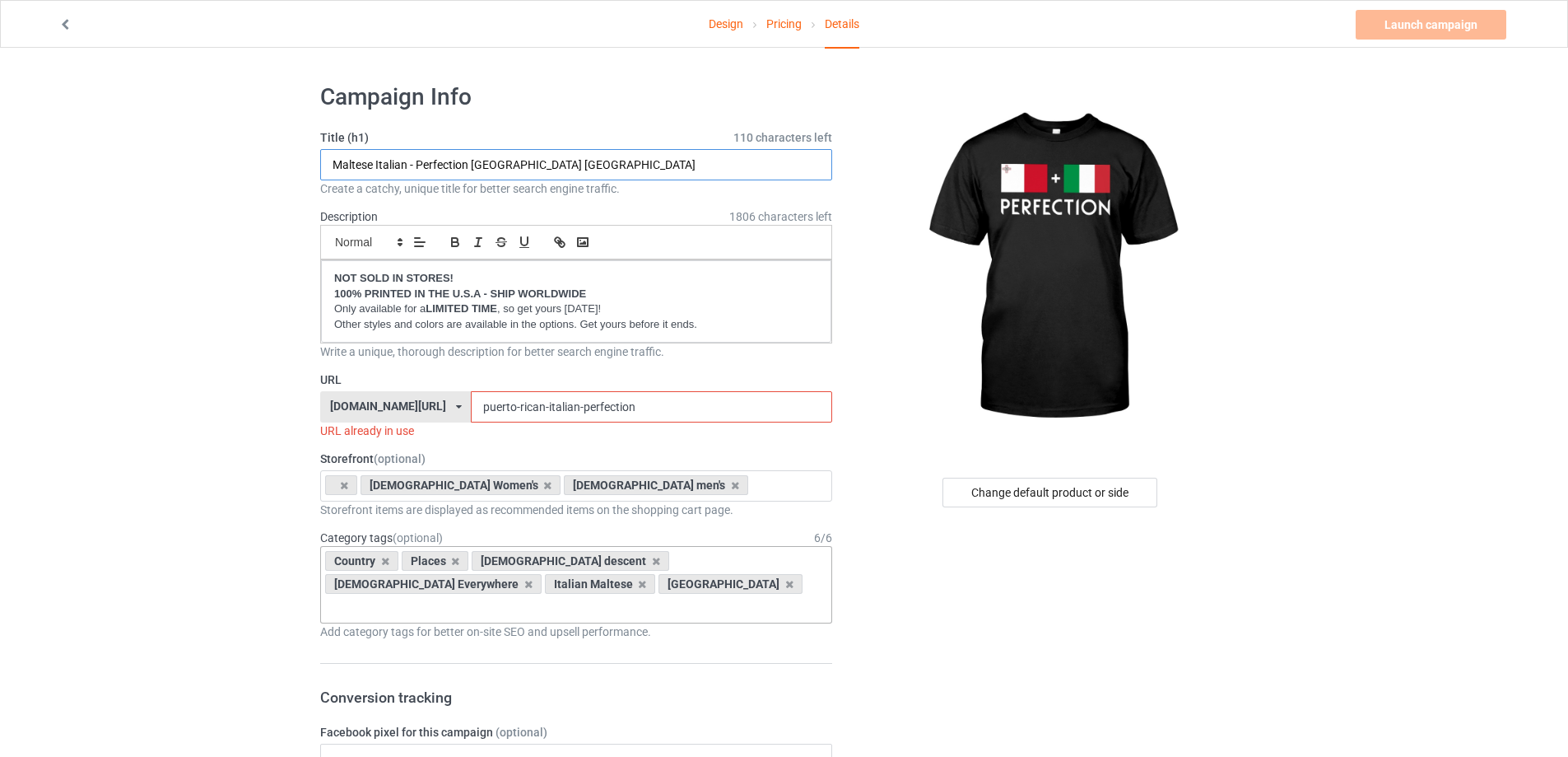
click at [338, 162] on input "Maltese Italian - Perfection Malta Italy" at bounding box center [576, 165] width 512 height 31
click at [514, 404] on input "puerto-rican-italian-perfection" at bounding box center [651, 407] width 360 height 31
drag, startPoint x: 555, startPoint y: 408, endPoint x: 427, endPoint y: 399, distance: 128.3
click at [427, 399] on div "italianseverywhere.com/ italianseverywhere.com/ teechip.com/ 5bd39f98991a1c2109…" at bounding box center [576, 407] width 512 height 31
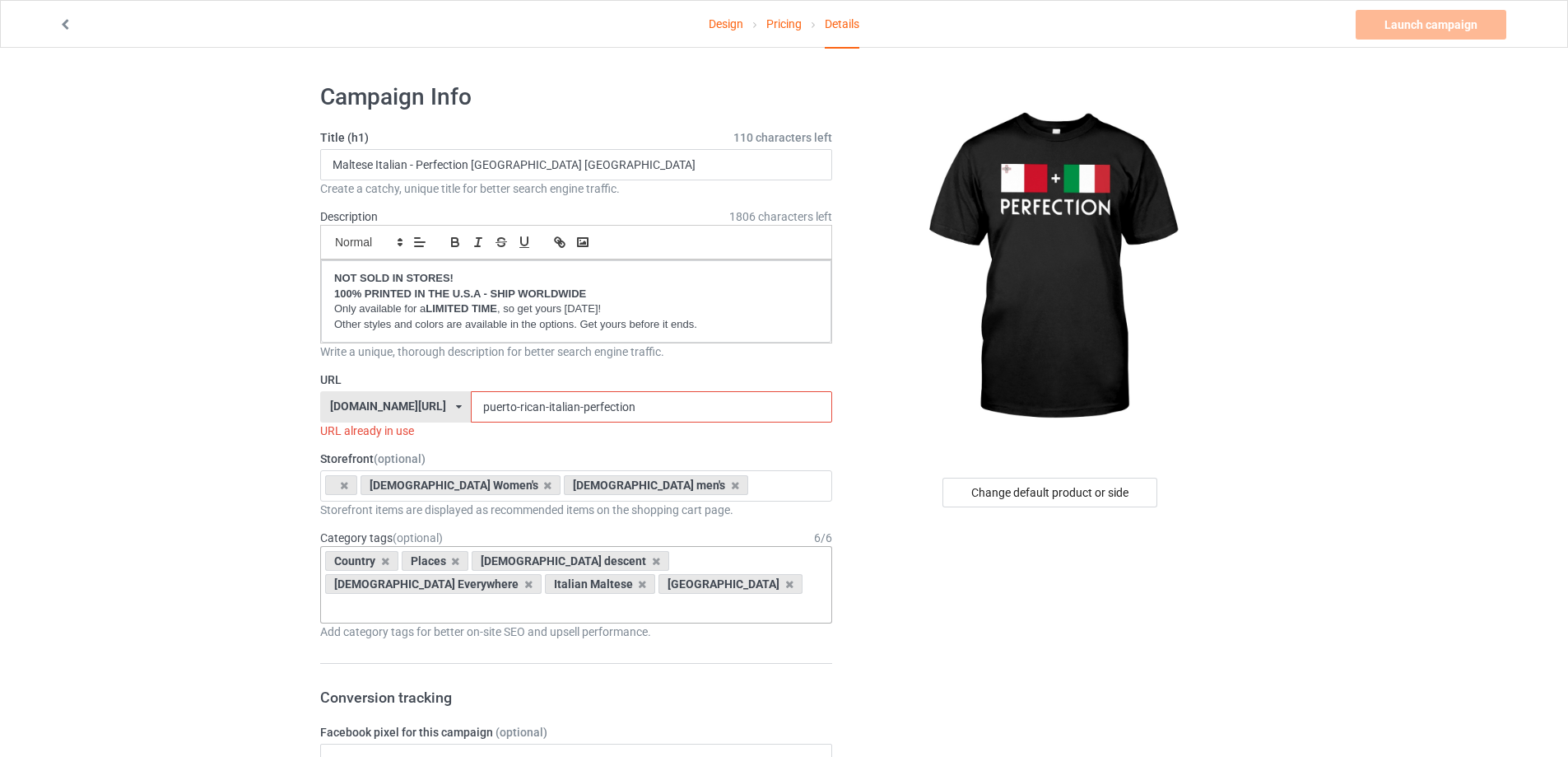
paste input "Maltese"
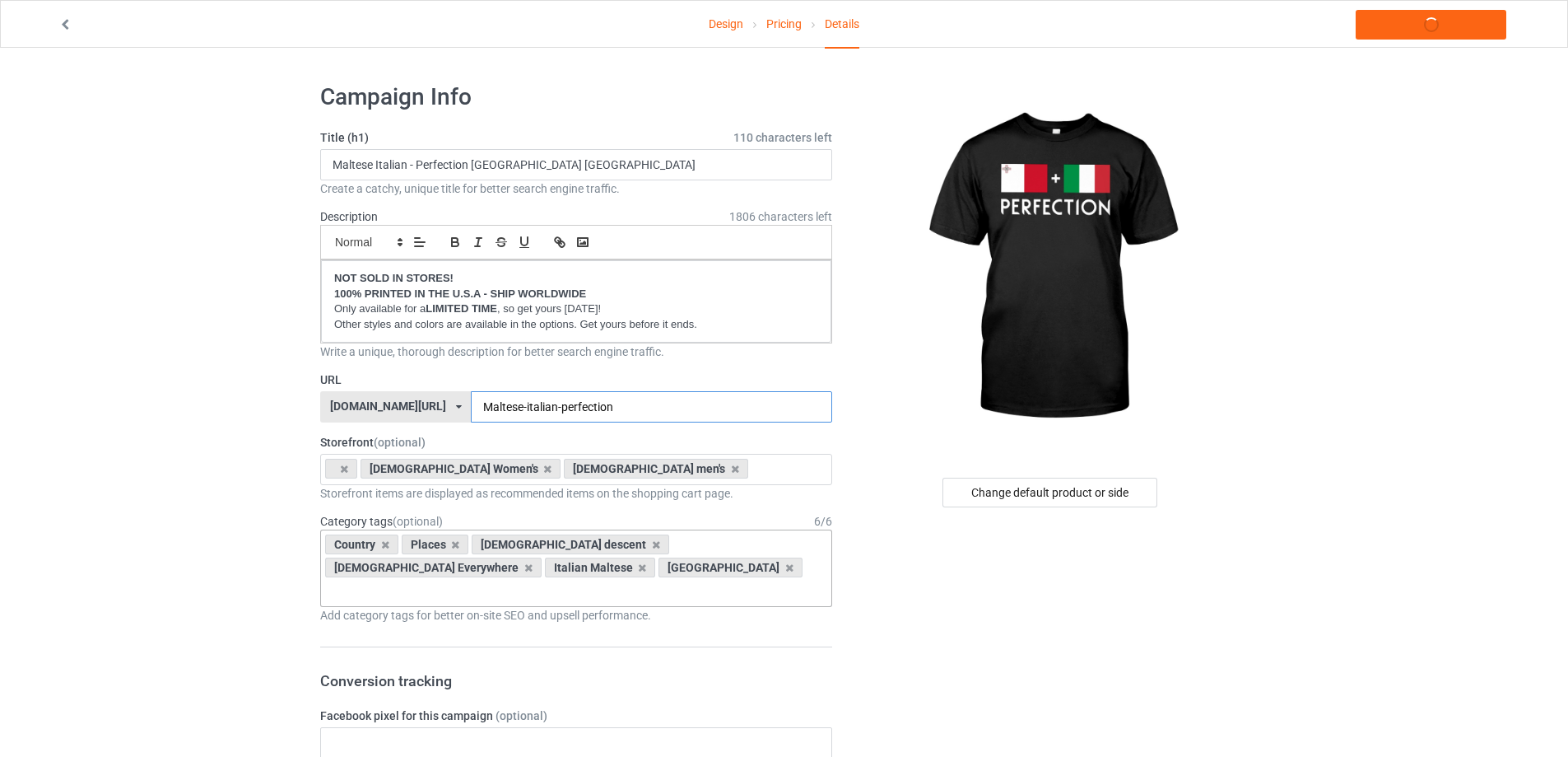
type input "Maltese-italian-perfection"
click at [1411, 17] on link "Launch campaign" at bounding box center [1430, 24] width 151 height 30
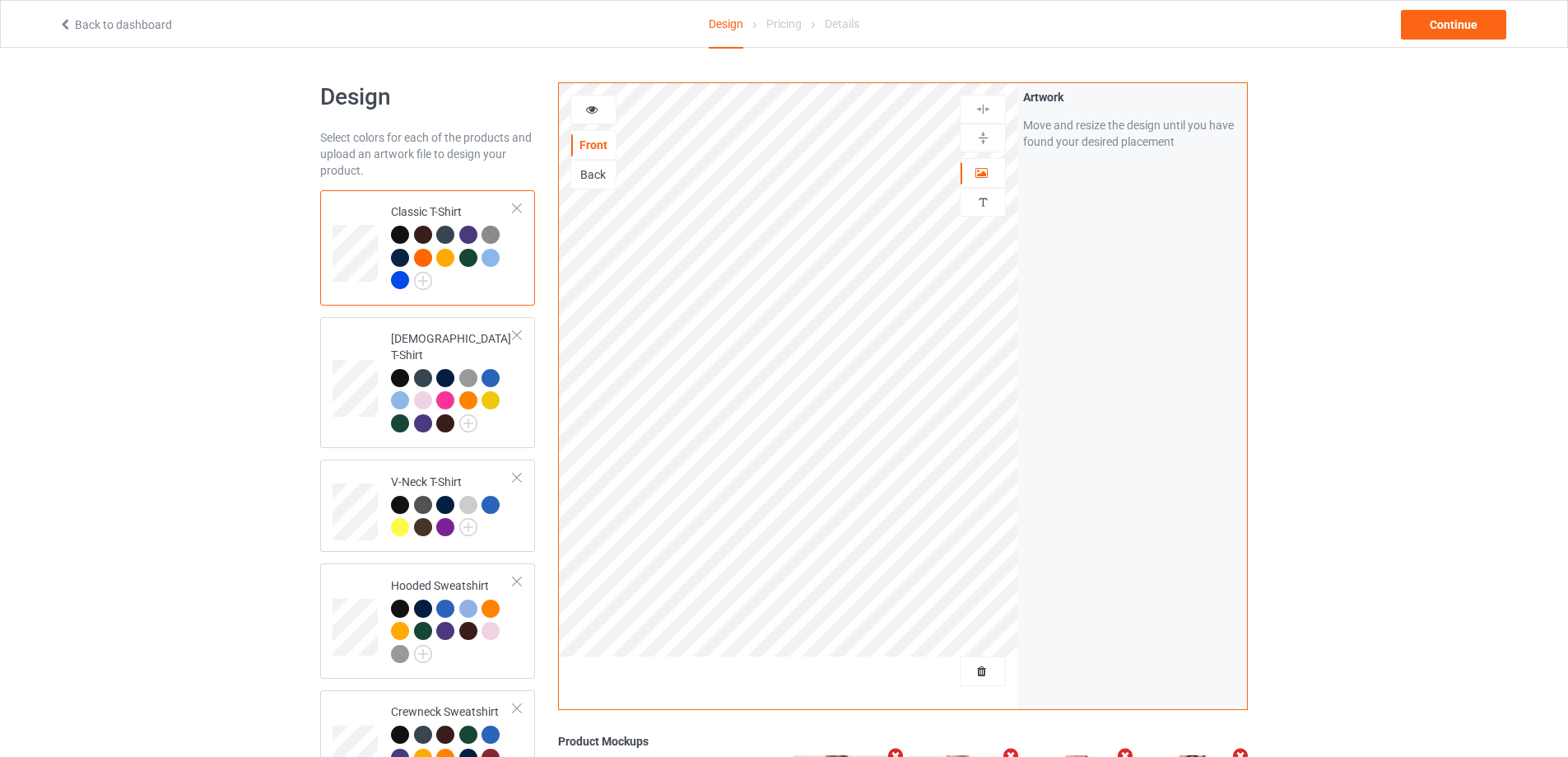
click at [399, 278] on div at bounding box center [400, 280] width 18 height 18
